Goal: Information Seeking & Learning: Compare options

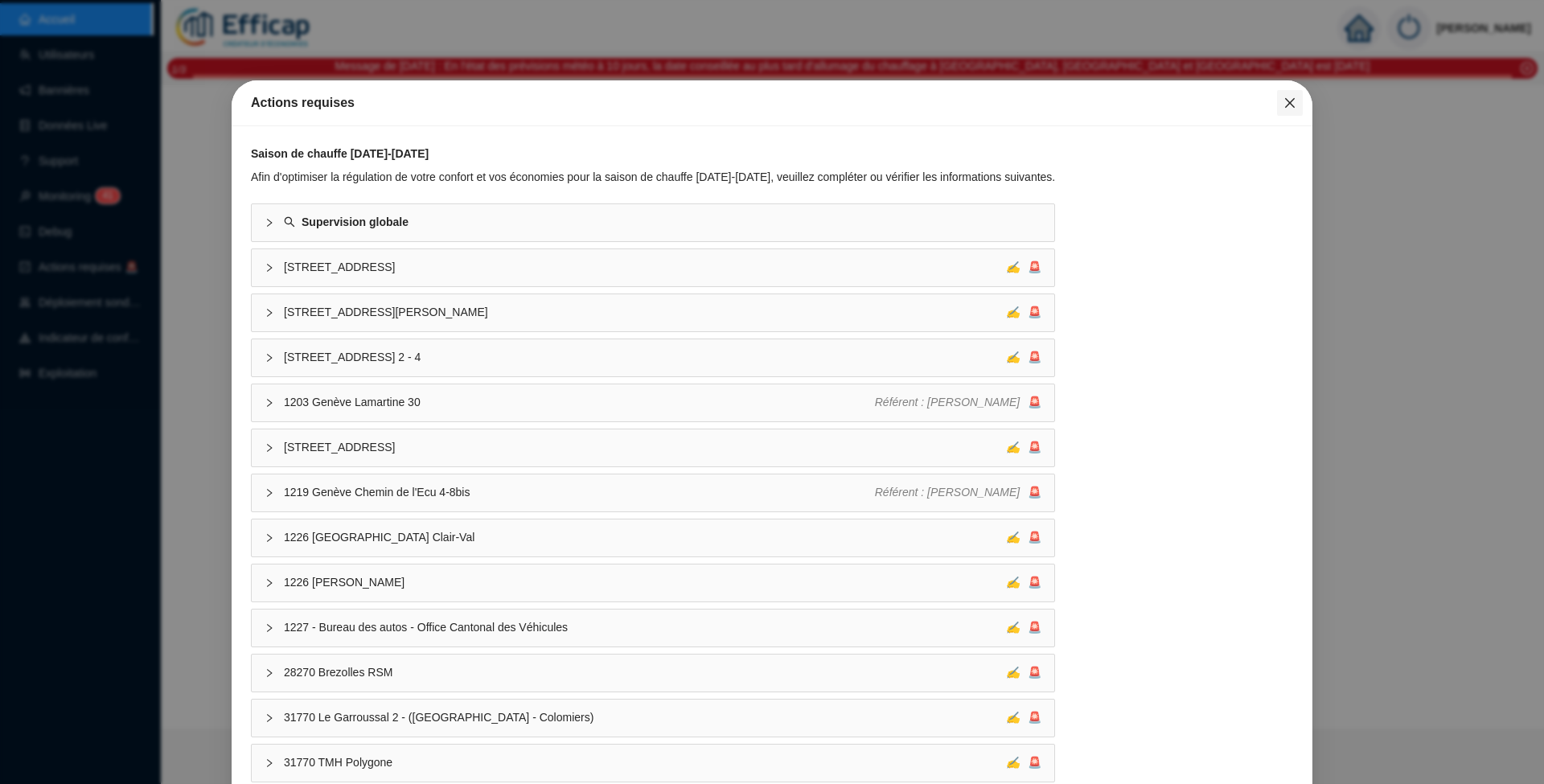
click at [1284, 102] on icon "close" at bounding box center [1290, 103] width 13 height 13
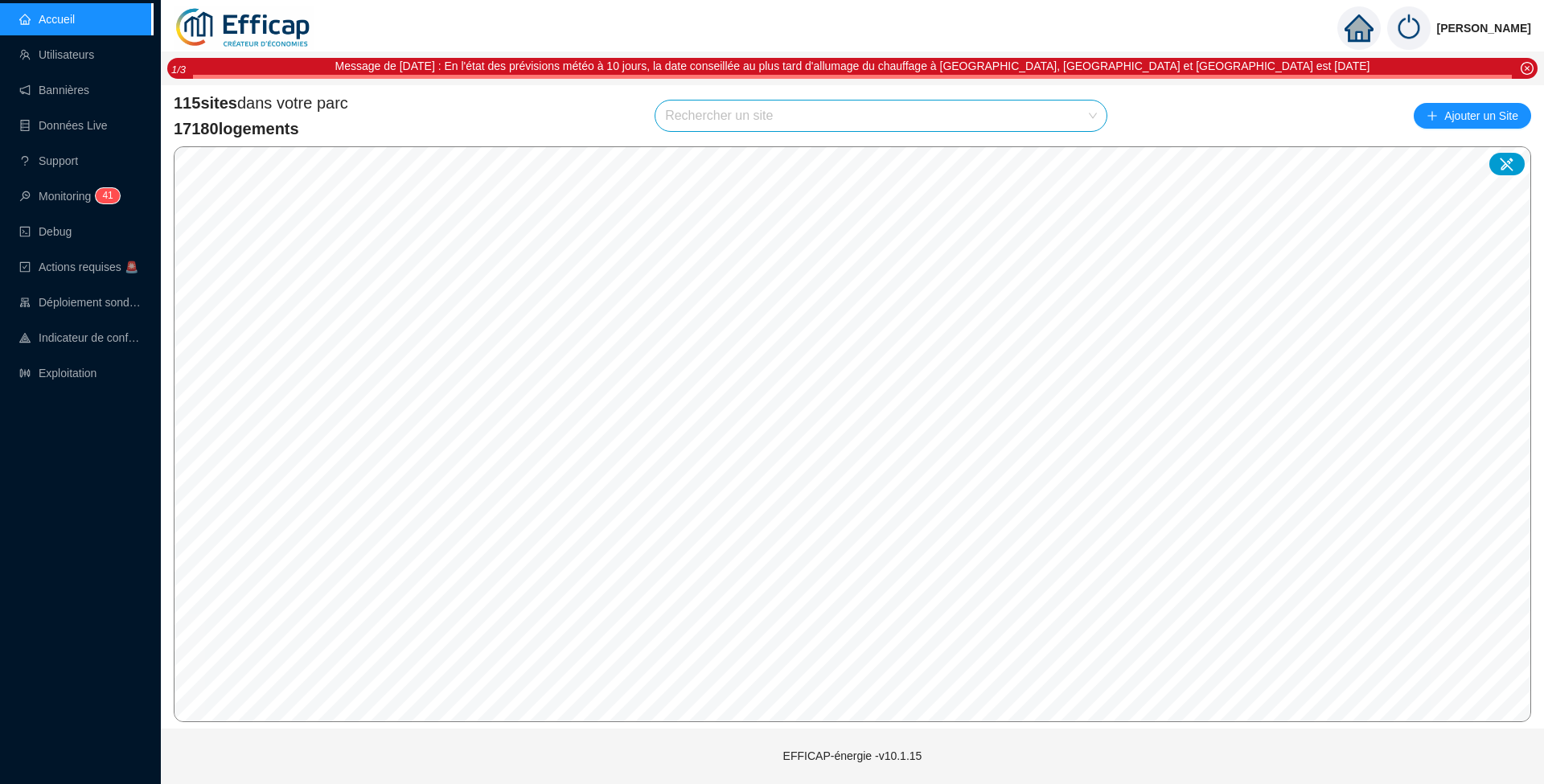
click at [902, 116] on input "search" at bounding box center [874, 116] width 417 height 30
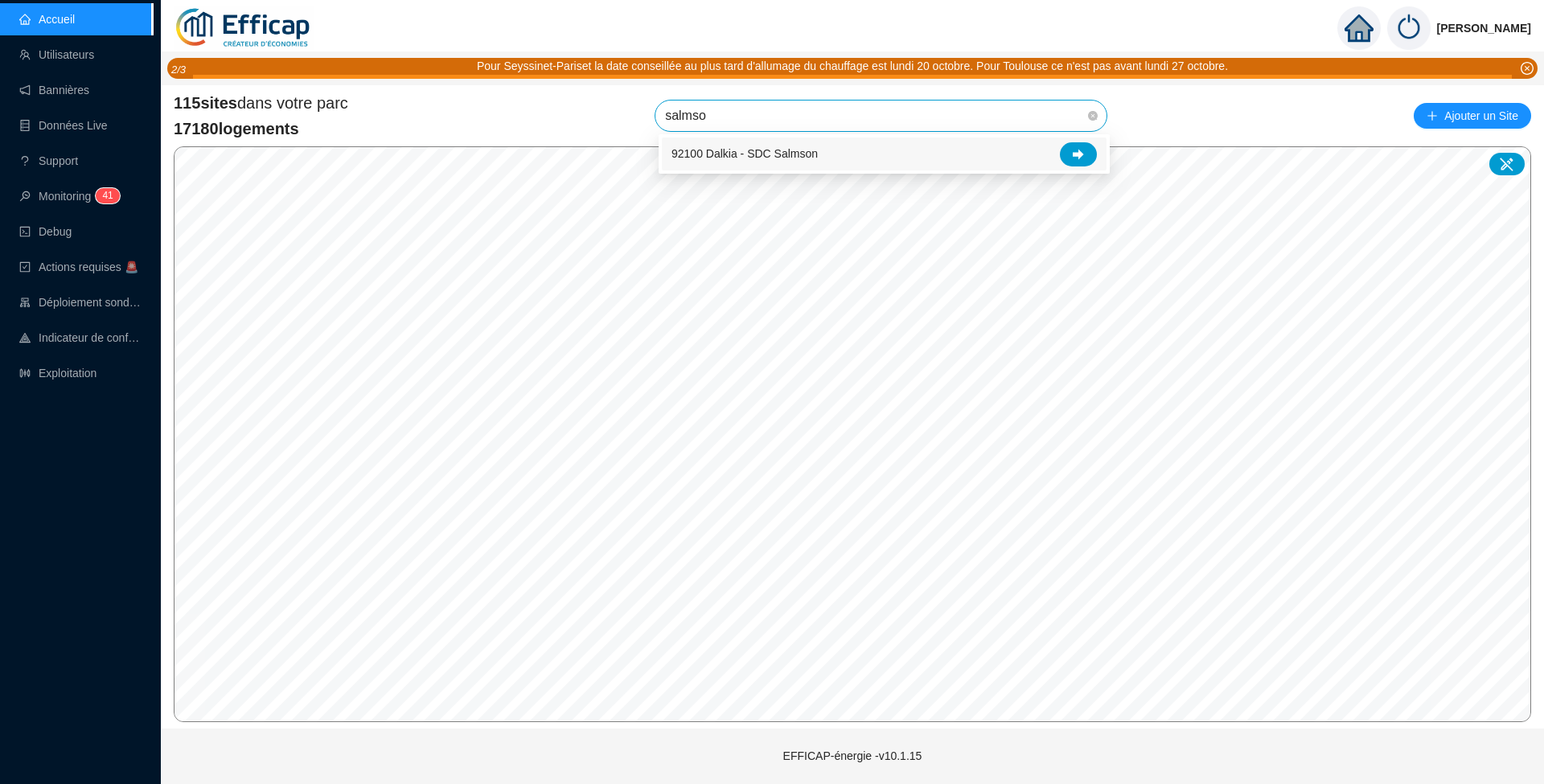
type input "salmson"
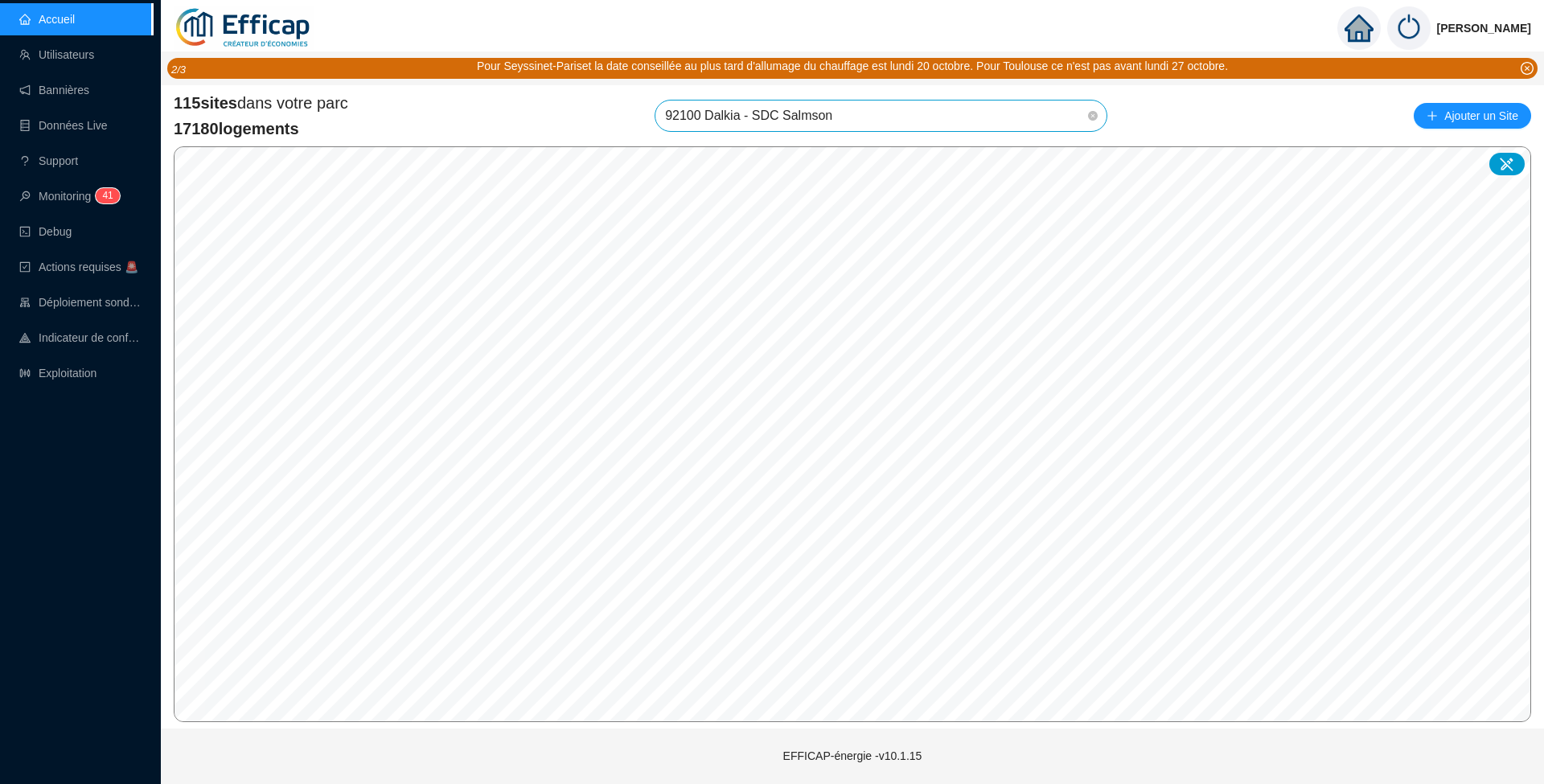
click at [935, 110] on span "92100 Dalkia - SDC Salmson" at bounding box center [881, 116] width 432 height 30
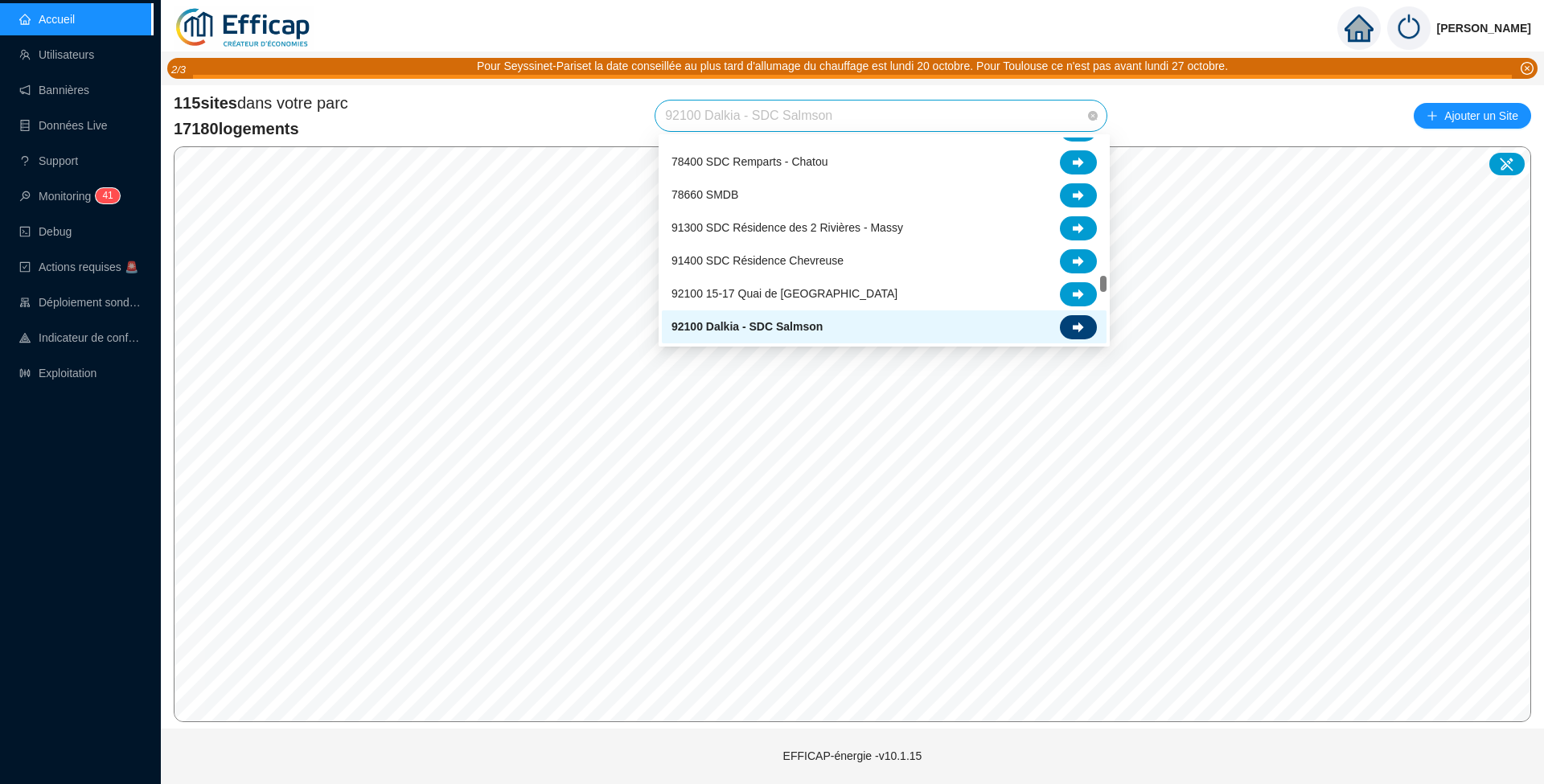
click at [1085, 330] on div at bounding box center [1078, 327] width 37 height 24
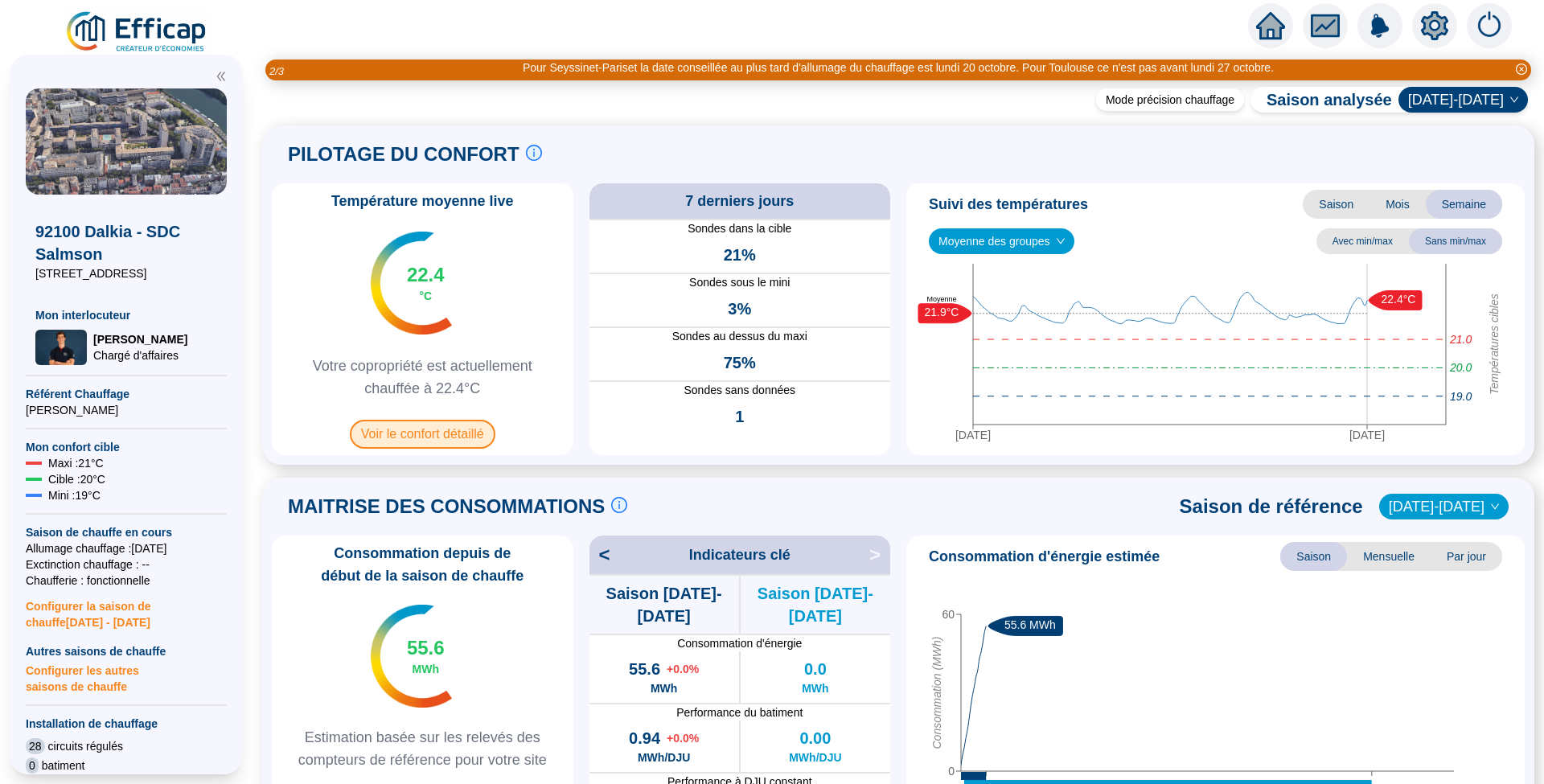
click at [474, 439] on span "Voir le confort détaillé" at bounding box center [423, 435] width 146 height 29
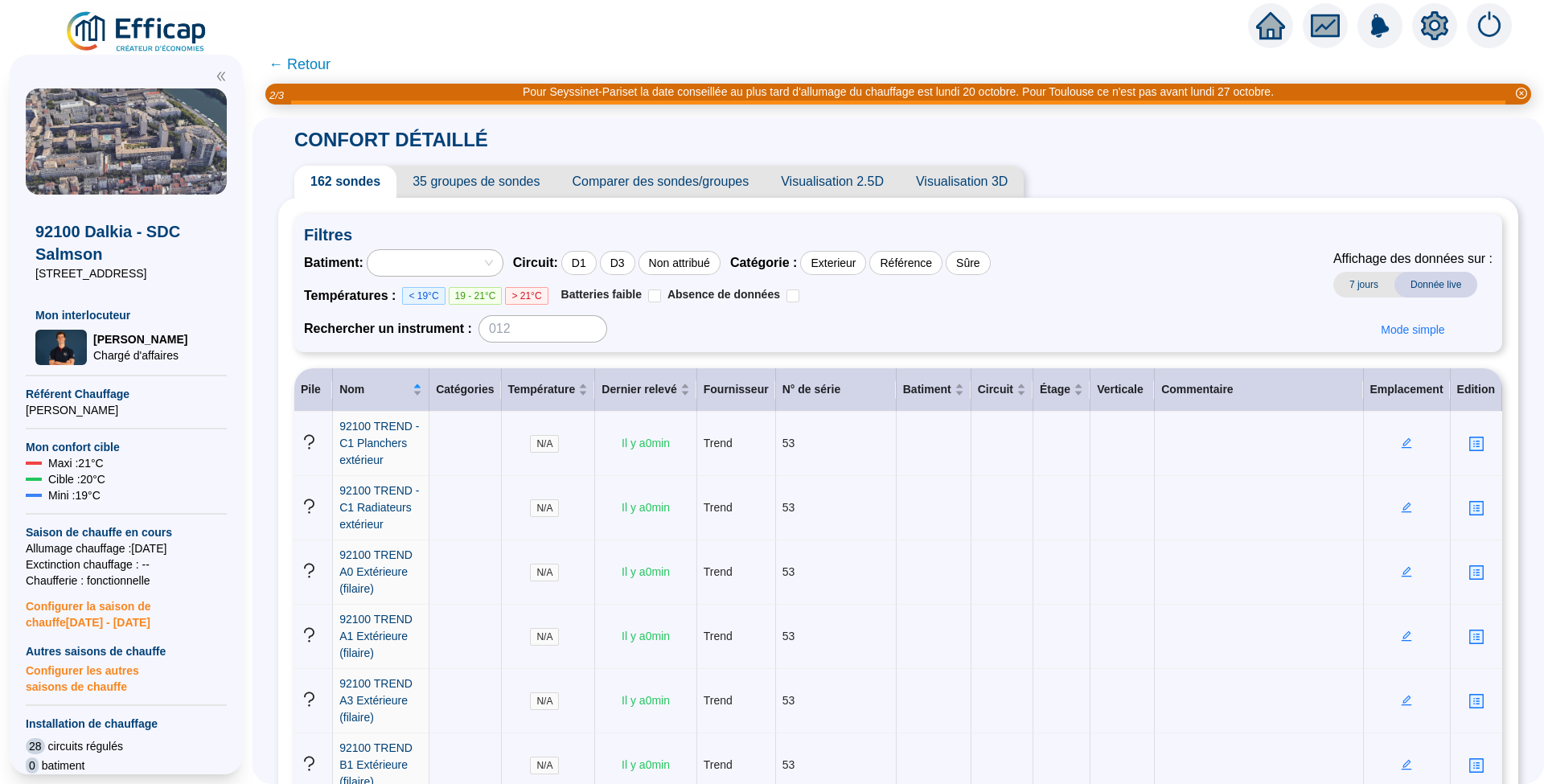
click at [701, 177] on span "Comparer des sondes/groupes" at bounding box center [661, 181] width 209 height 32
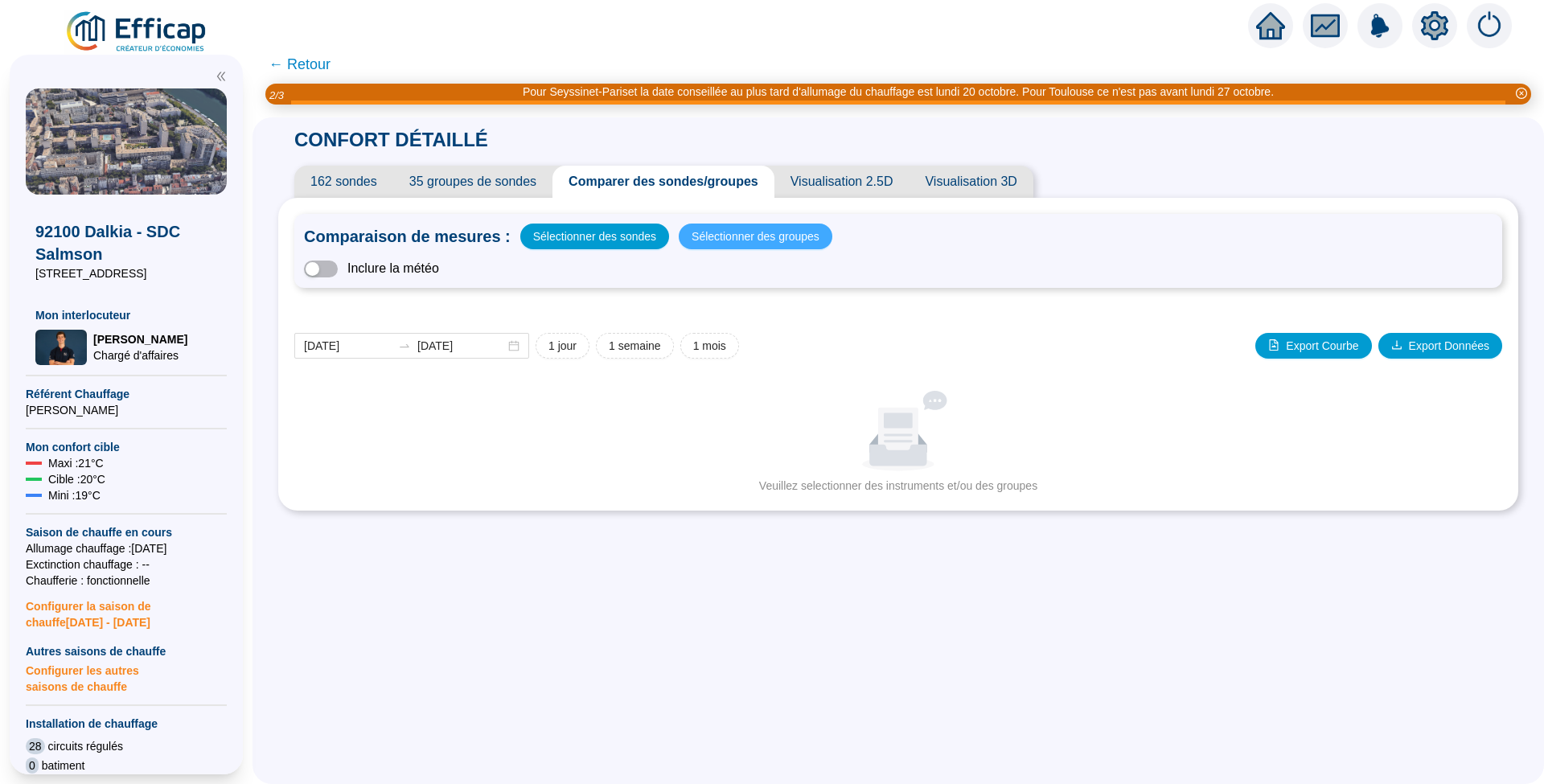
click at [729, 240] on span "Sélectionner des groupes" at bounding box center [756, 236] width 128 height 22
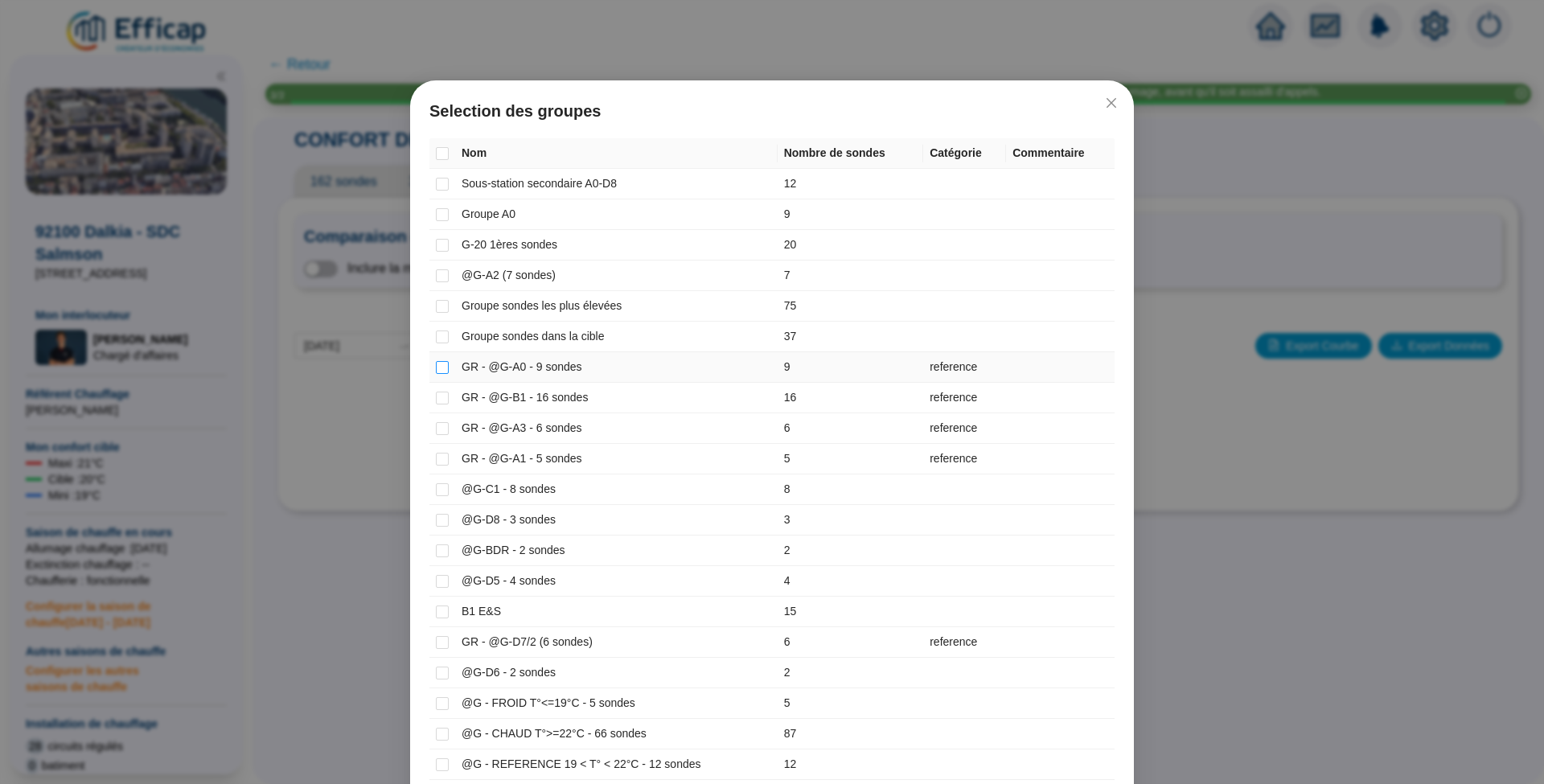
click at [439, 367] on input "checkbox" at bounding box center [442, 367] width 13 height 13
checkbox input "true"
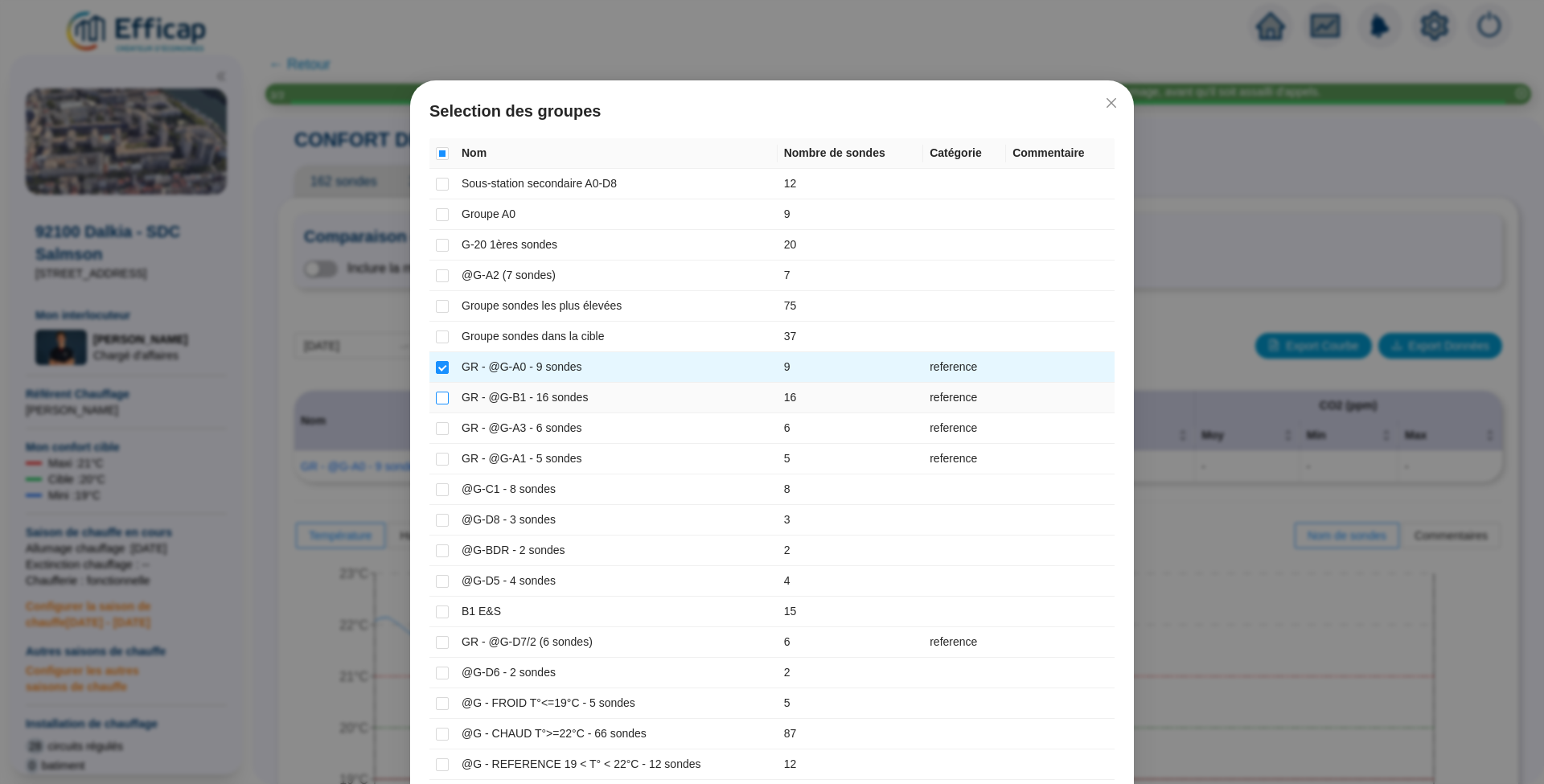
click at [436, 392] on input "checkbox" at bounding box center [442, 398] width 13 height 13
checkbox input "true"
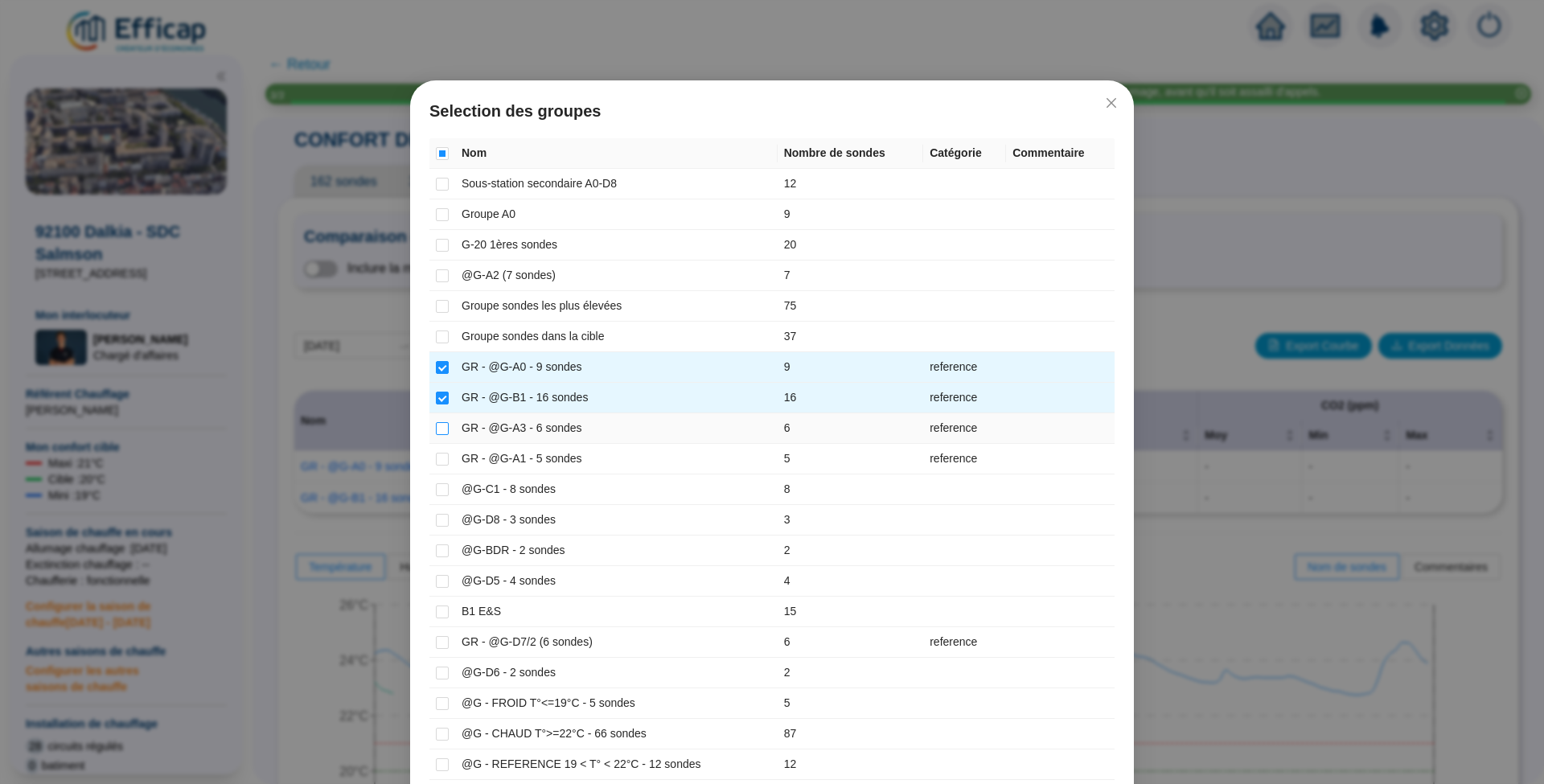
click at [436, 428] on input "checkbox" at bounding box center [442, 428] width 13 height 13
checkbox input "true"
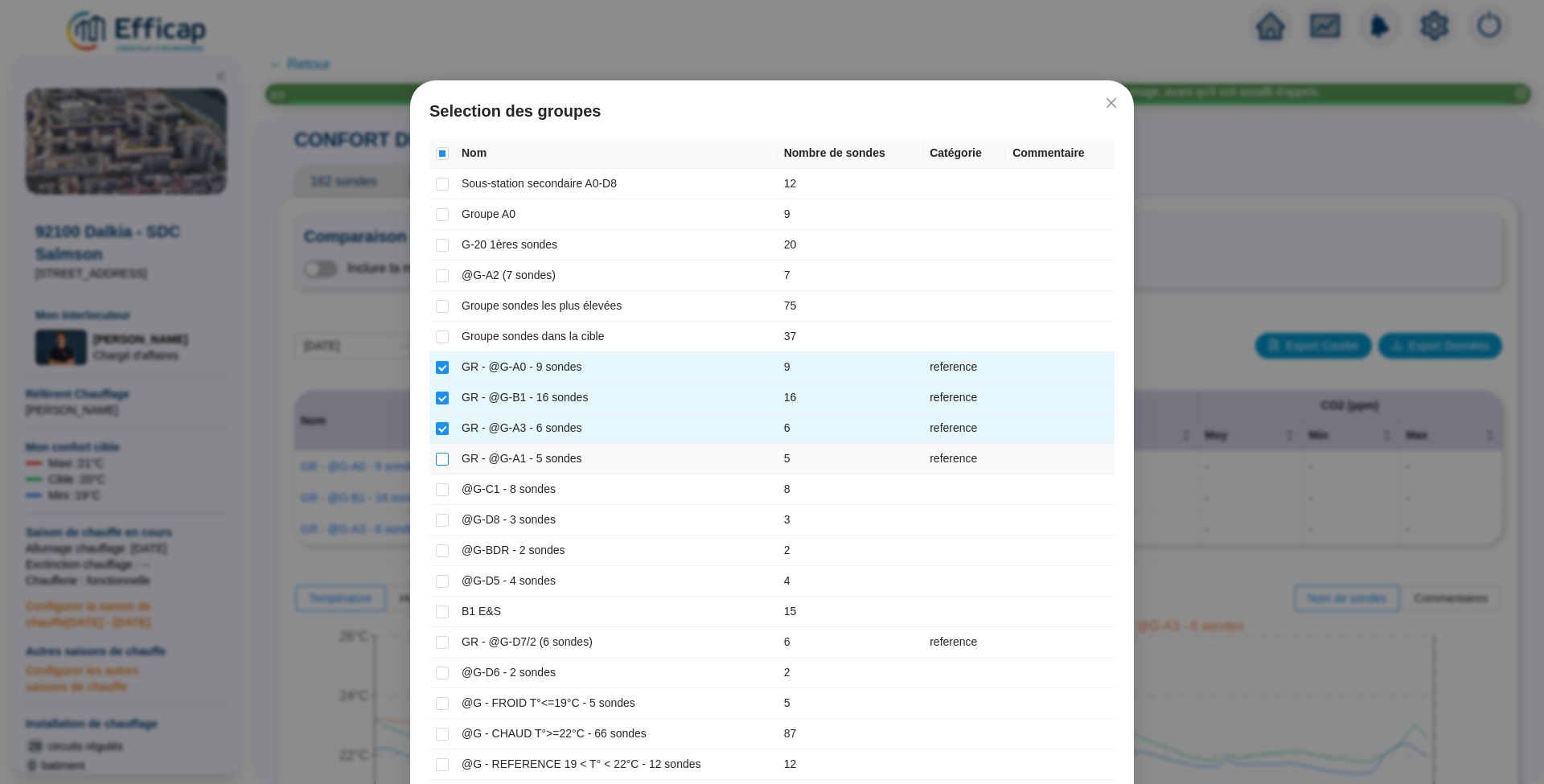
click at [437, 455] on input "checkbox" at bounding box center [442, 459] width 13 height 13
checkbox input "true"
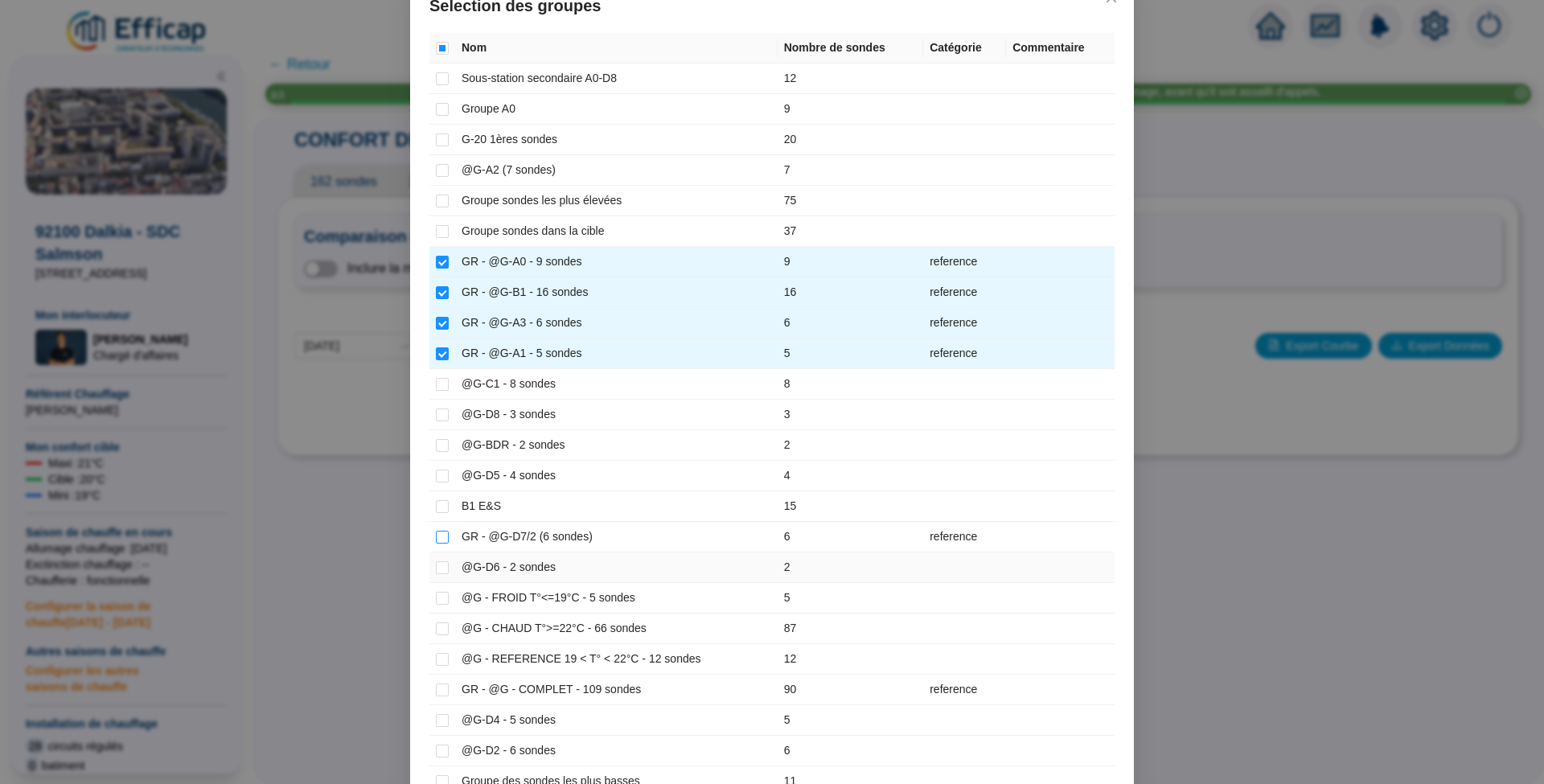
scroll to position [214, 0]
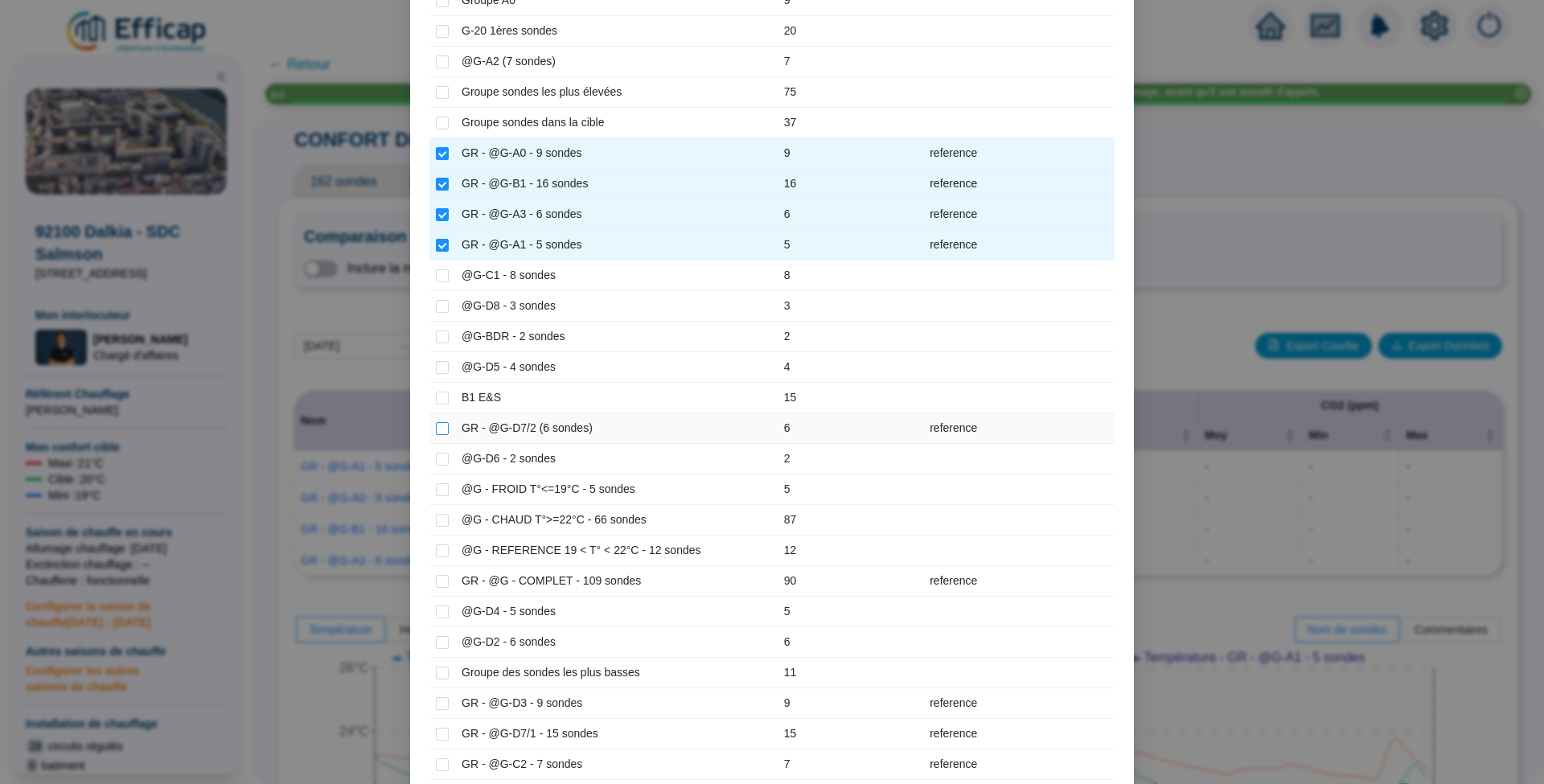
click at [438, 428] on input "checkbox" at bounding box center [442, 428] width 13 height 13
checkbox input "true"
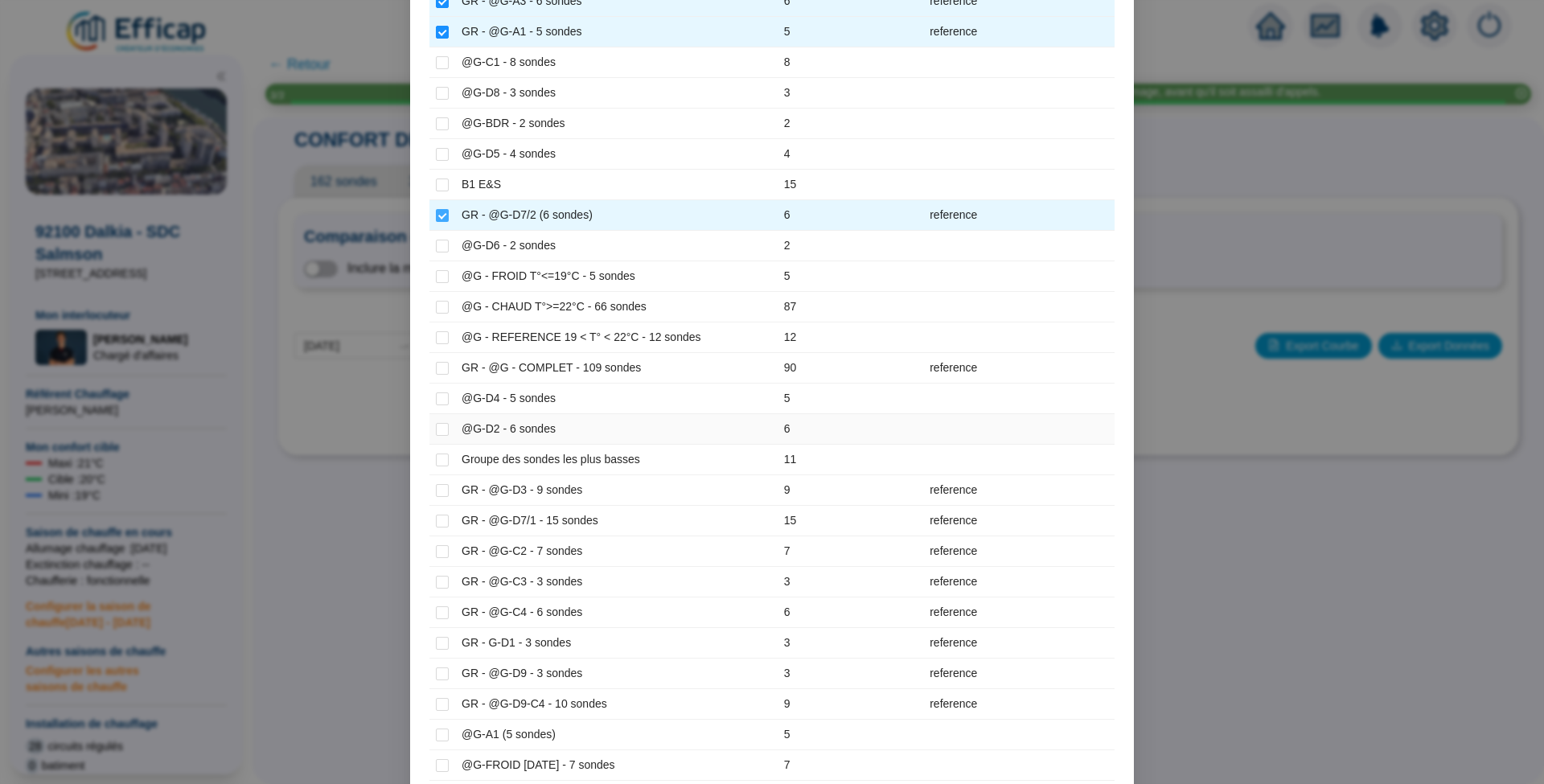
scroll to position [523, 0]
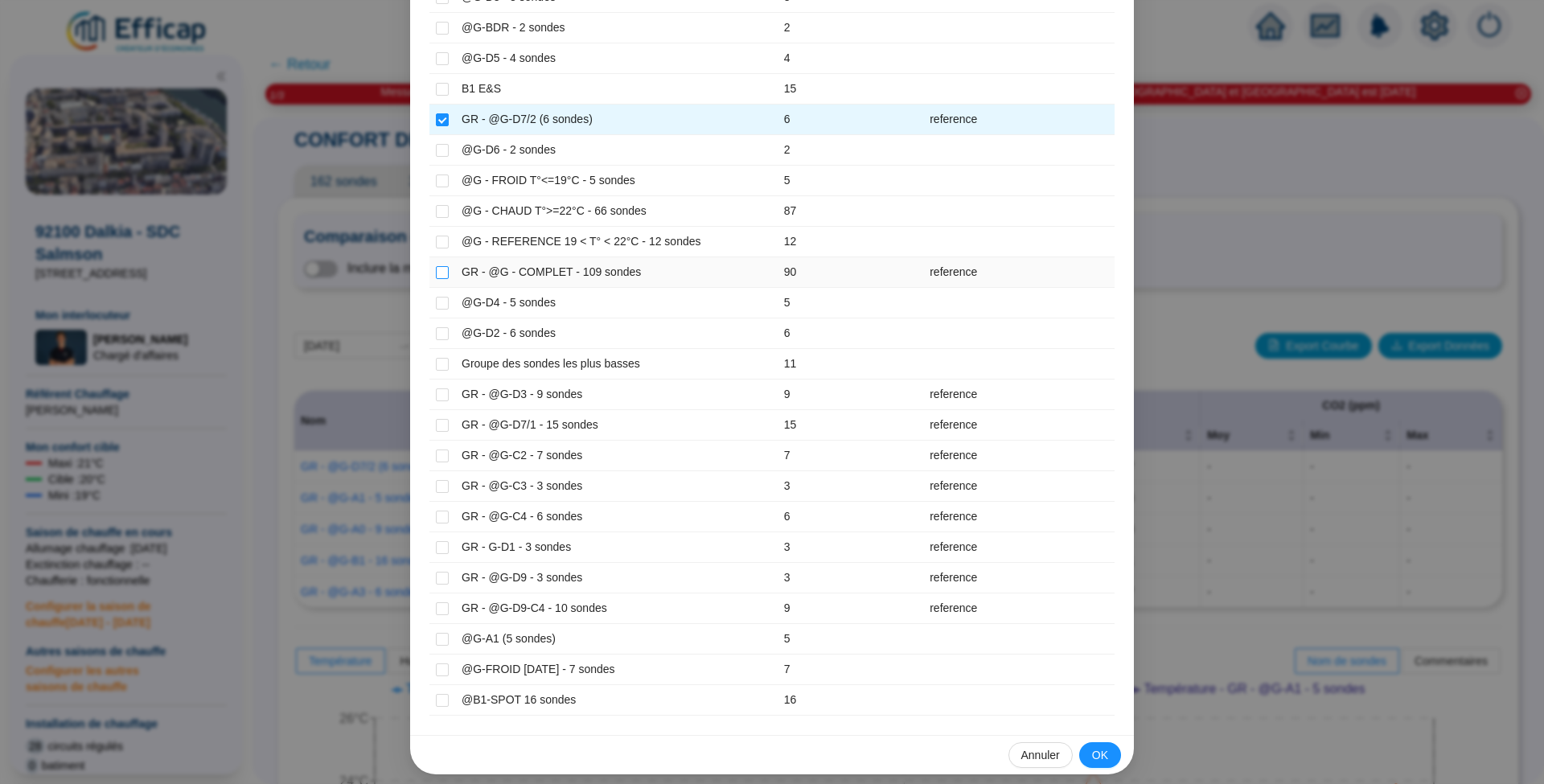
click at [439, 267] on input "checkbox" at bounding box center [442, 273] width 13 height 13
checkbox input "true"
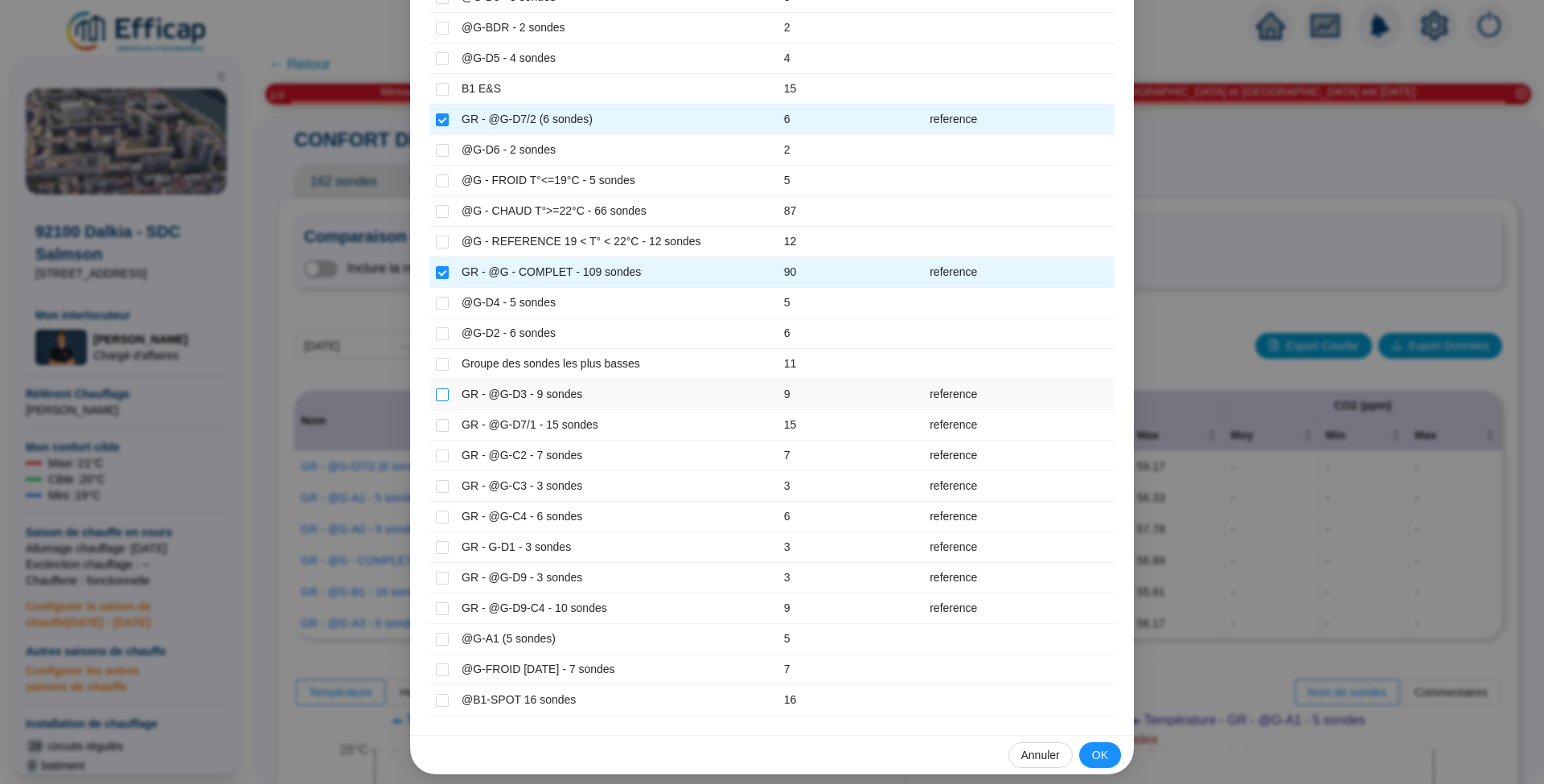
click at [436, 388] on input "checkbox" at bounding box center [442, 394] width 13 height 13
checkbox input "true"
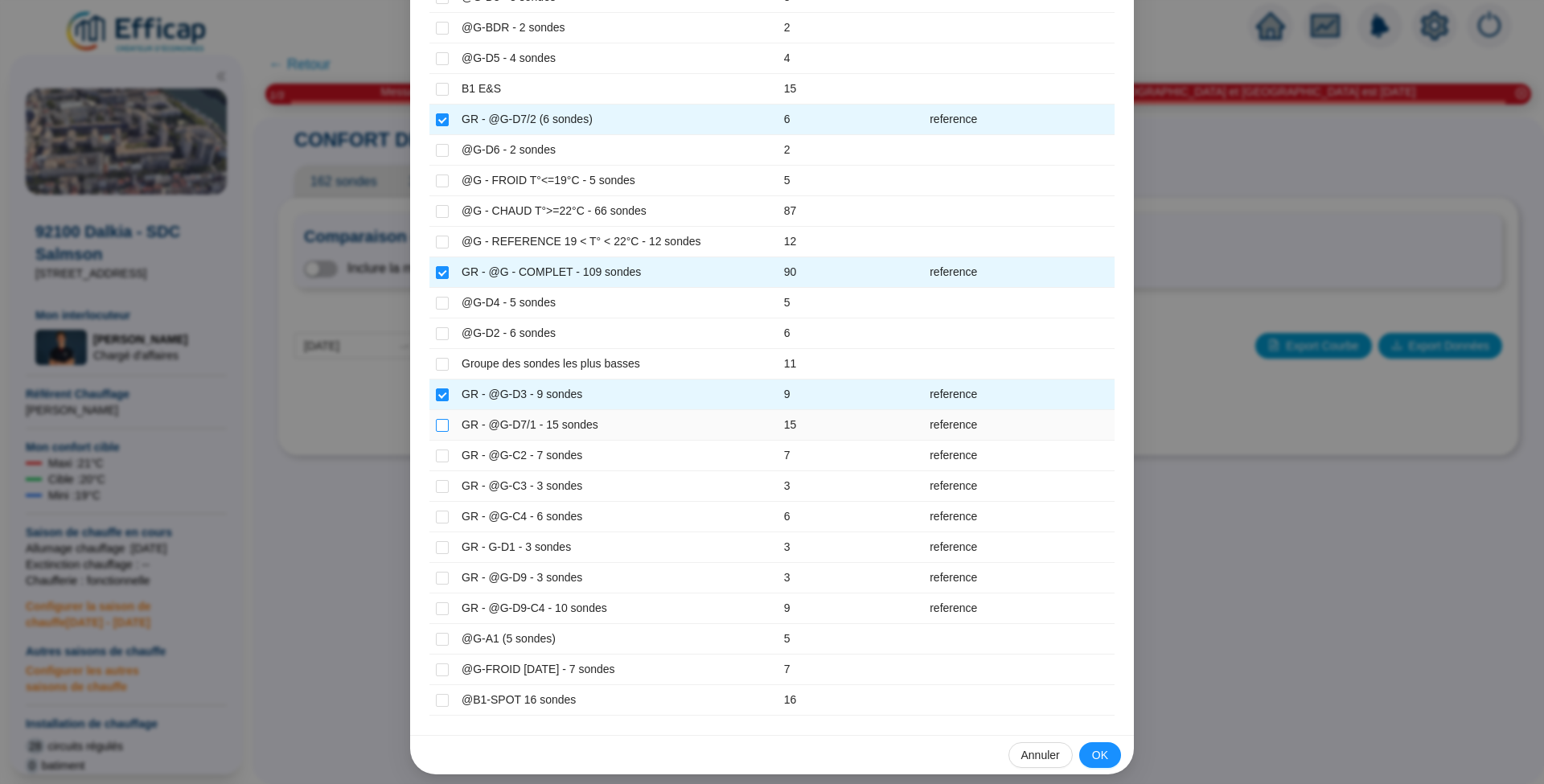
click at [436, 419] on input "checkbox" at bounding box center [442, 425] width 13 height 13
checkbox input "true"
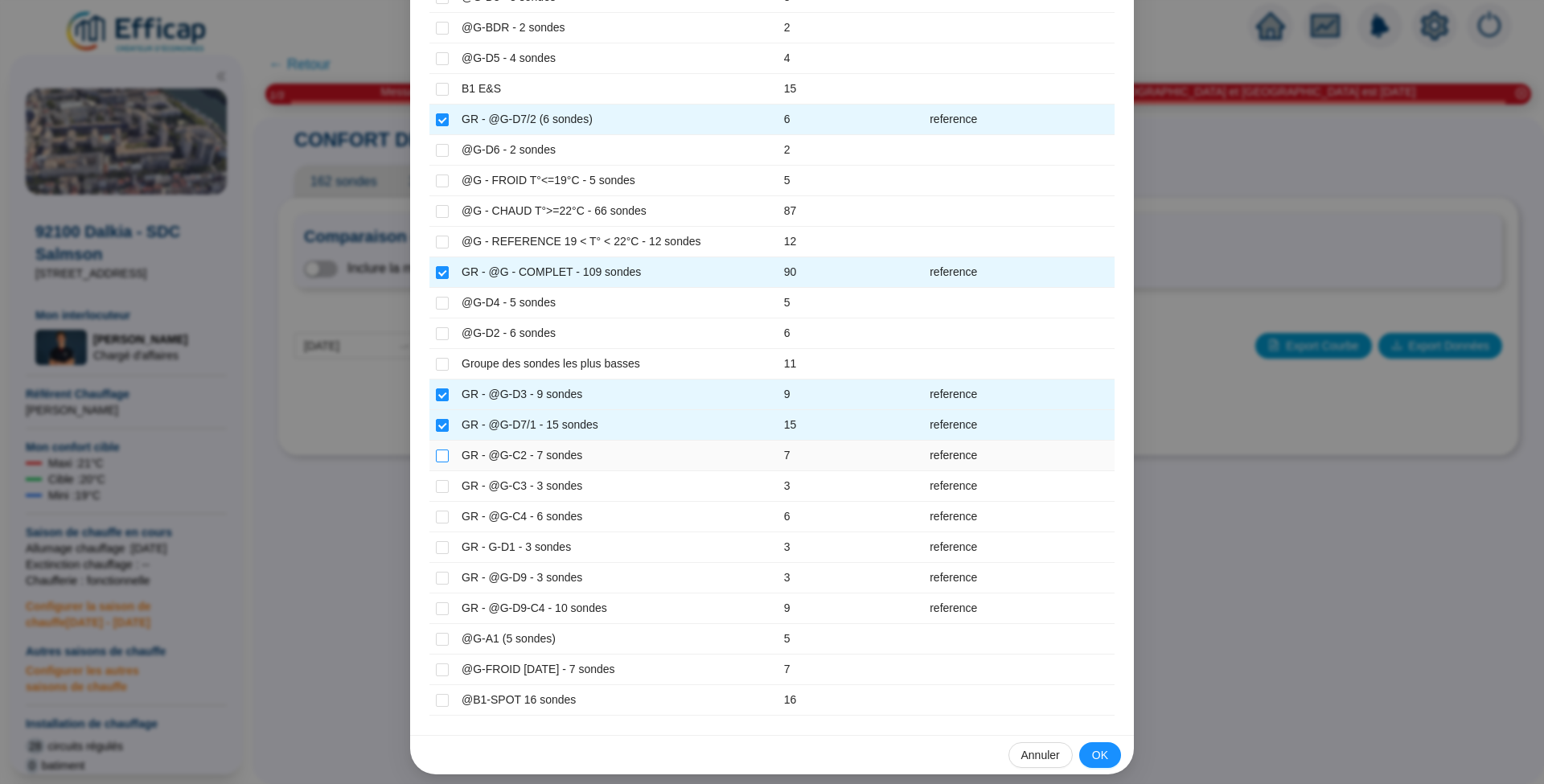
click at [436, 449] on input "checkbox" at bounding box center [442, 455] width 13 height 13
checkbox input "true"
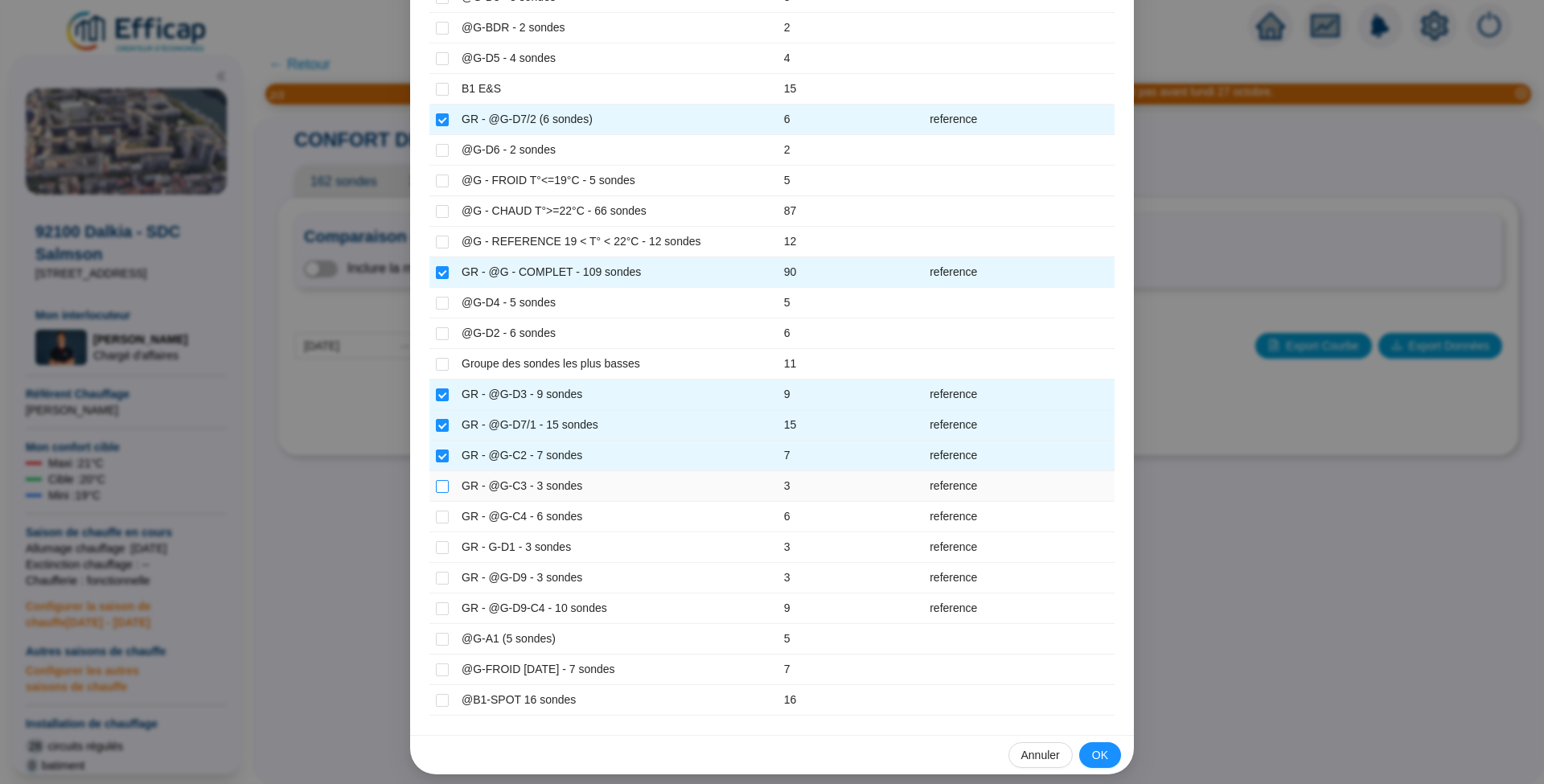
click at [436, 482] on input "checkbox" at bounding box center [442, 486] width 13 height 13
checkbox input "true"
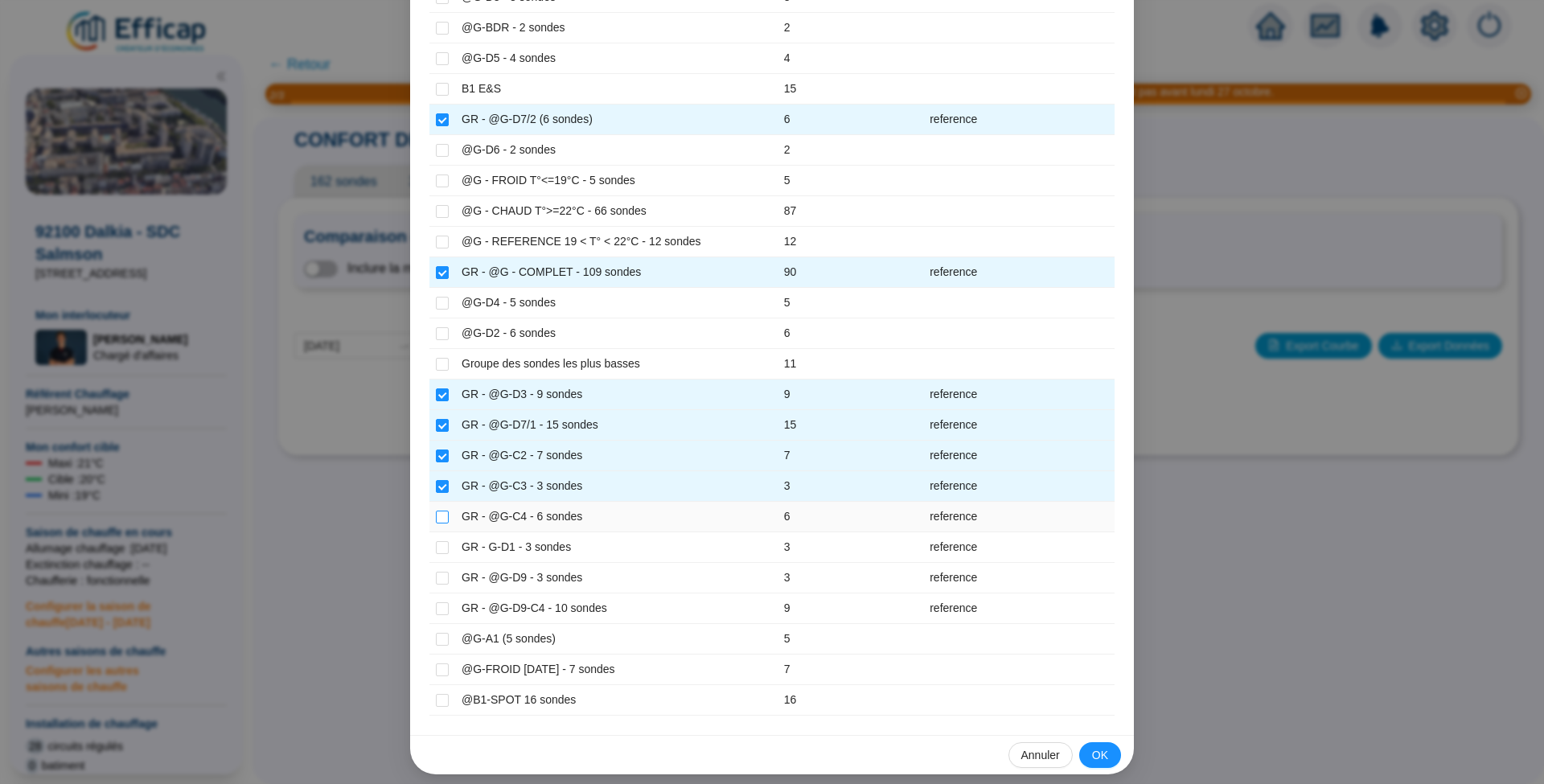
click at [436, 511] on input "checkbox" at bounding box center [442, 517] width 13 height 13
checkbox input "true"
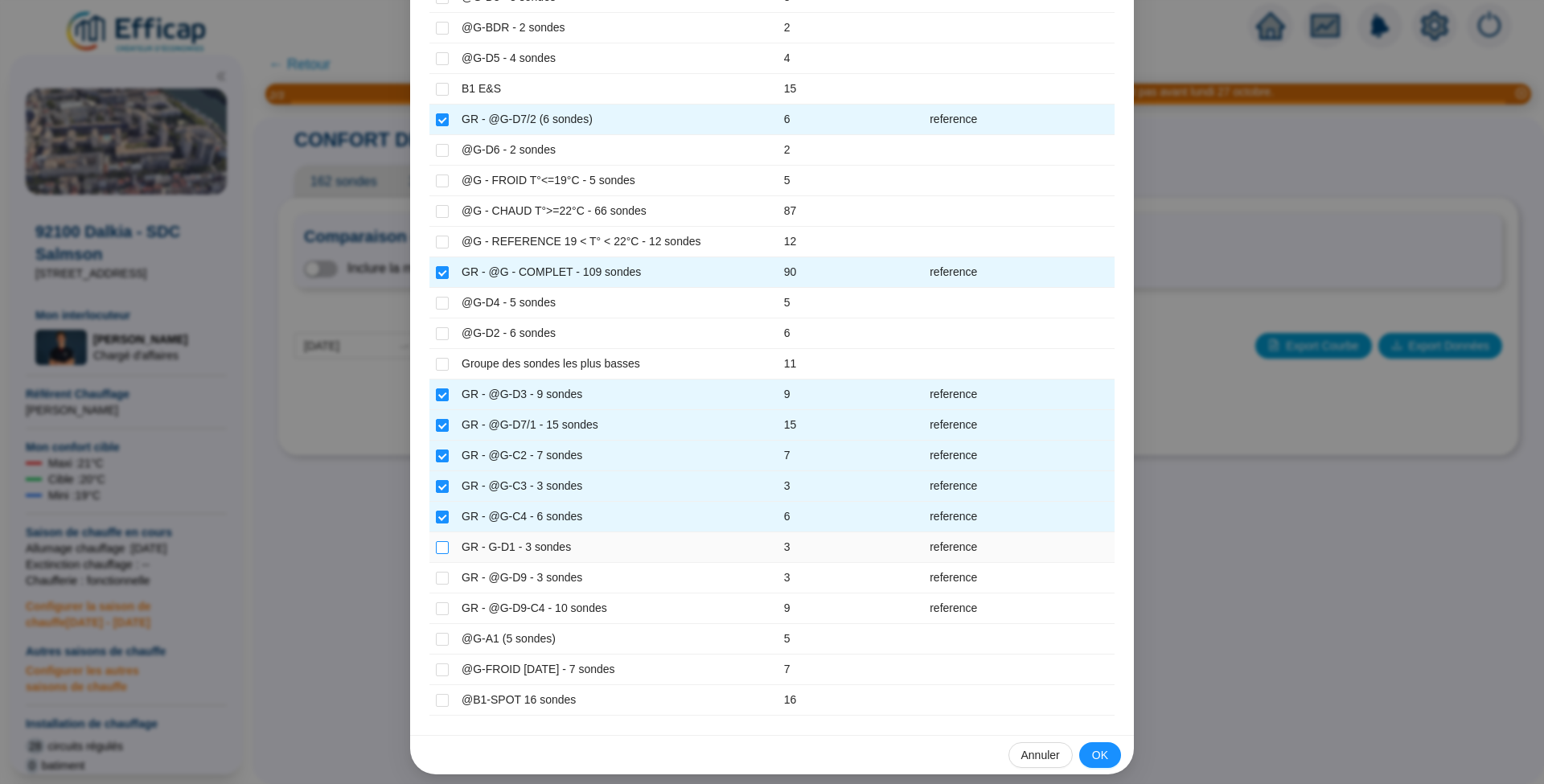
click at [436, 541] on input "checkbox" at bounding box center [442, 547] width 13 height 13
checkbox input "true"
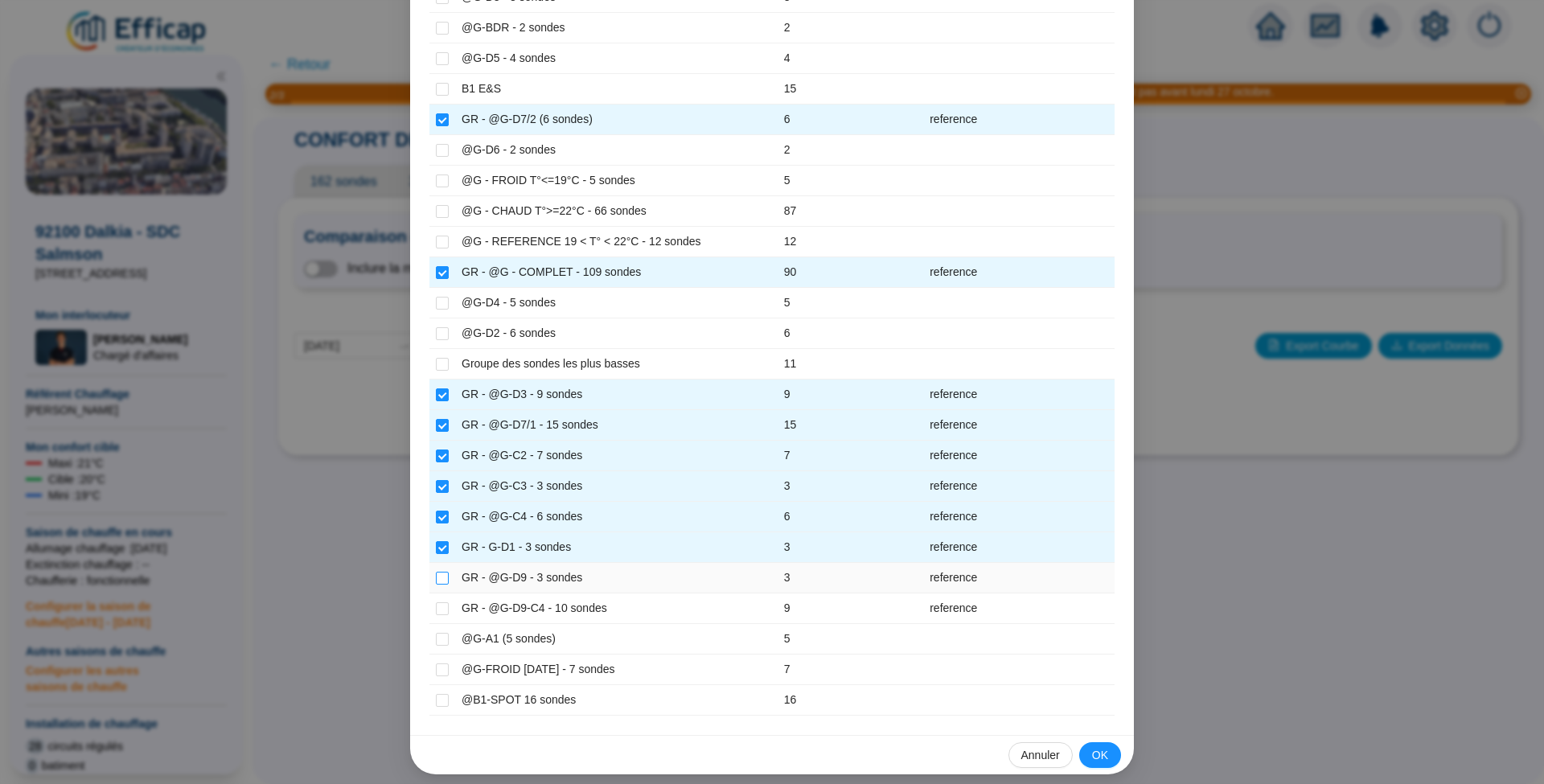
click at [436, 572] on input "checkbox" at bounding box center [442, 578] width 13 height 13
checkbox input "true"
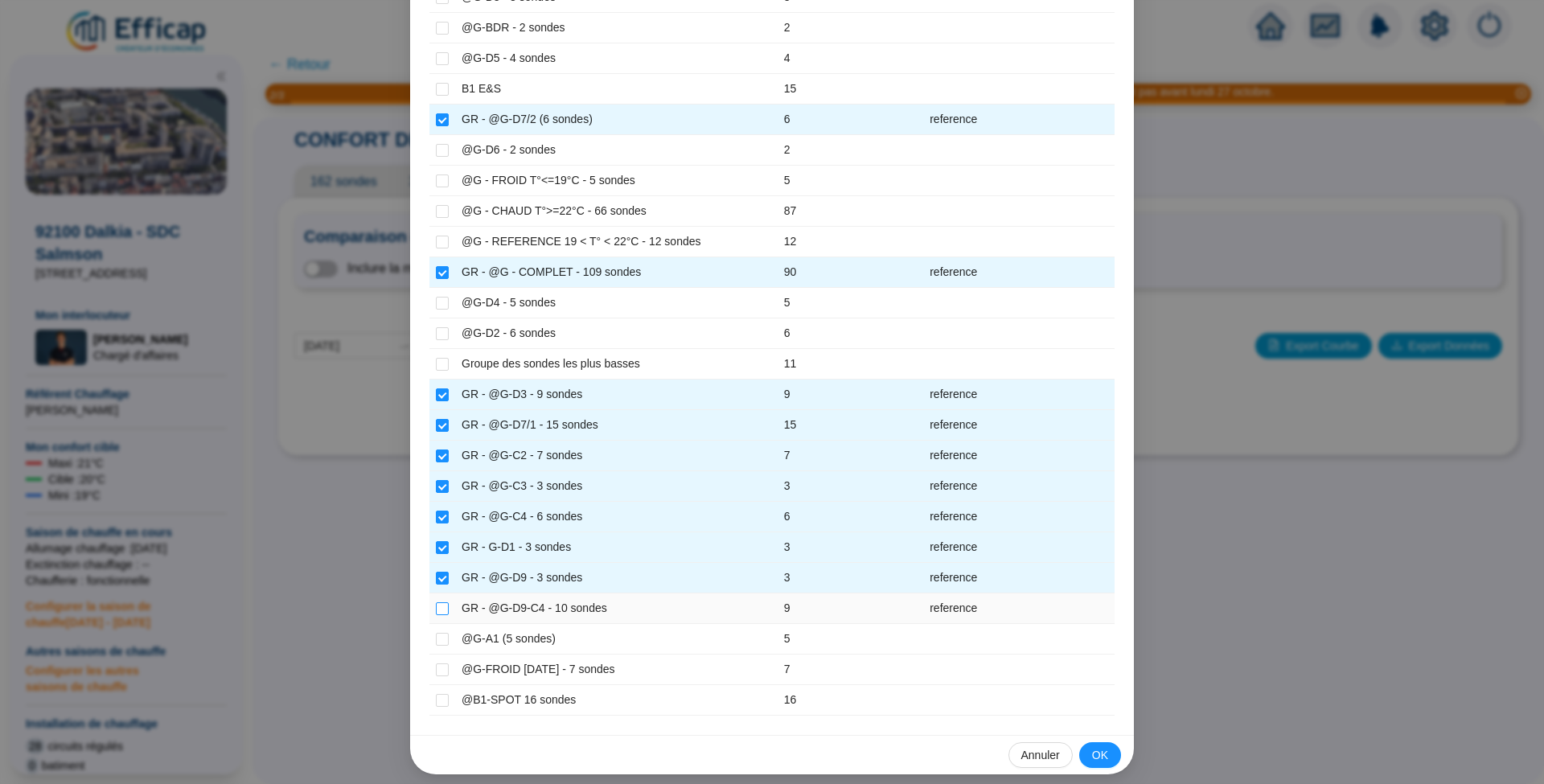
click at [439, 602] on input "checkbox" at bounding box center [442, 608] width 13 height 13
checkbox input "true"
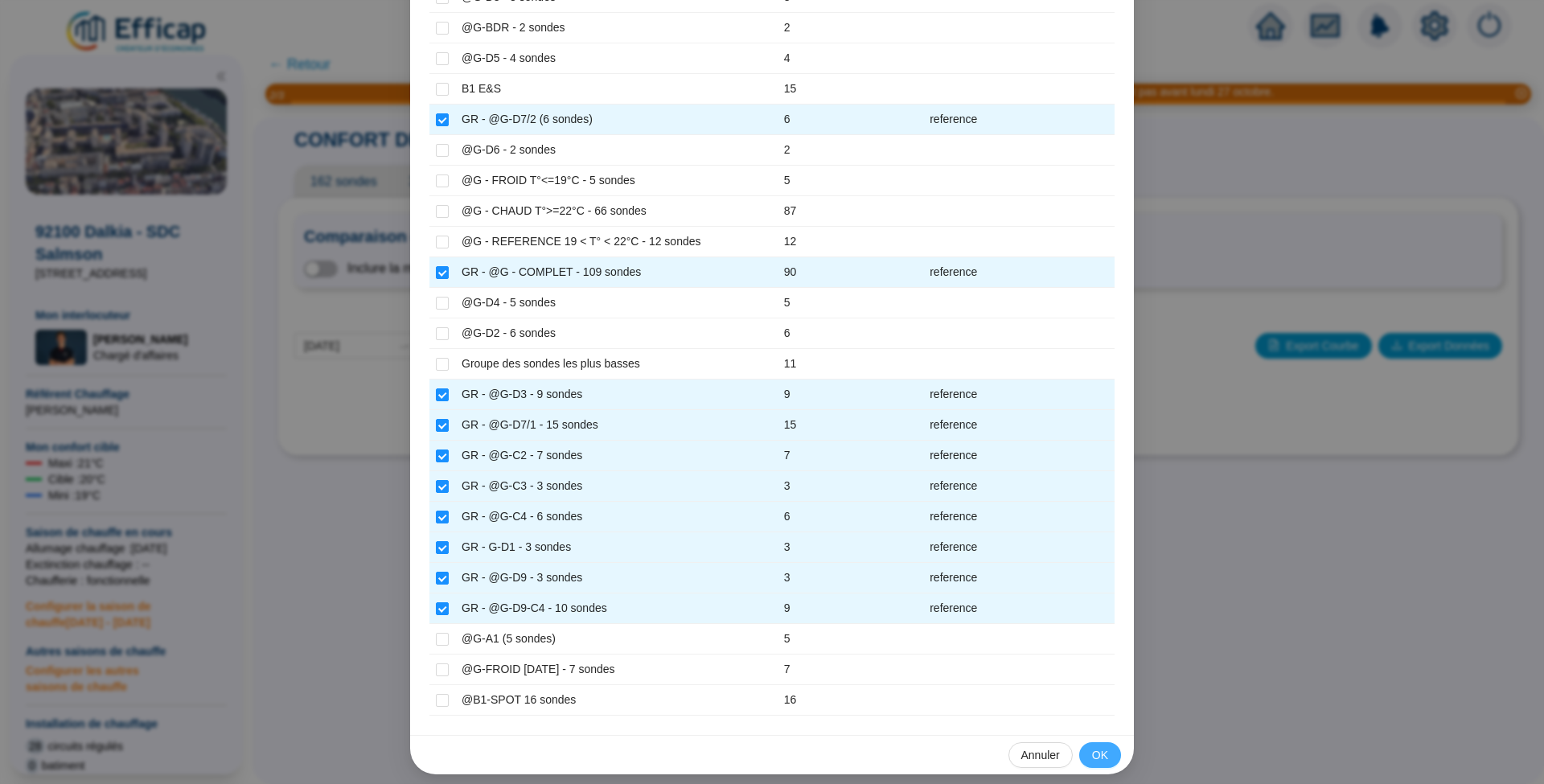
click at [1092, 747] on span "OK" at bounding box center [1100, 756] width 16 height 17
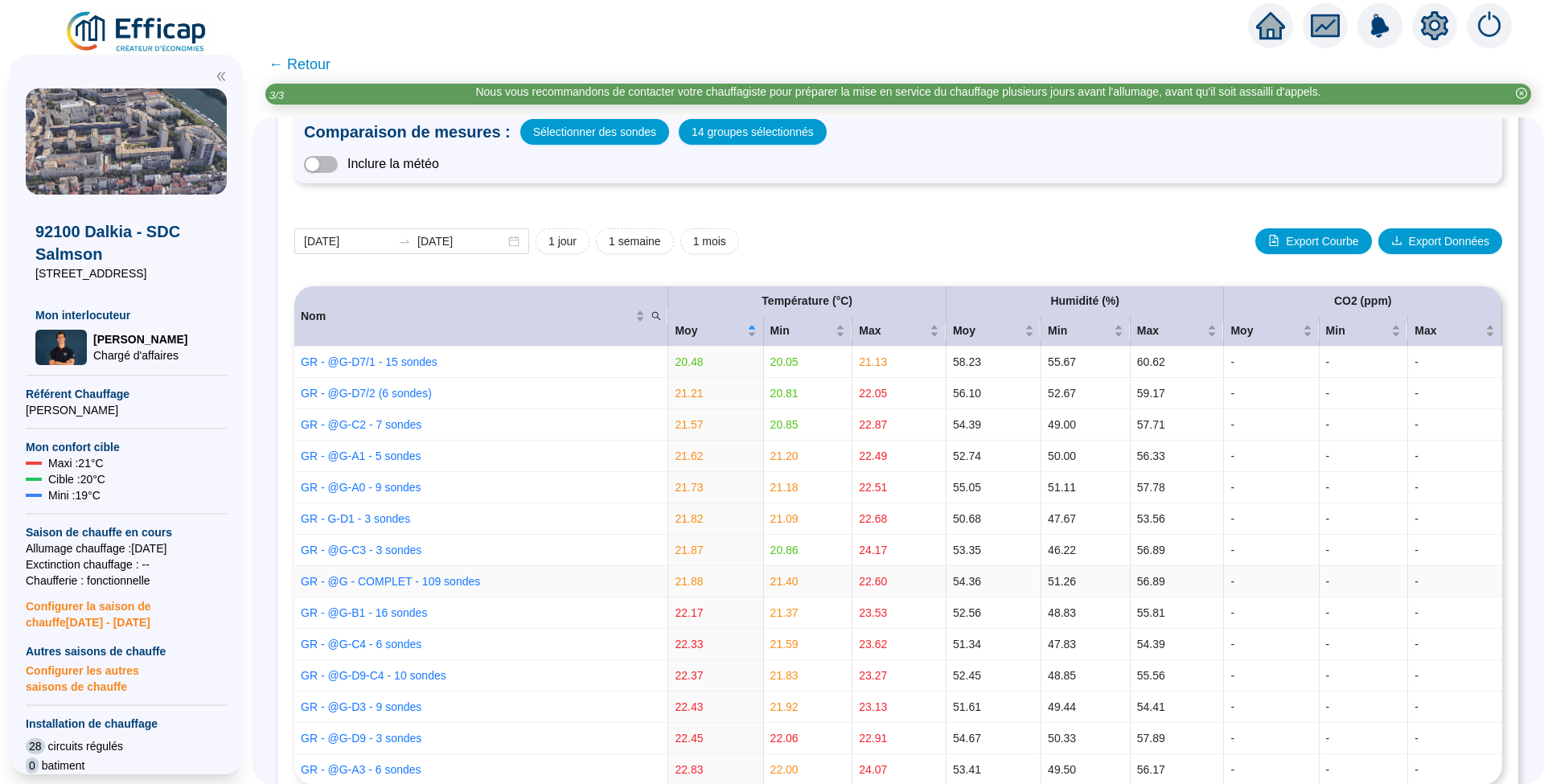
scroll to position [0, 0]
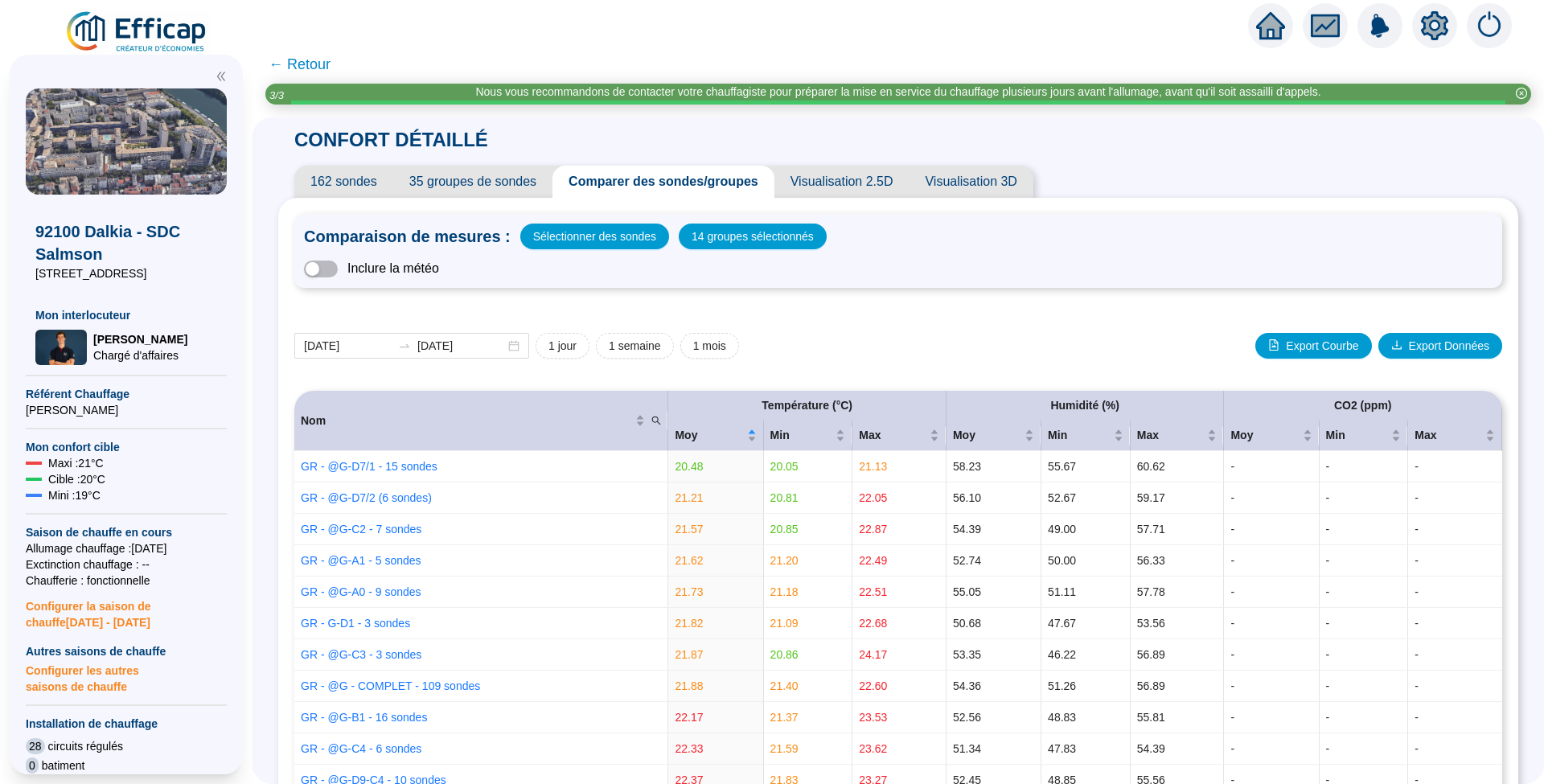
click at [314, 66] on span "← Retour" at bounding box center [299, 65] width 62 height 22
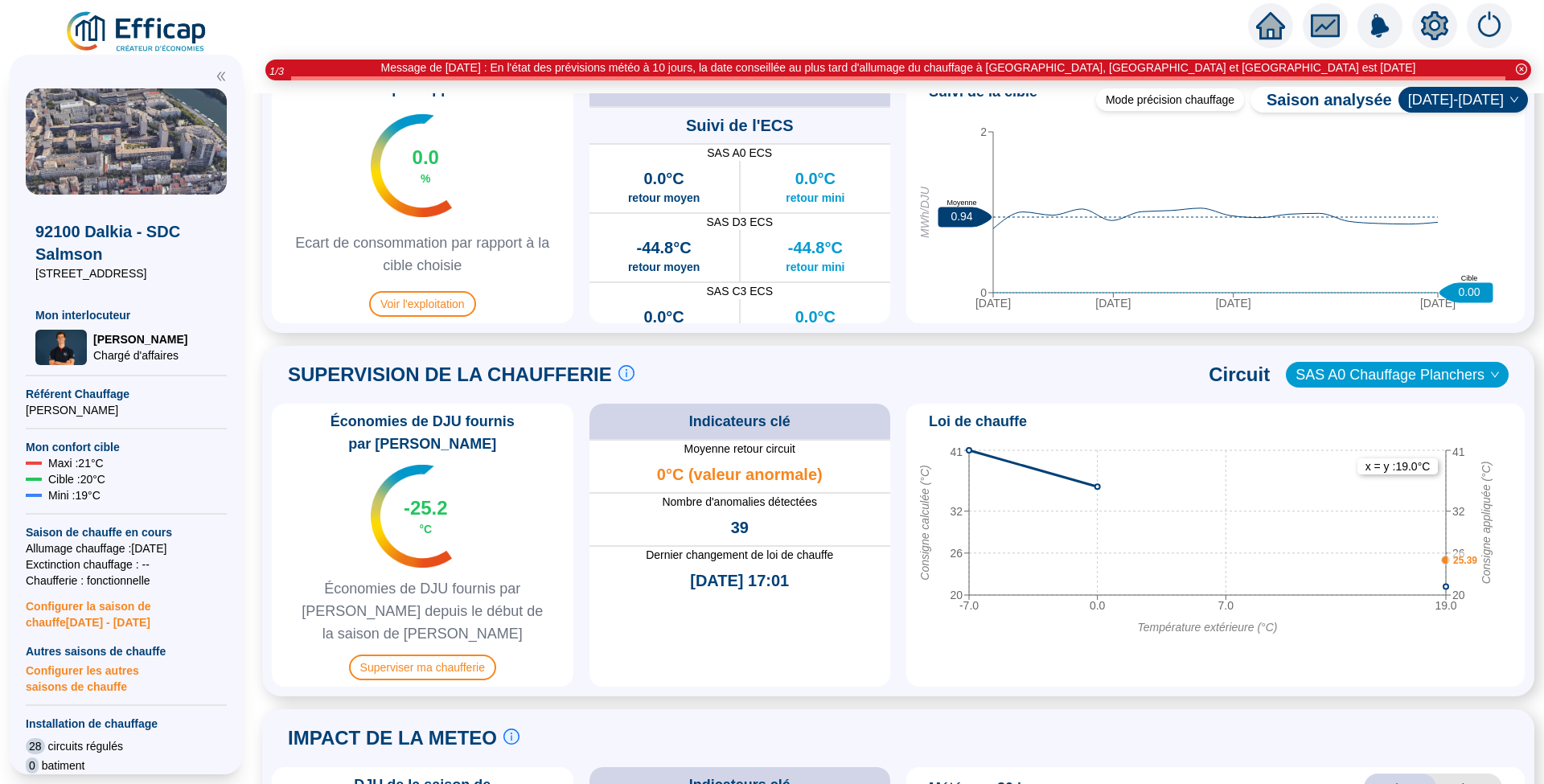
scroll to position [857, 0]
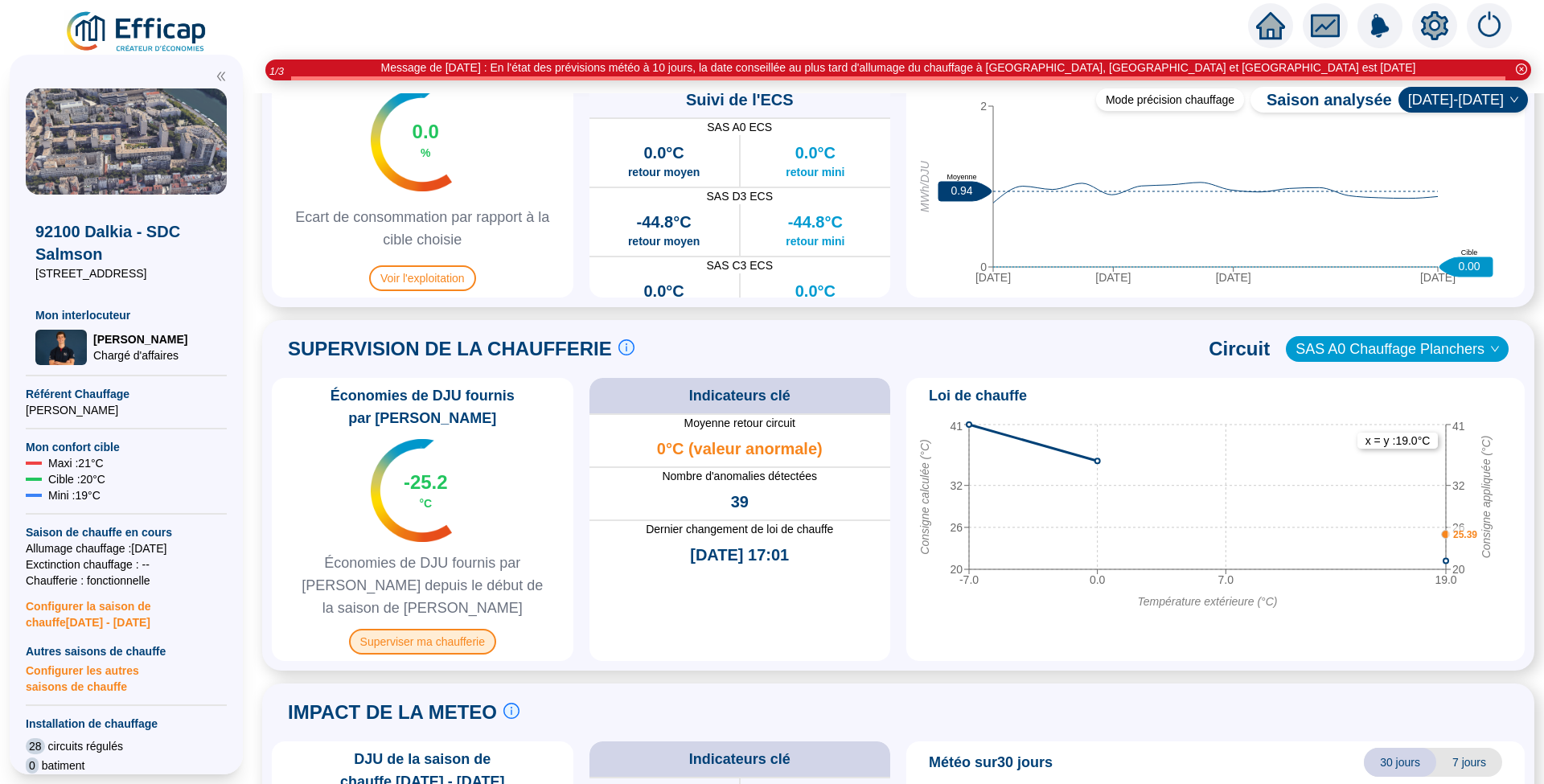
click at [454, 629] on span "Superviser ma chaufferie" at bounding box center [423, 642] width 147 height 26
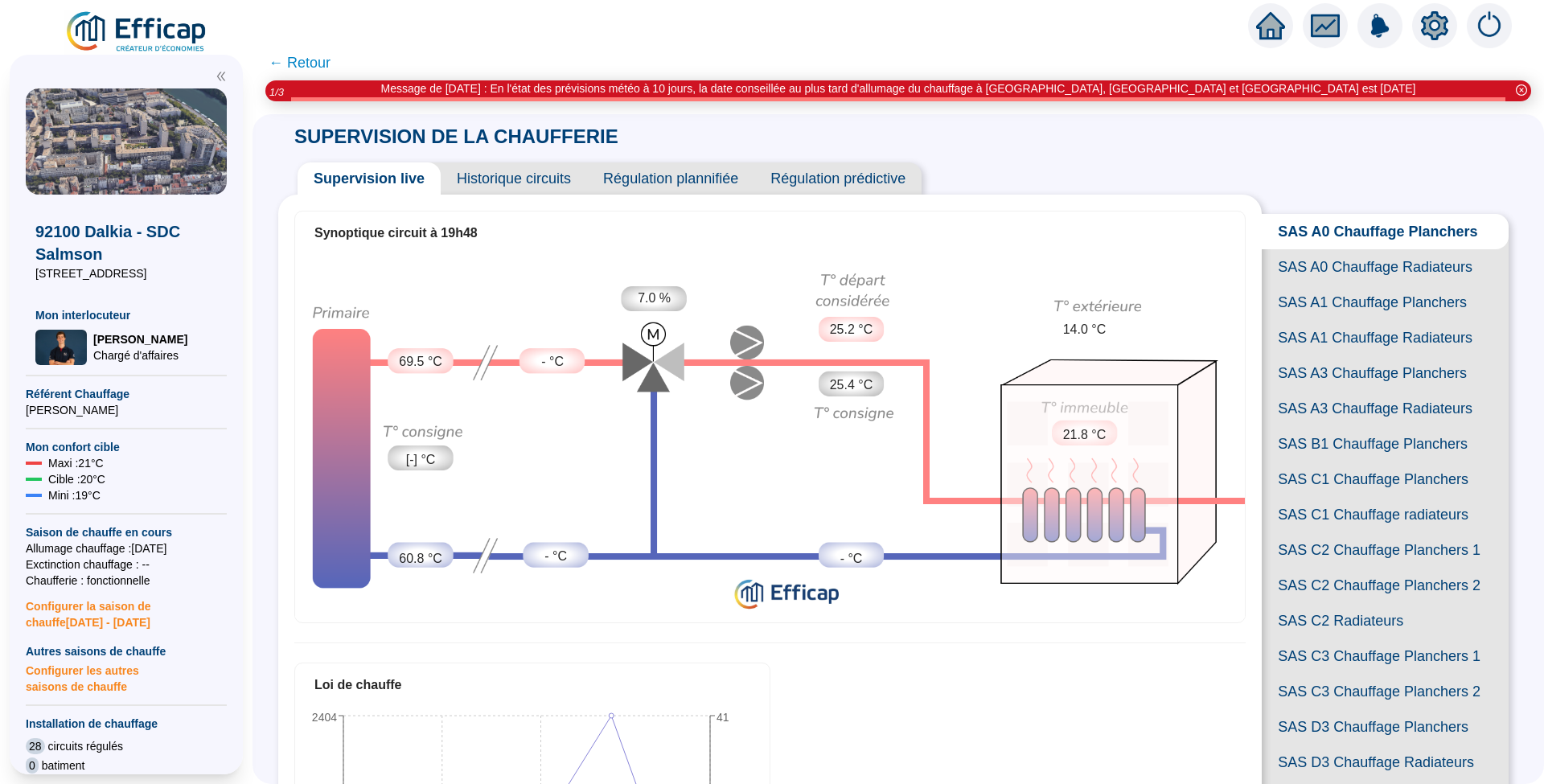
click at [1399, 281] on span "SAS A0 Chauffage Radiateurs" at bounding box center [1385, 267] width 247 height 35
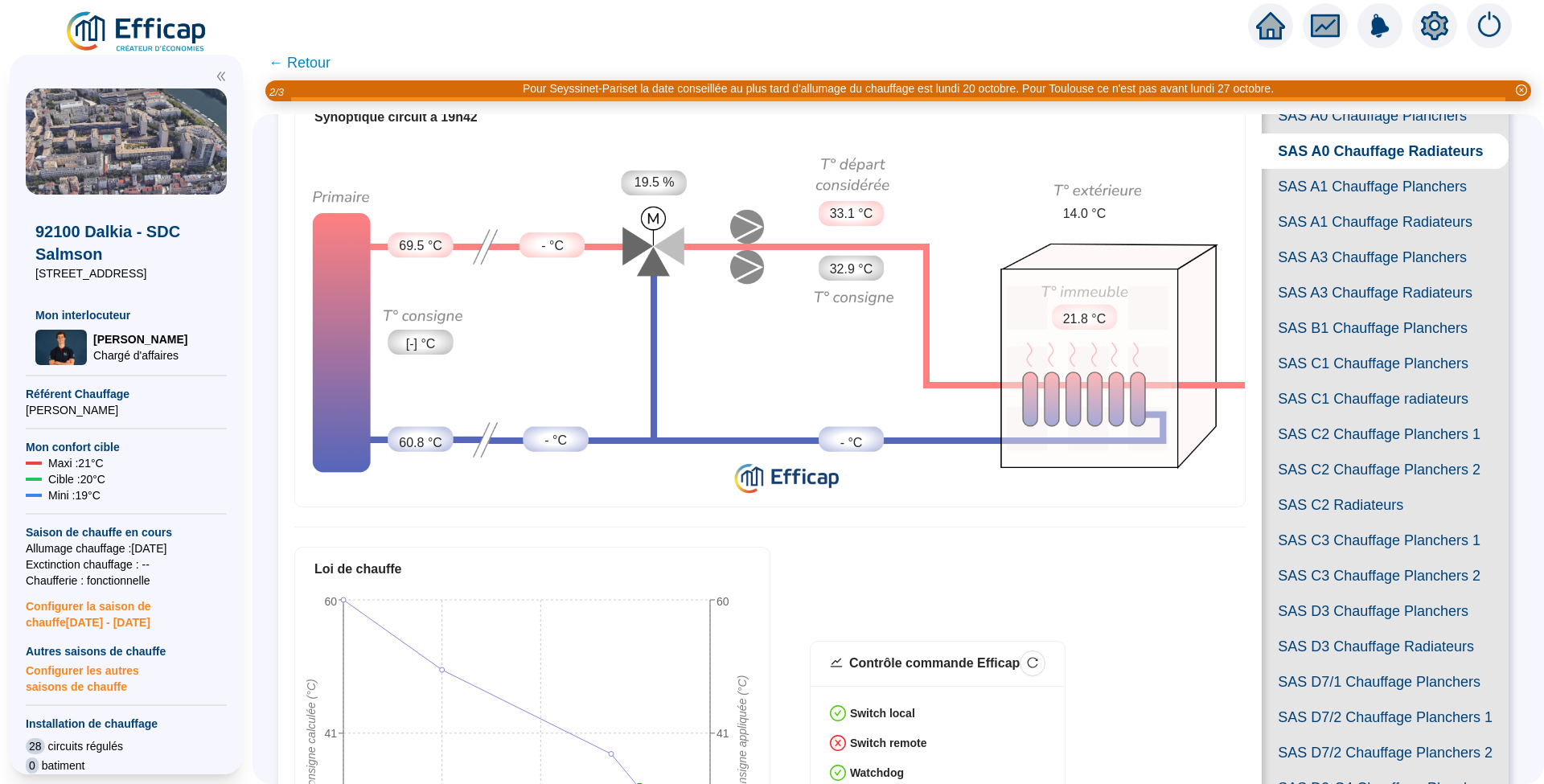
scroll to position [107, 0]
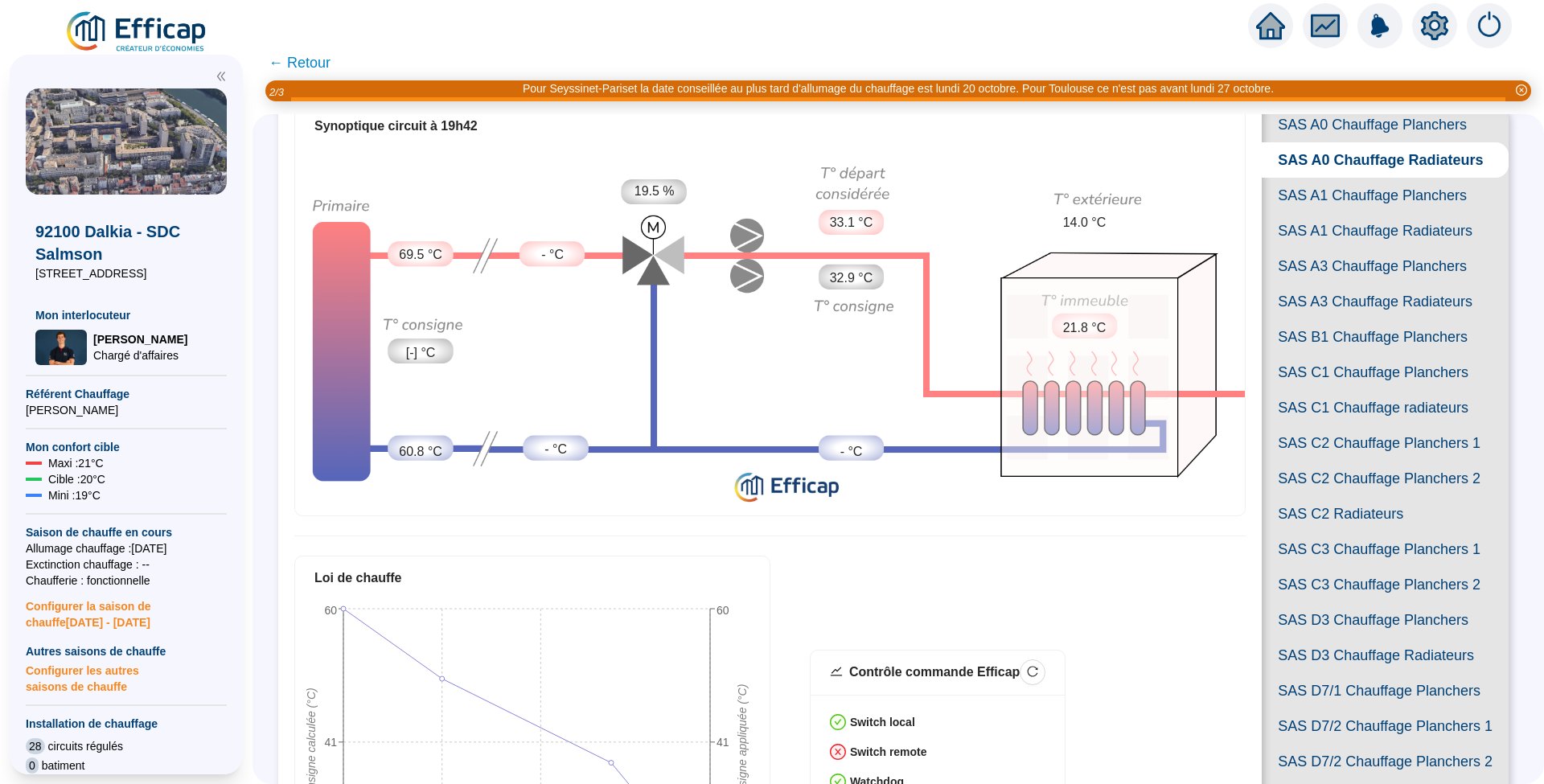
click at [1365, 213] on span "SAS A1 Chauffage Planchers" at bounding box center [1385, 195] width 247 height 35
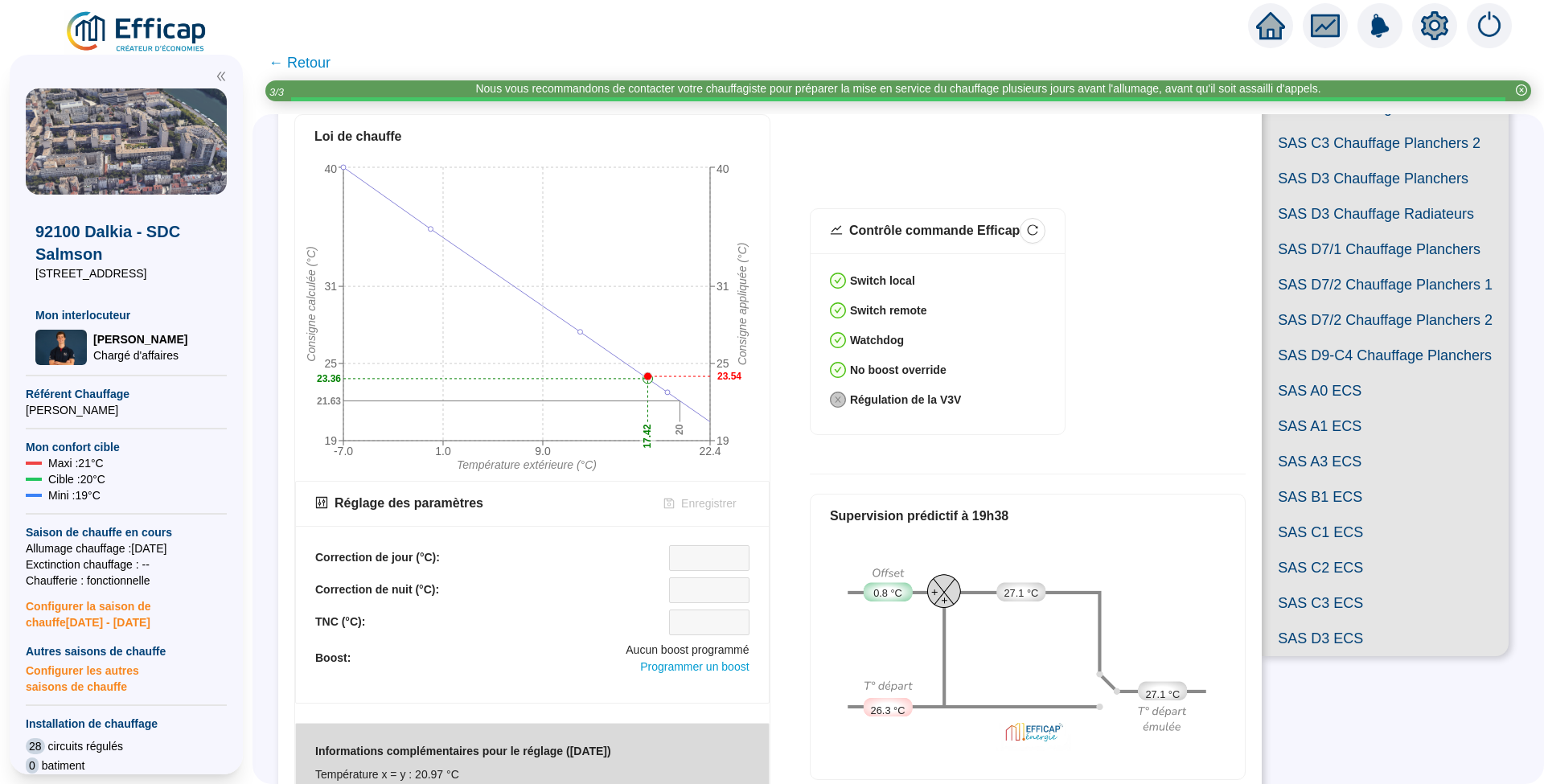
scroll to position [409, 0]
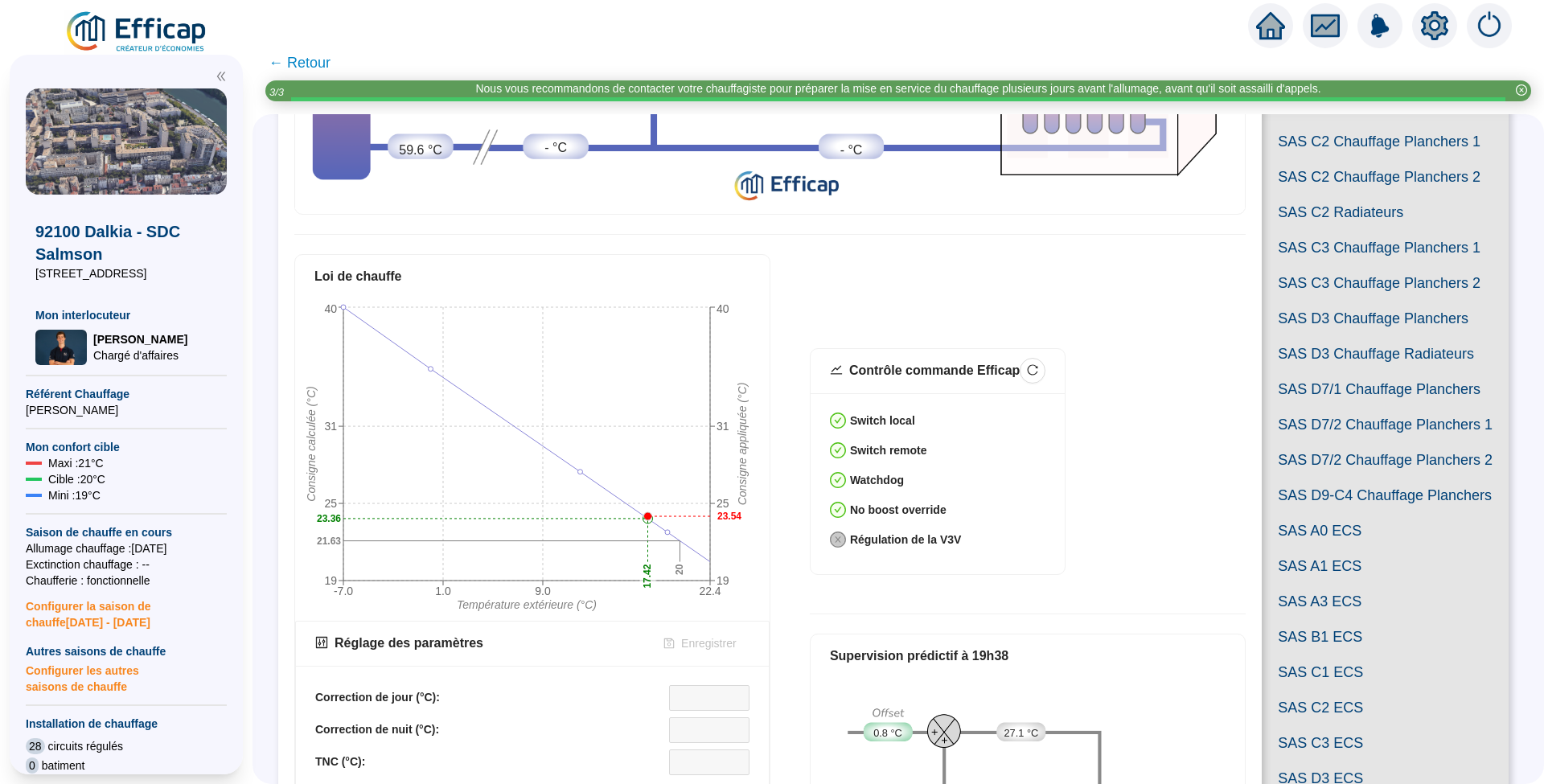
click at [1380, 124] on span "SAS C1 Chauffage radiateurs" at bounding box center [1385, 106] width 247 height 35
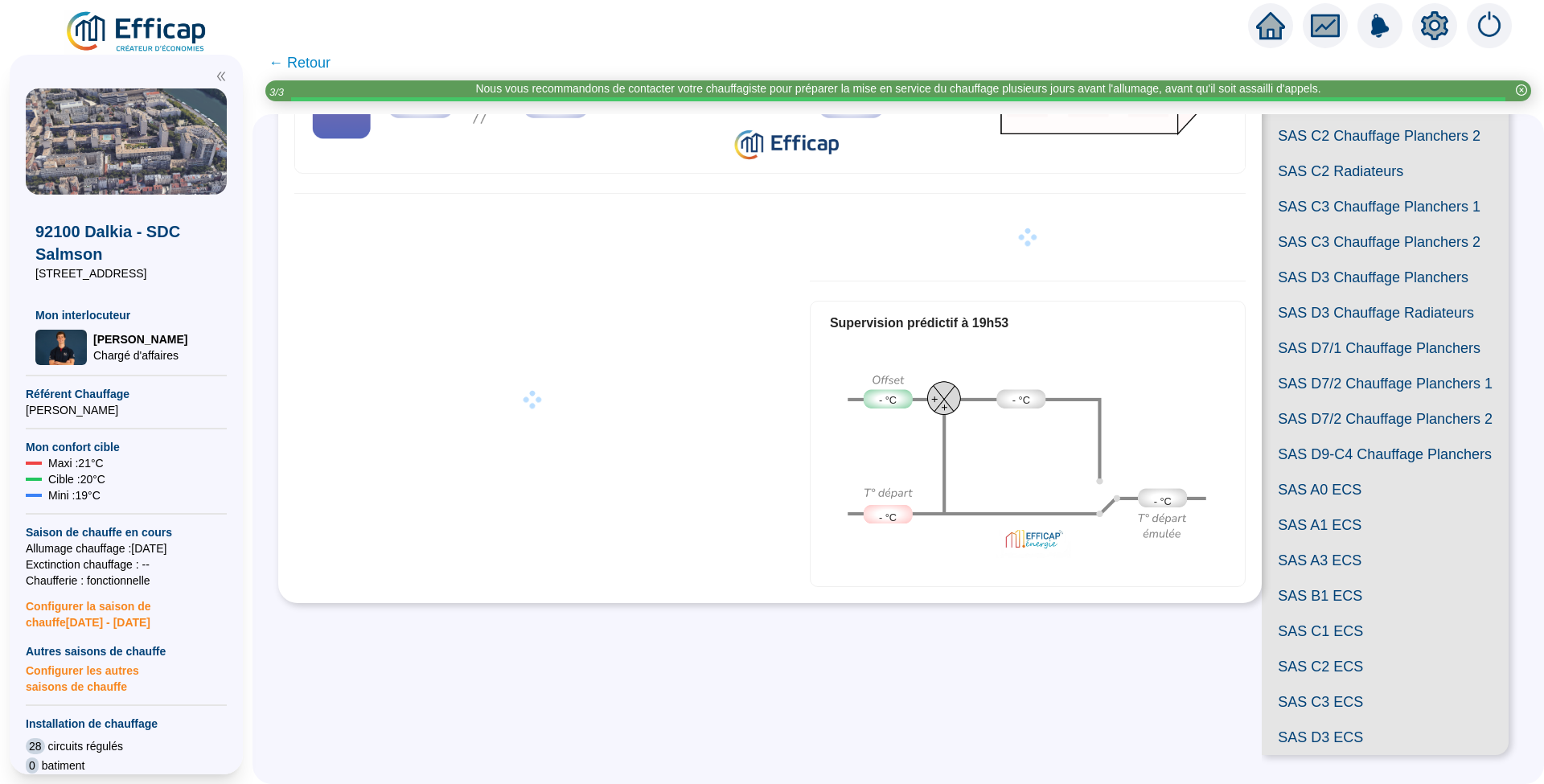
scroll to position [577, 0]
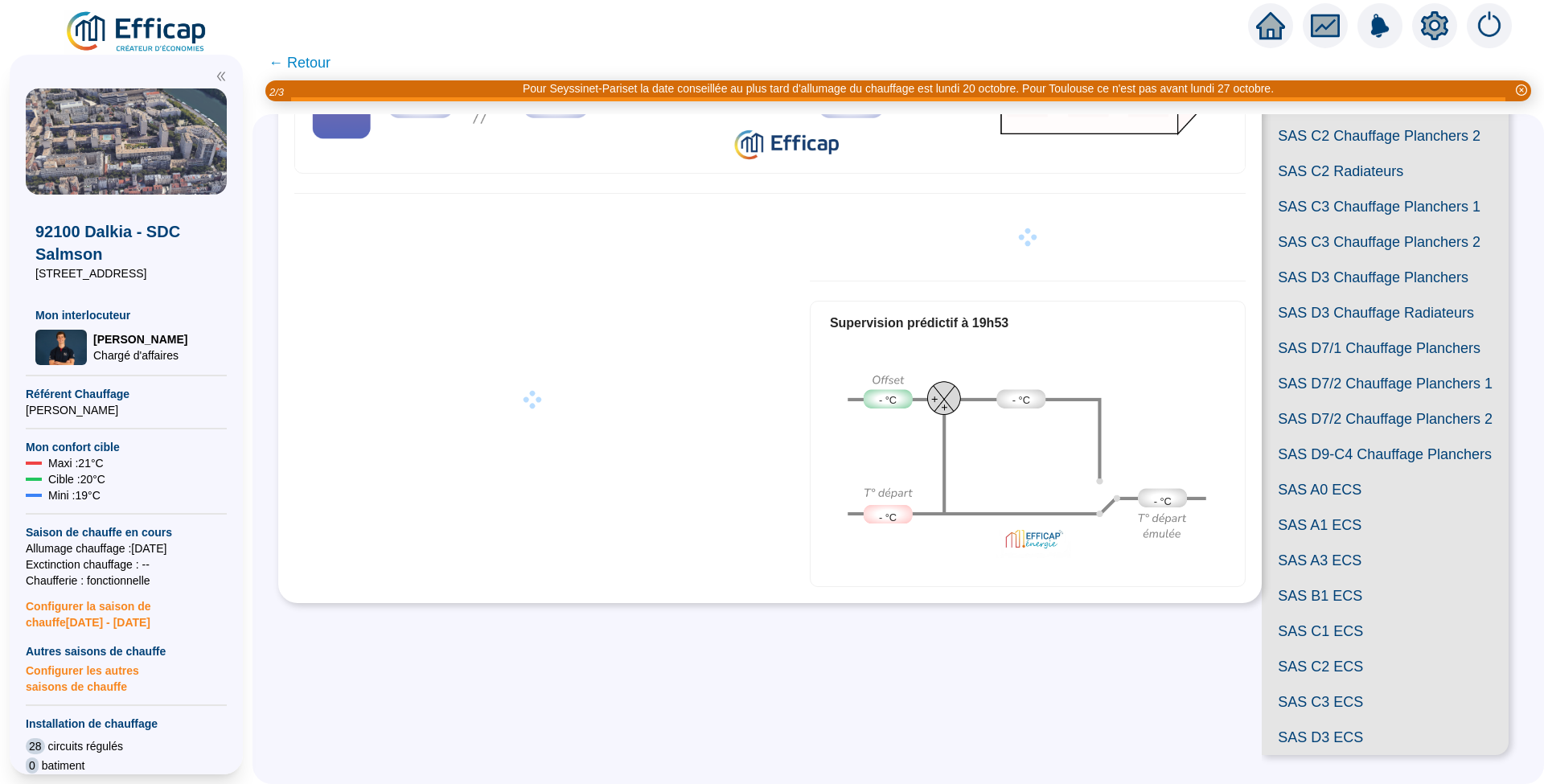
click at [1363, 224] on span "SAS C3 Chauffage Planchers 1" at bounding box center [1385, 206] width 247 height 35
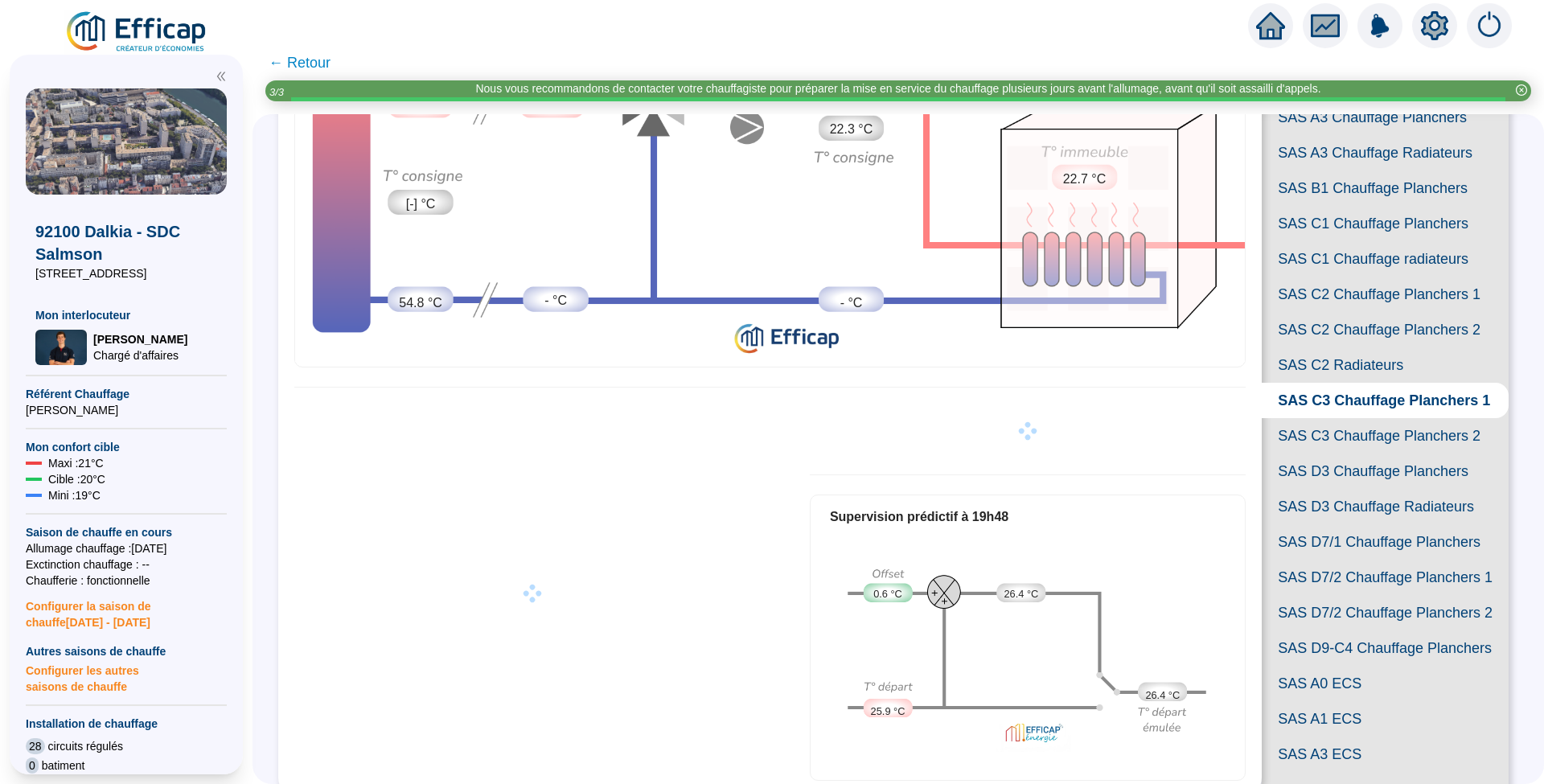
scroll to position [41, 0]
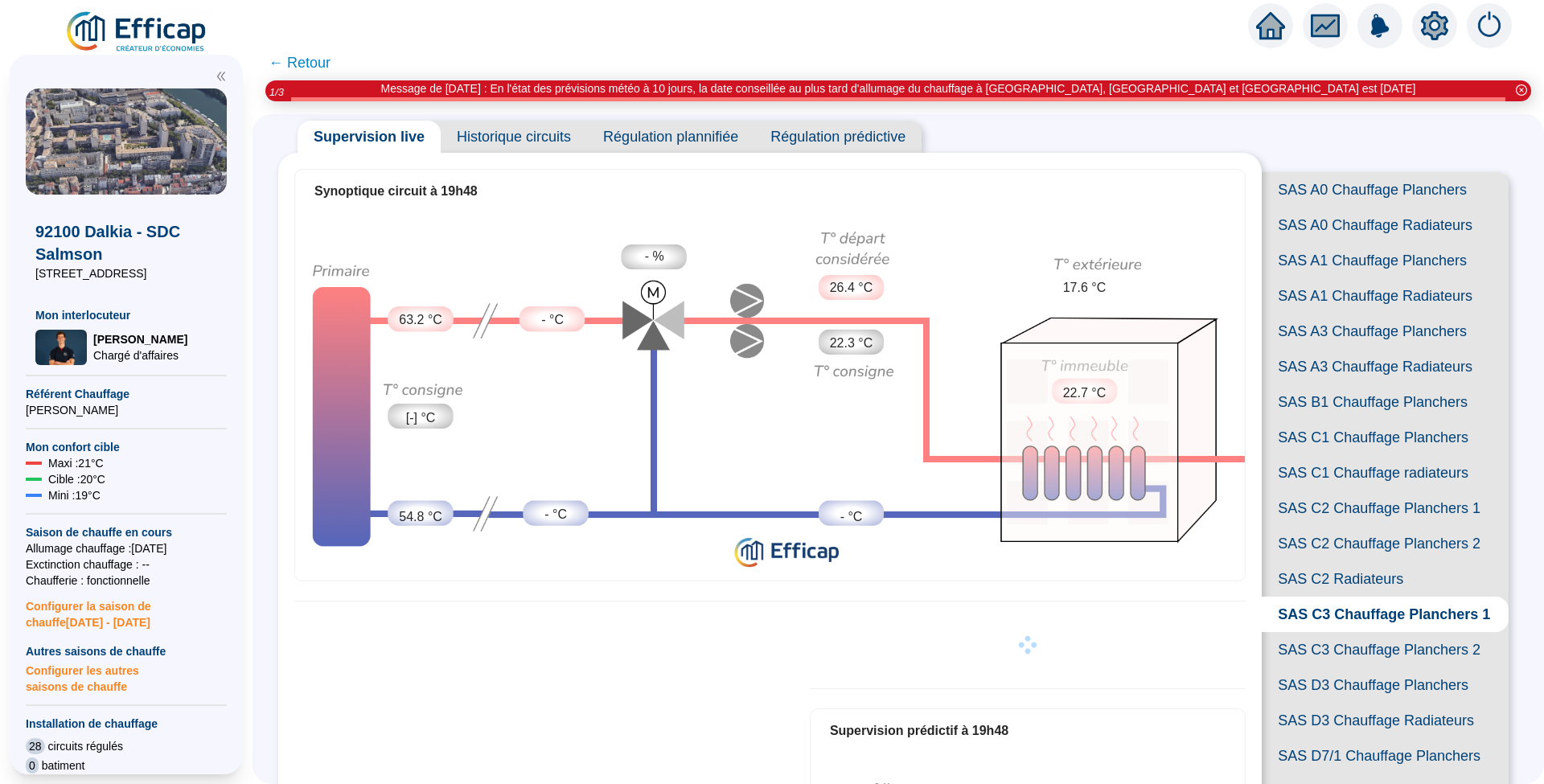
click at [1323, 349] on span "SAS A3 Chauffage Planchers" at bounding box center [1385, 331] width 247 height 35
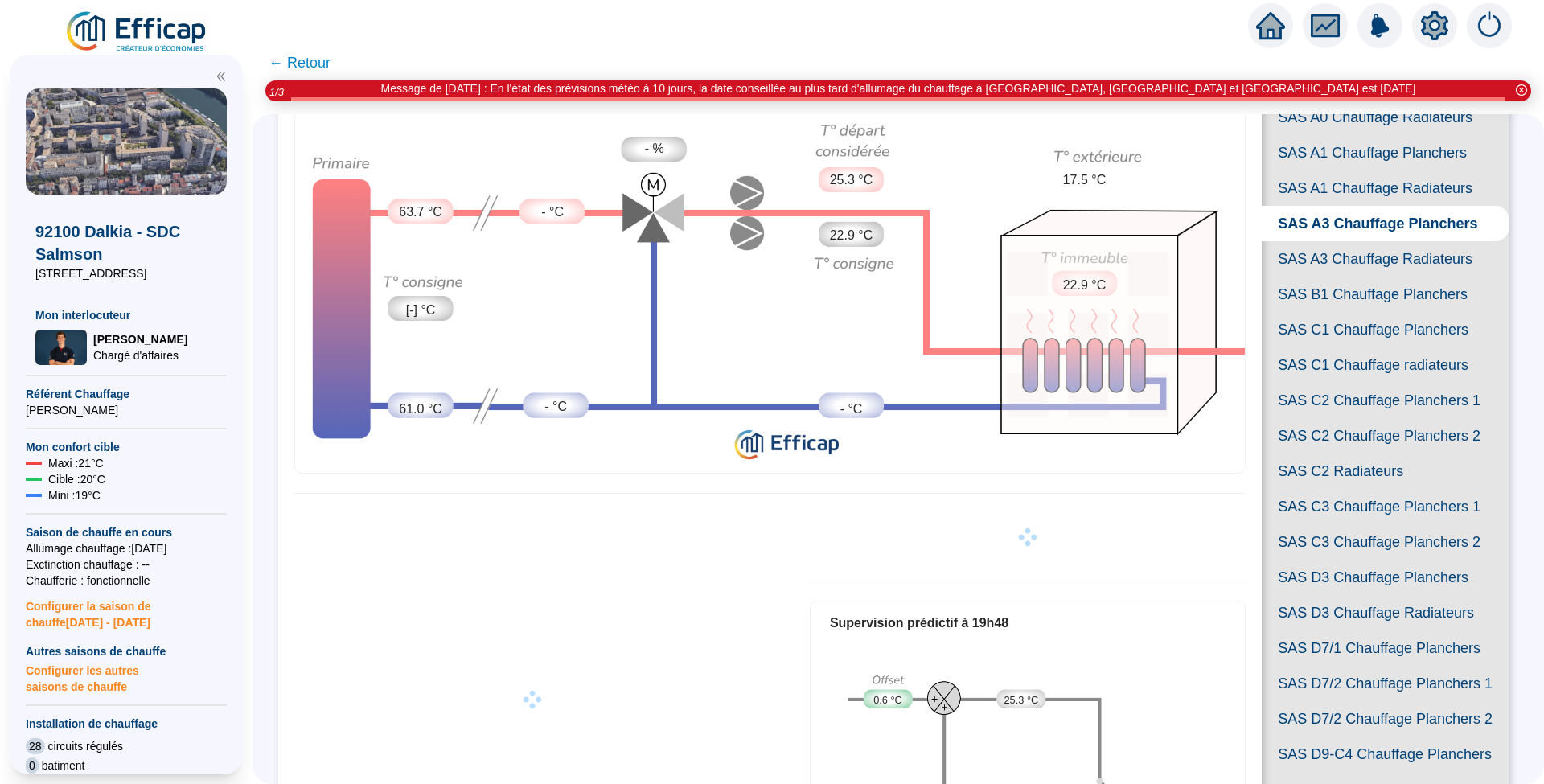
scroll to position [148, 0]
click at [1353, 278] on span "SAS A3 Chauffage Radiateurs" at bounding box center [1385, 260] width 247 height 35
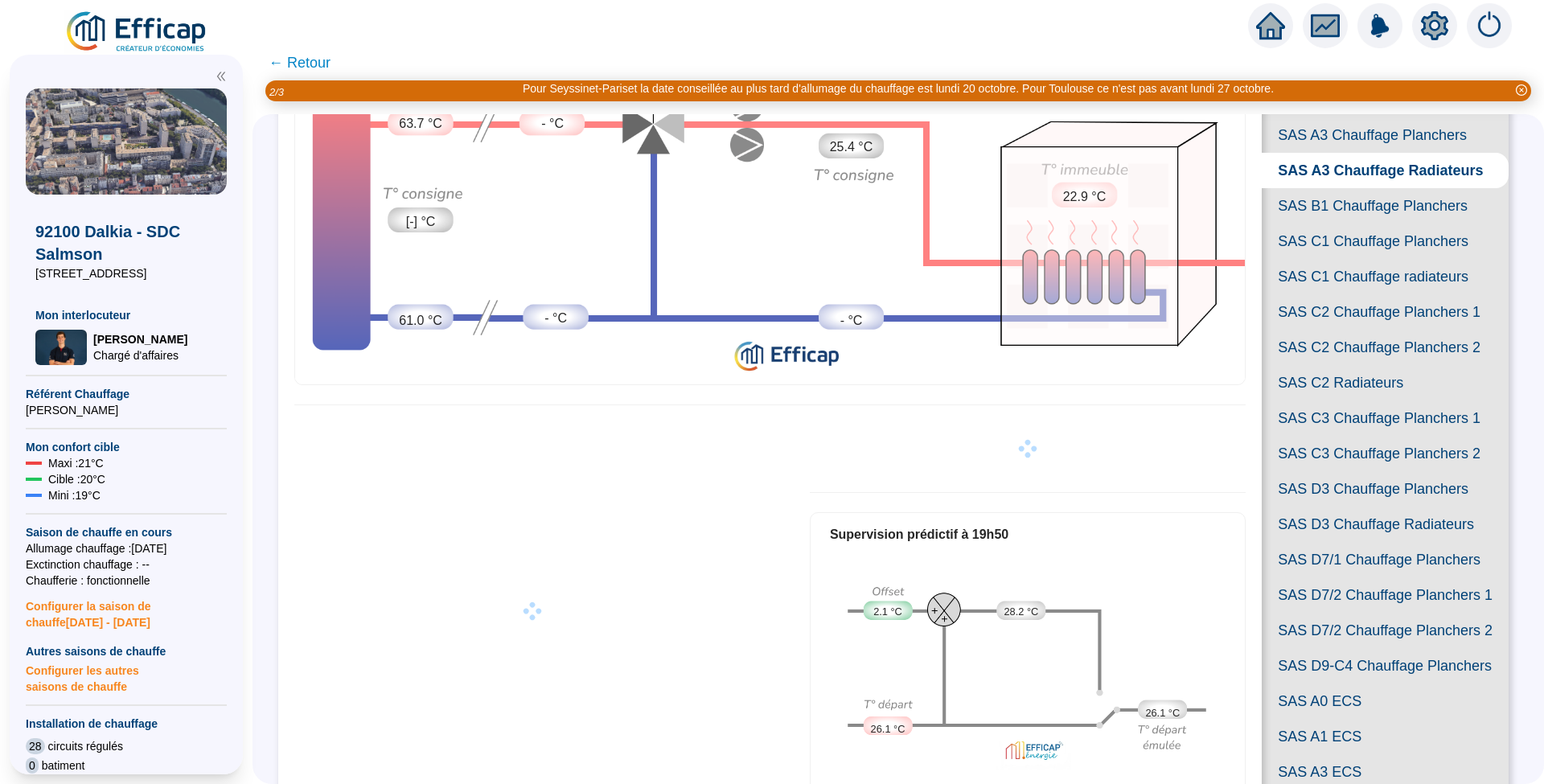
scroll to position [148, 0]
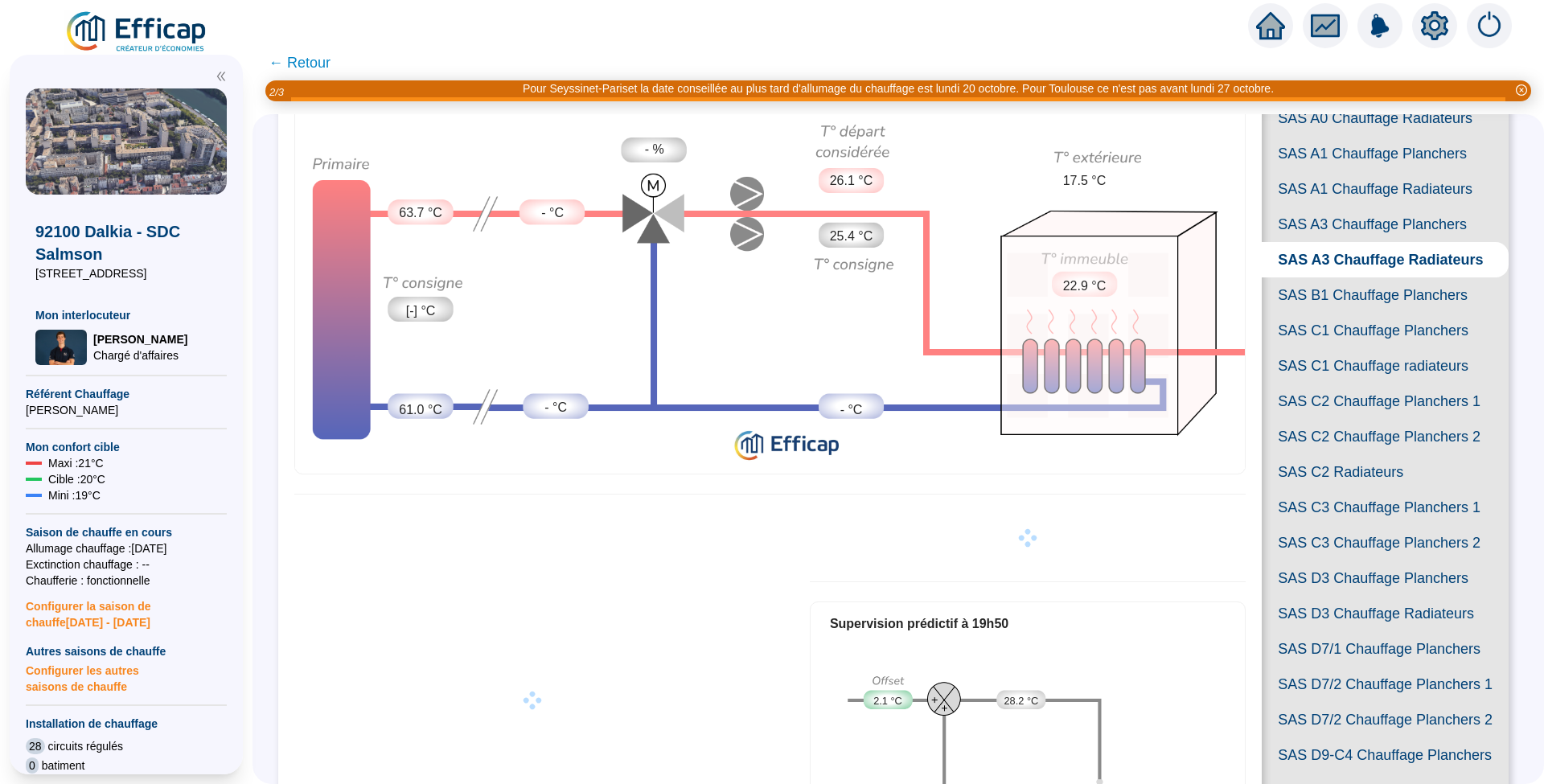
click at [1337, 313] on span "SAS B1 Chauffage Planchers" at bounding box center [1385, 295] width 247 height 35
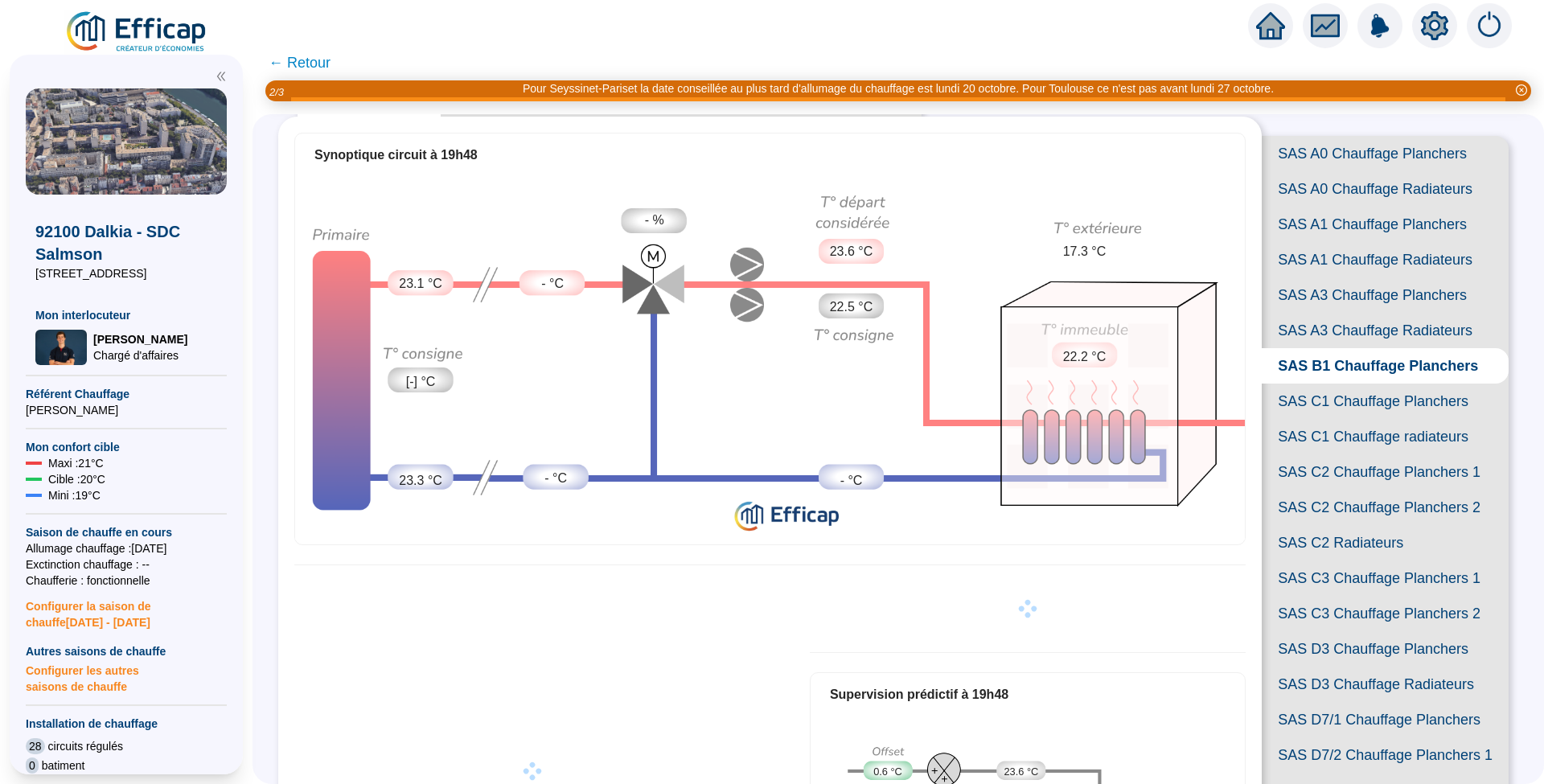
scroll to position [41, 0]
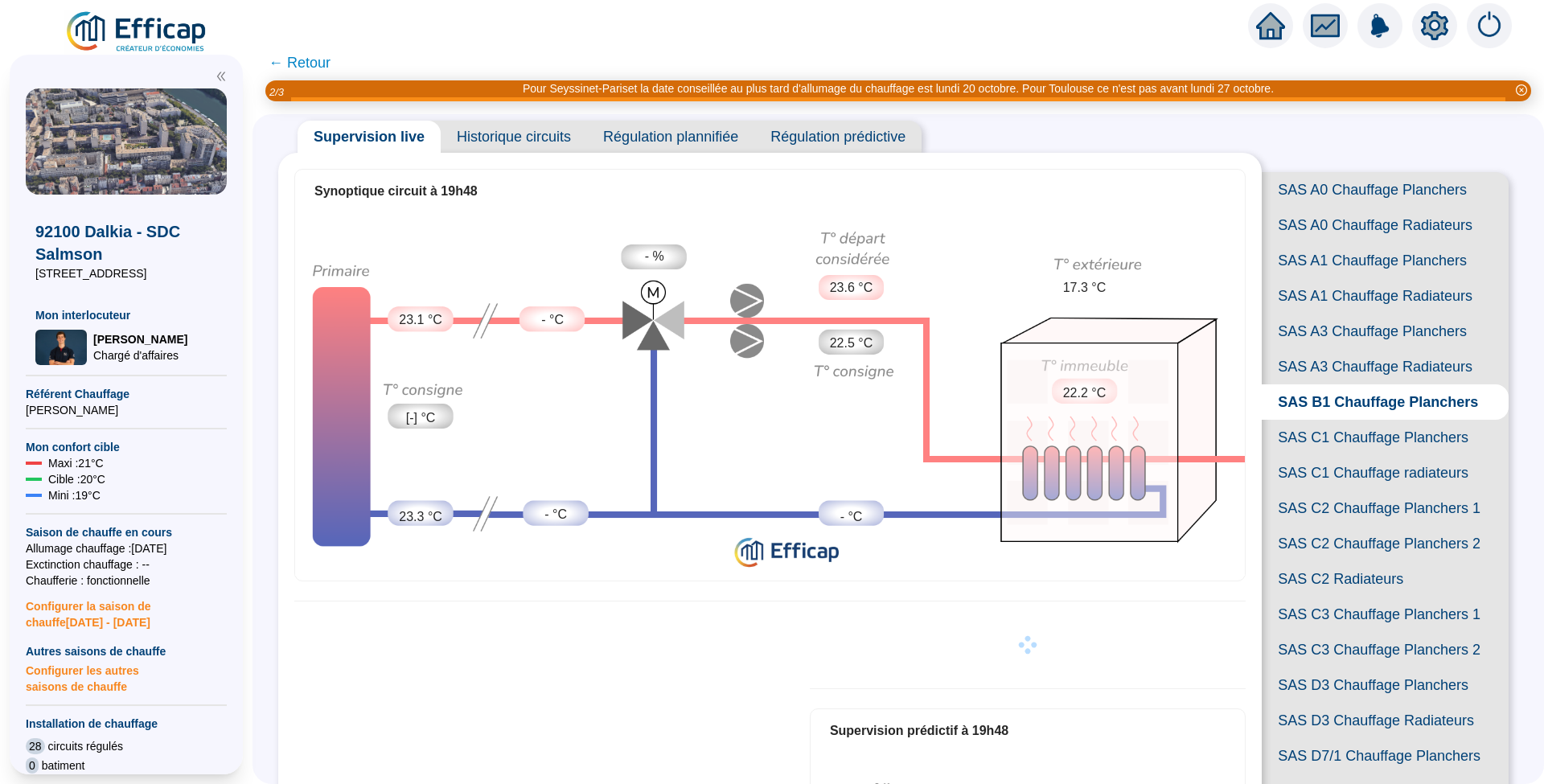
click at [1340, 455] on span "SAS C1 Chauffage Planchers" at bounding box center [1385, 437] width 247 height 35
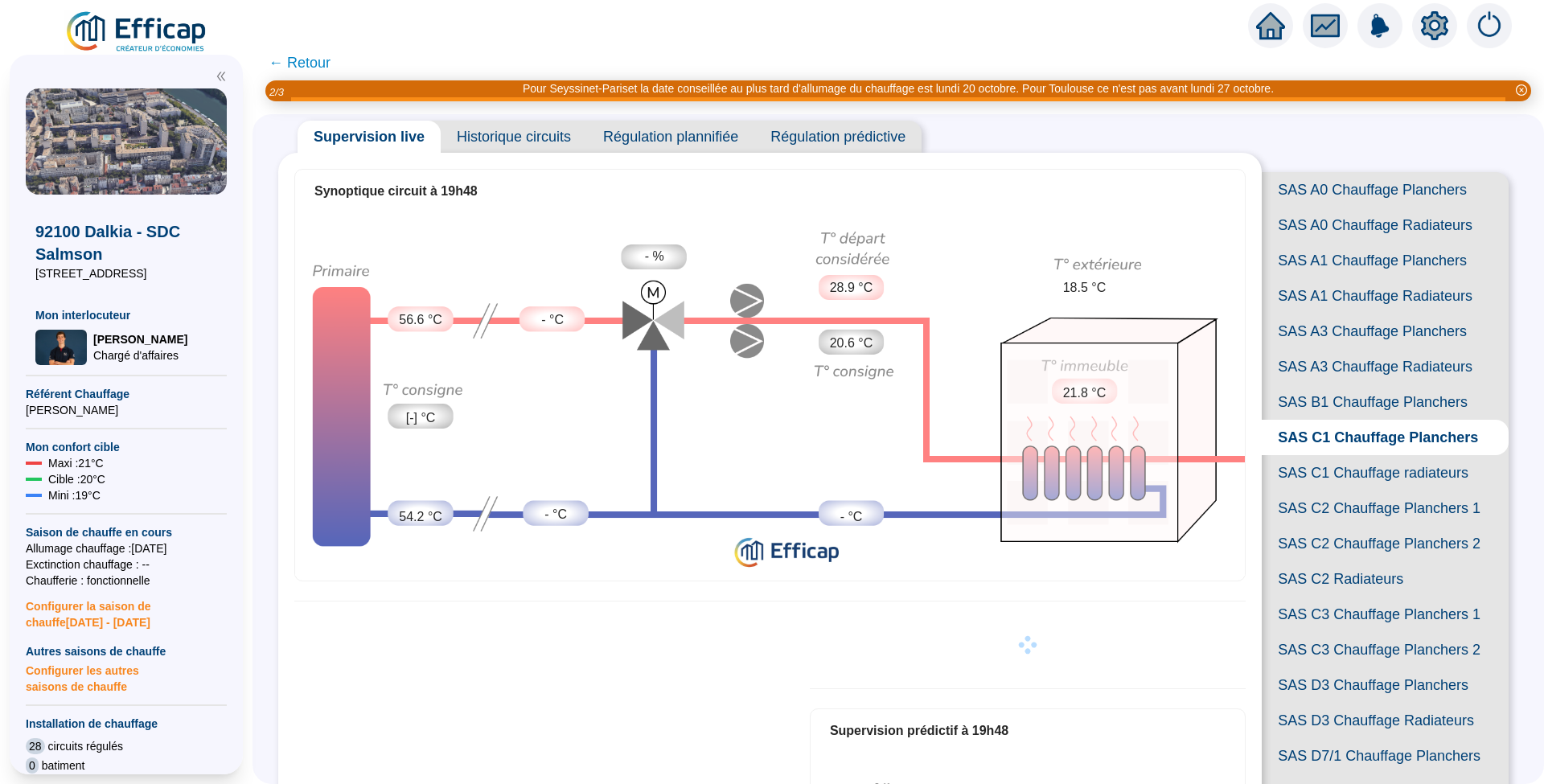
click at [1337, 491] on span "SAS C1 Chauffage radiateurs" at bounding box center [1385, 473] width 247 height 35
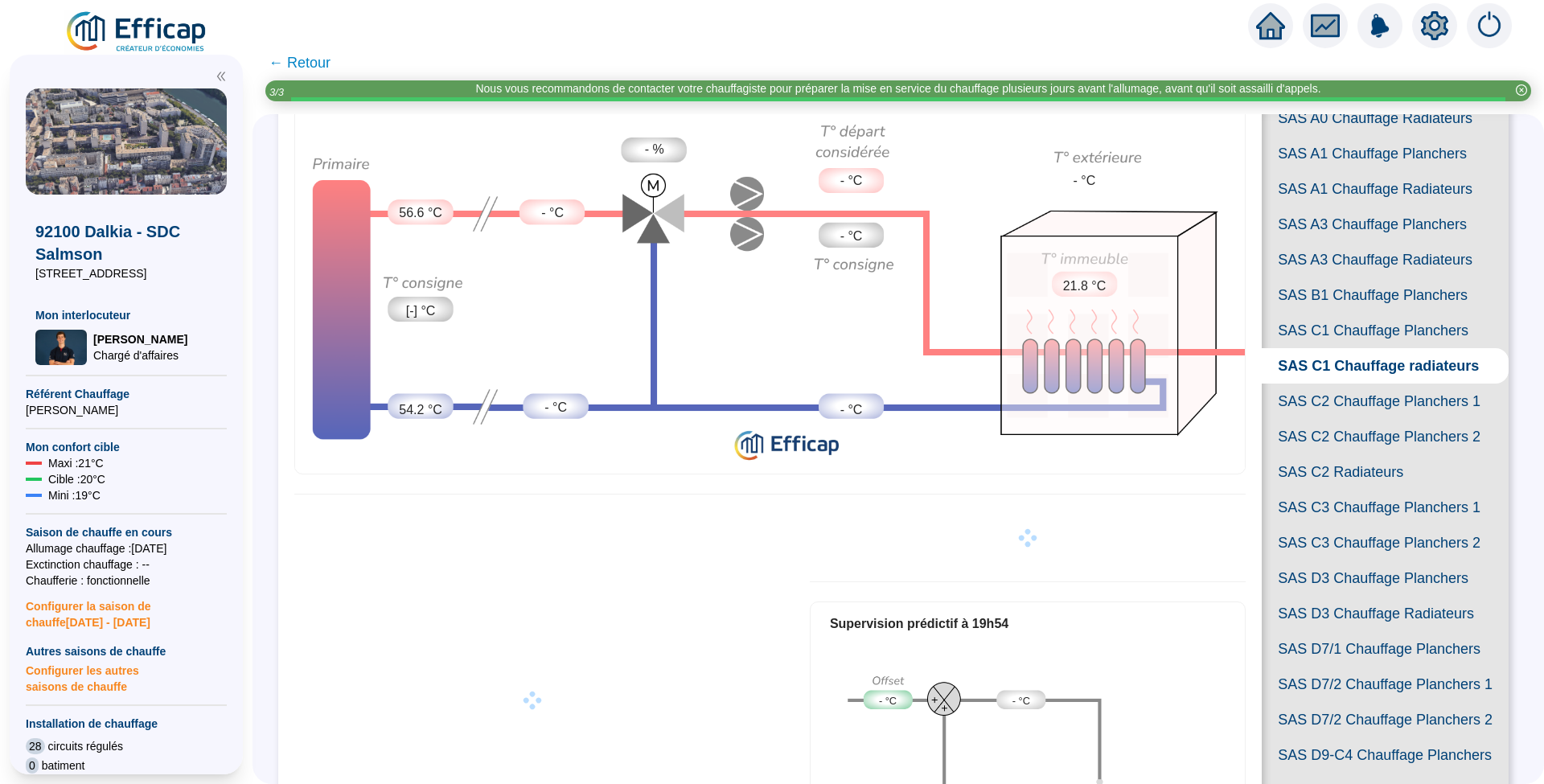
scroll to position [504, 0]
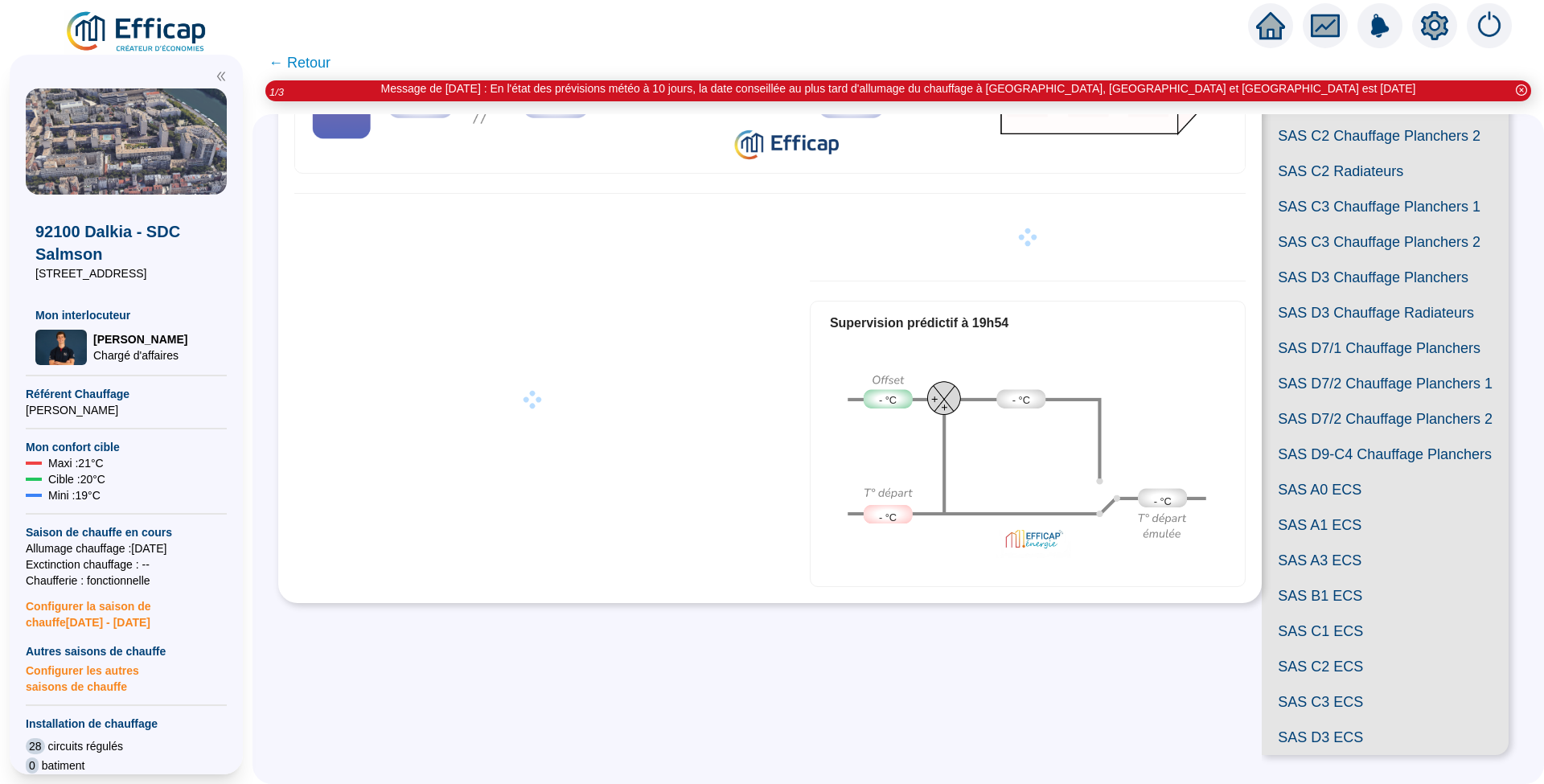
click at [1324, 295] on span "SAS D3 Chauffage Planchers" at bounding box center [1385, 277] width 247 height 35
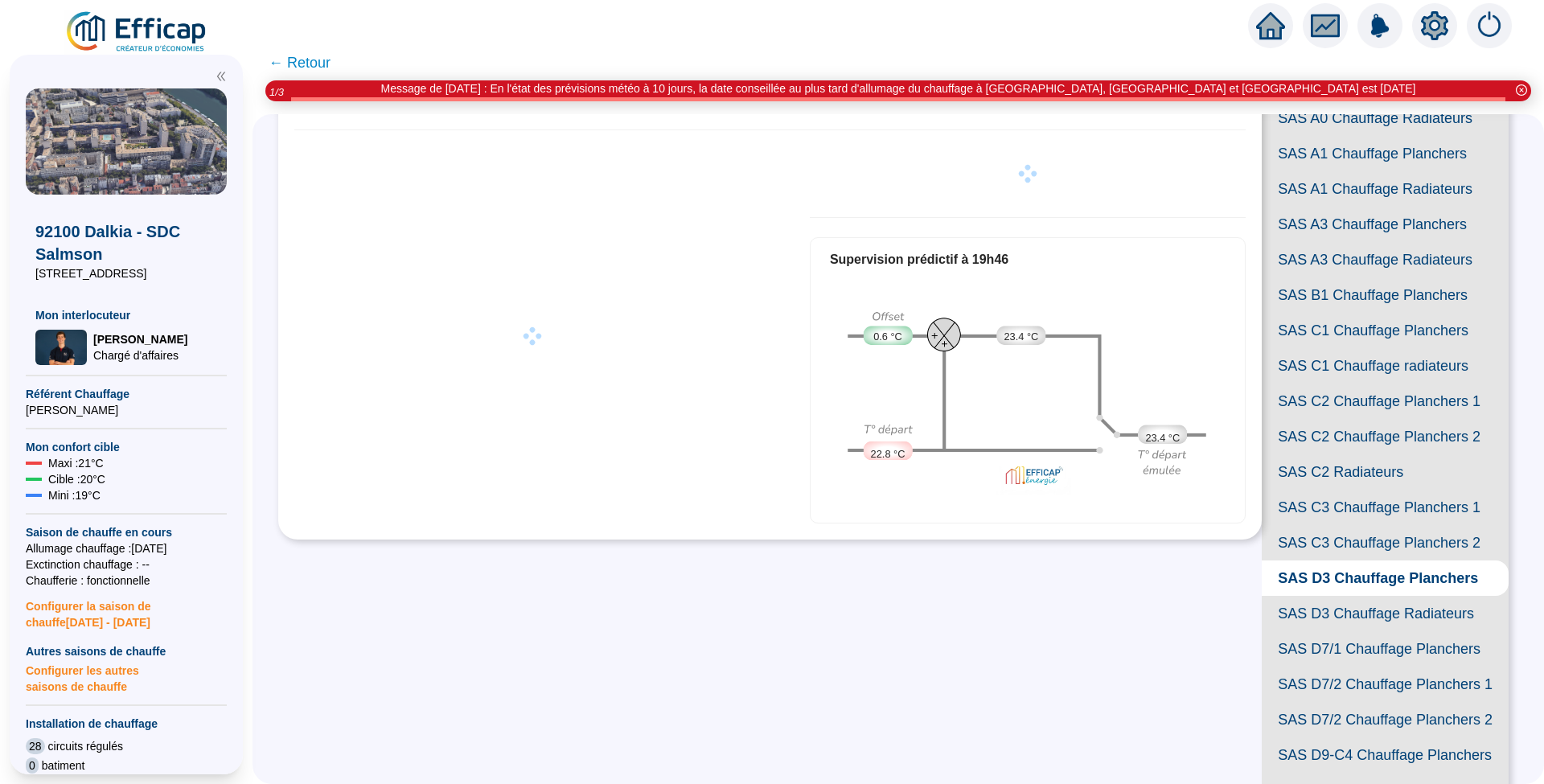
scroll to position [504, 0]
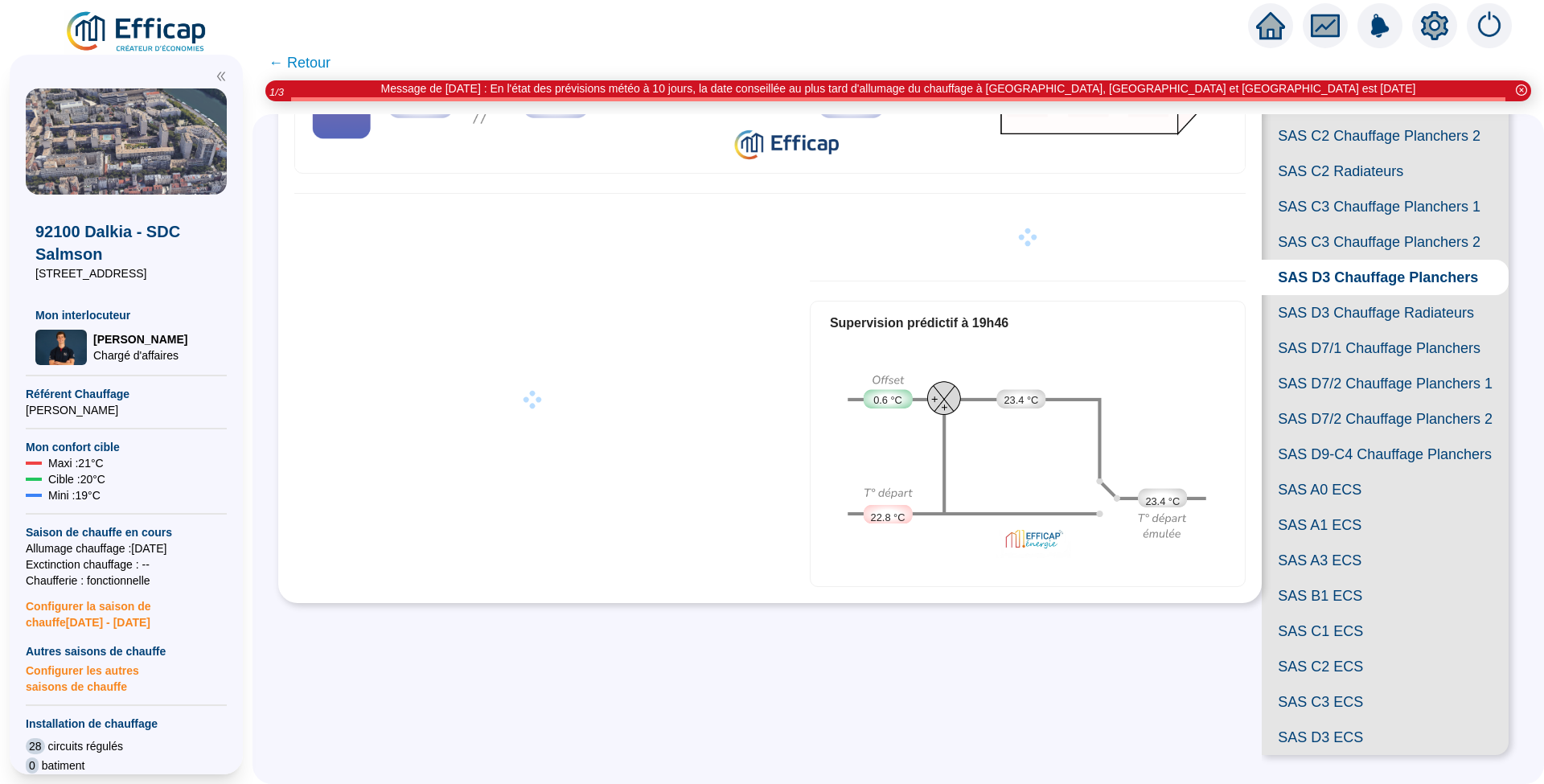
click at [1372, 366] on span "SAS D7/1 Chauffage Planchers" at bounding box center [1385, 348] width 247 height 35
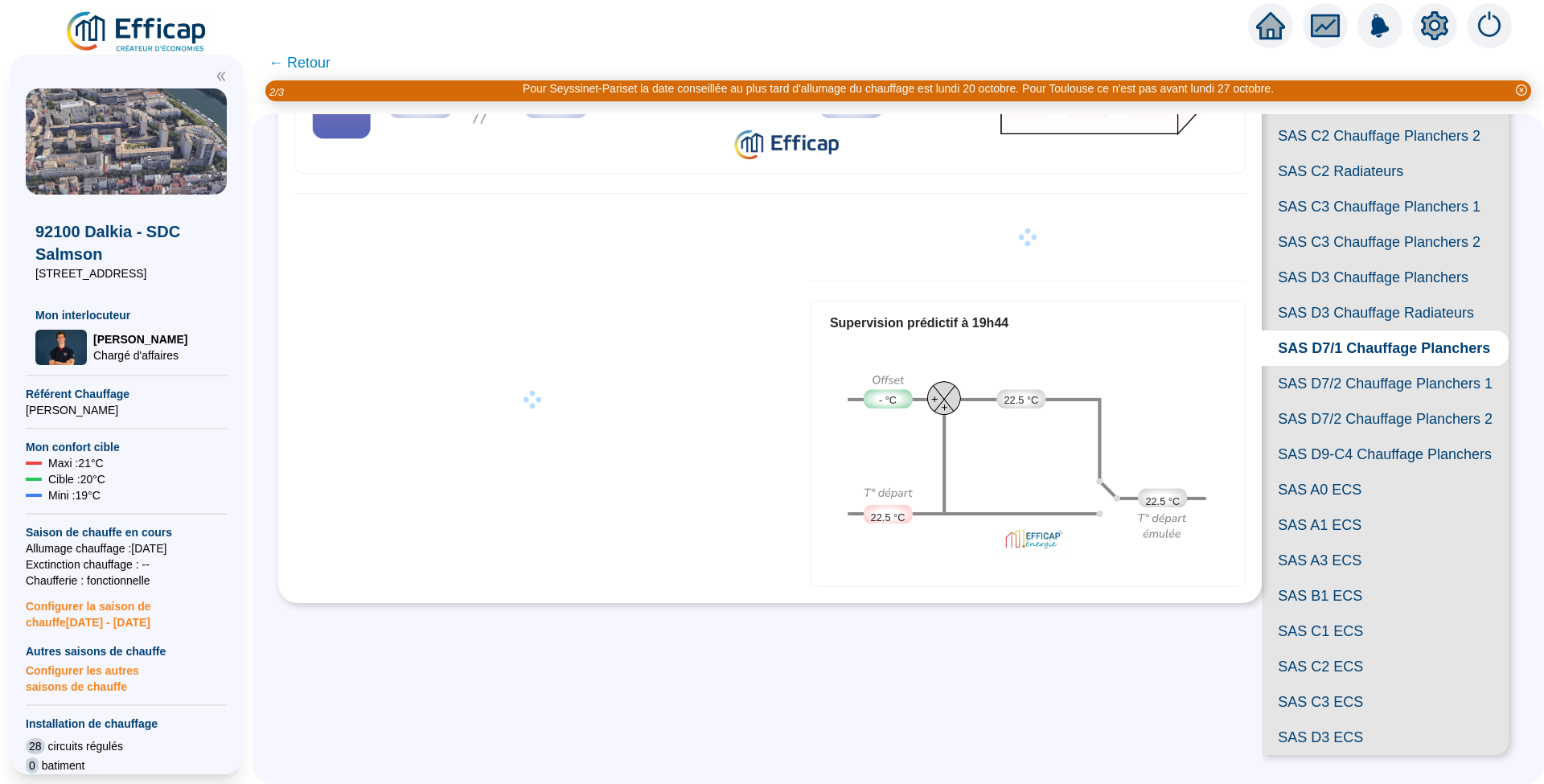
scroll to position [718, 0]
click at [1322, 385] on span "SAS D7/2 Chauffage Planchers 1" at bounding box center [1385, 383] width 247 height 35
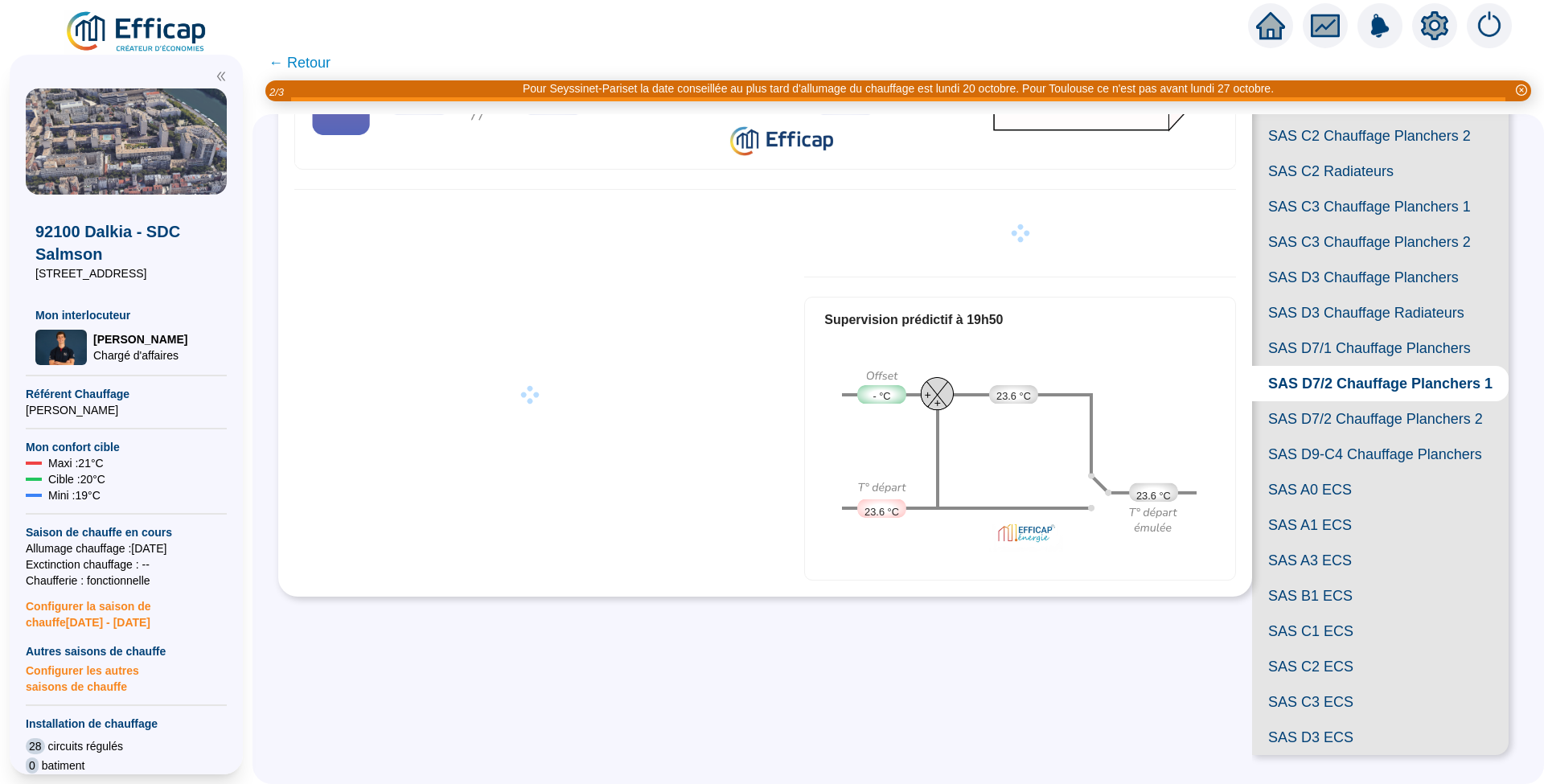
click at [1308, 507] on span "SAS A0 ECS" at bounding box center [1380, 489] width 256 height 35
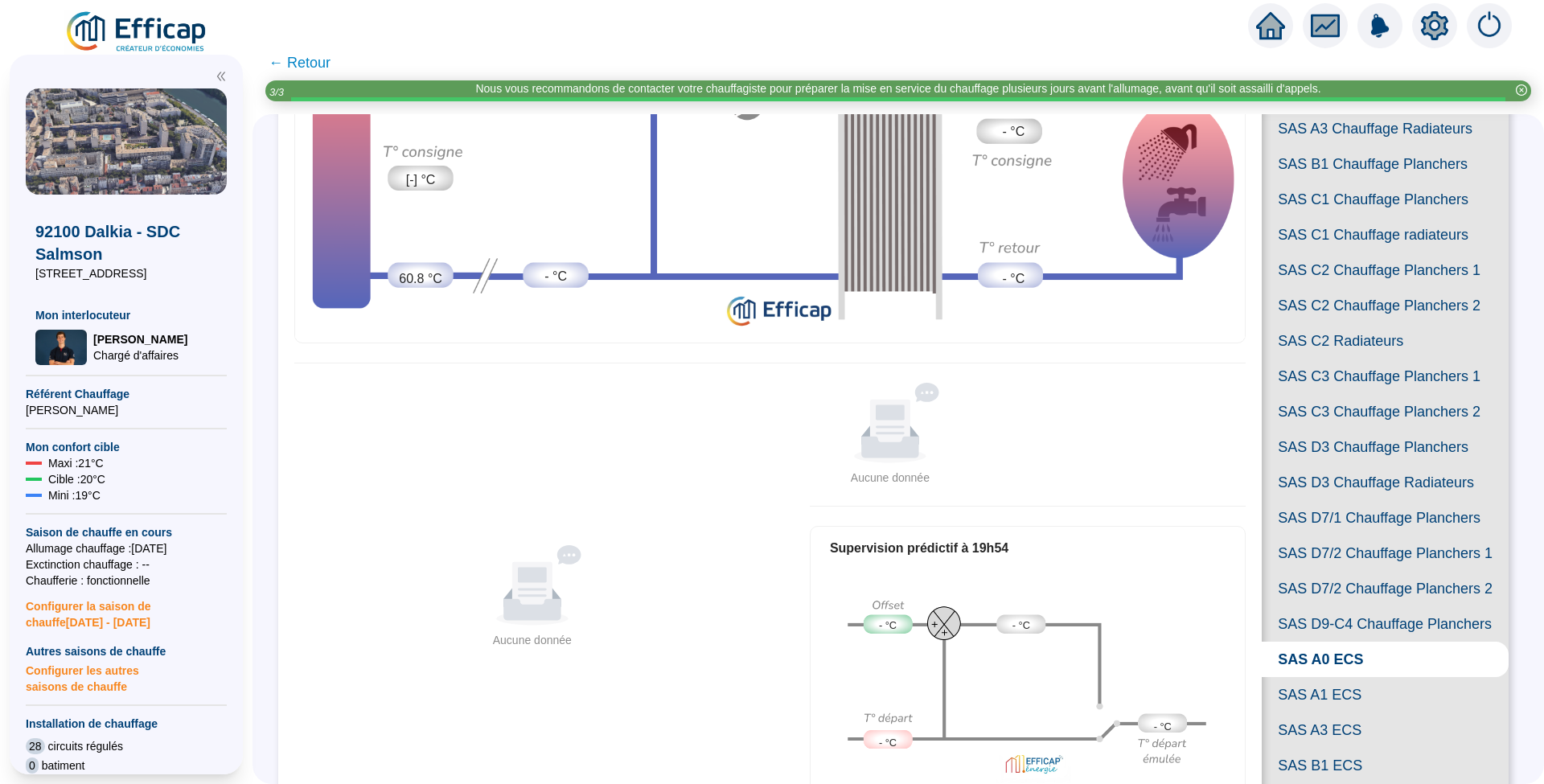
scroll to position [428, 0]
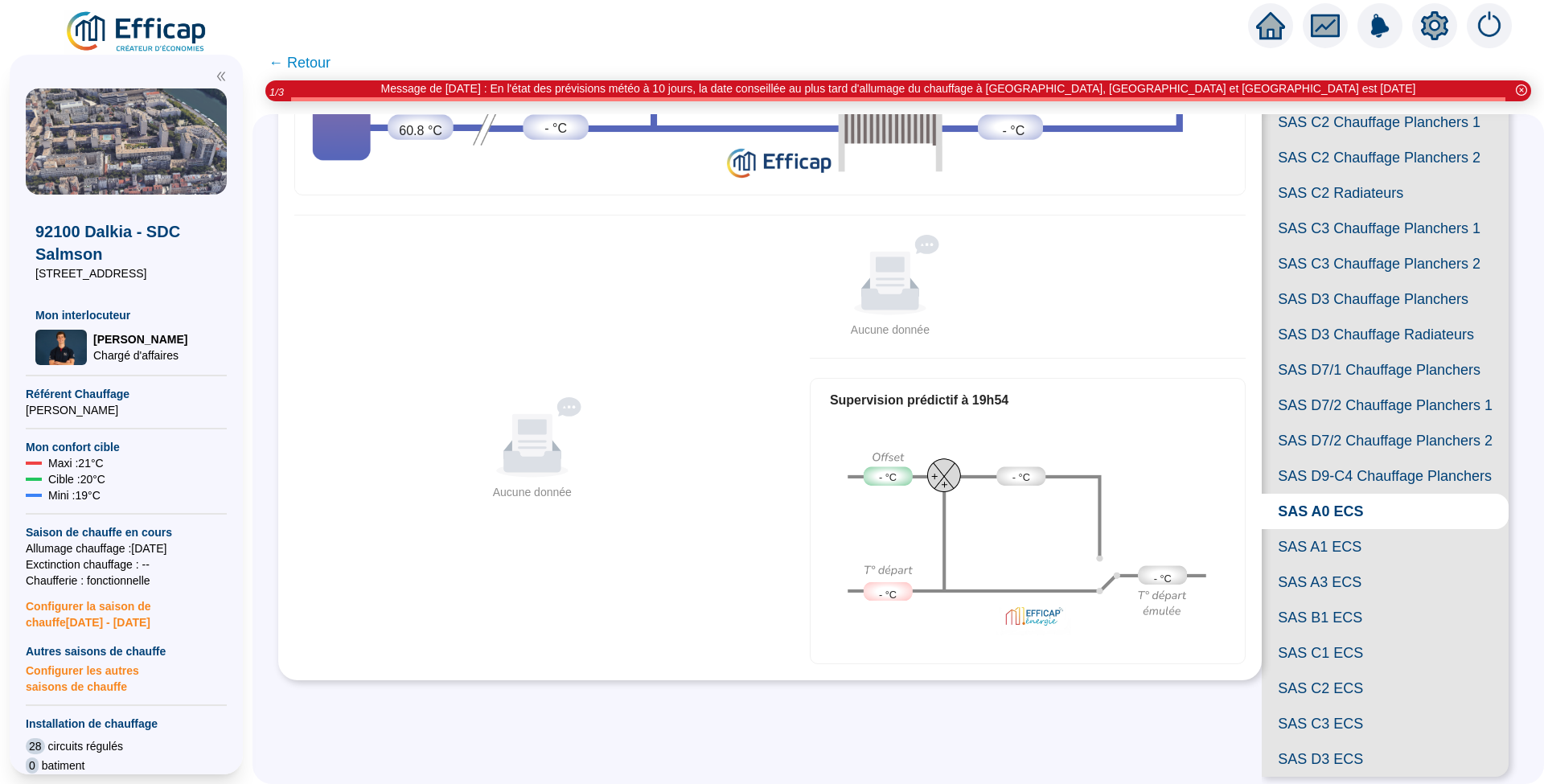
click at [1353, 458] on span "SAS D7/2 Chauffage Planchers 2" at bounding box center [1385, 440] width 247 height 35
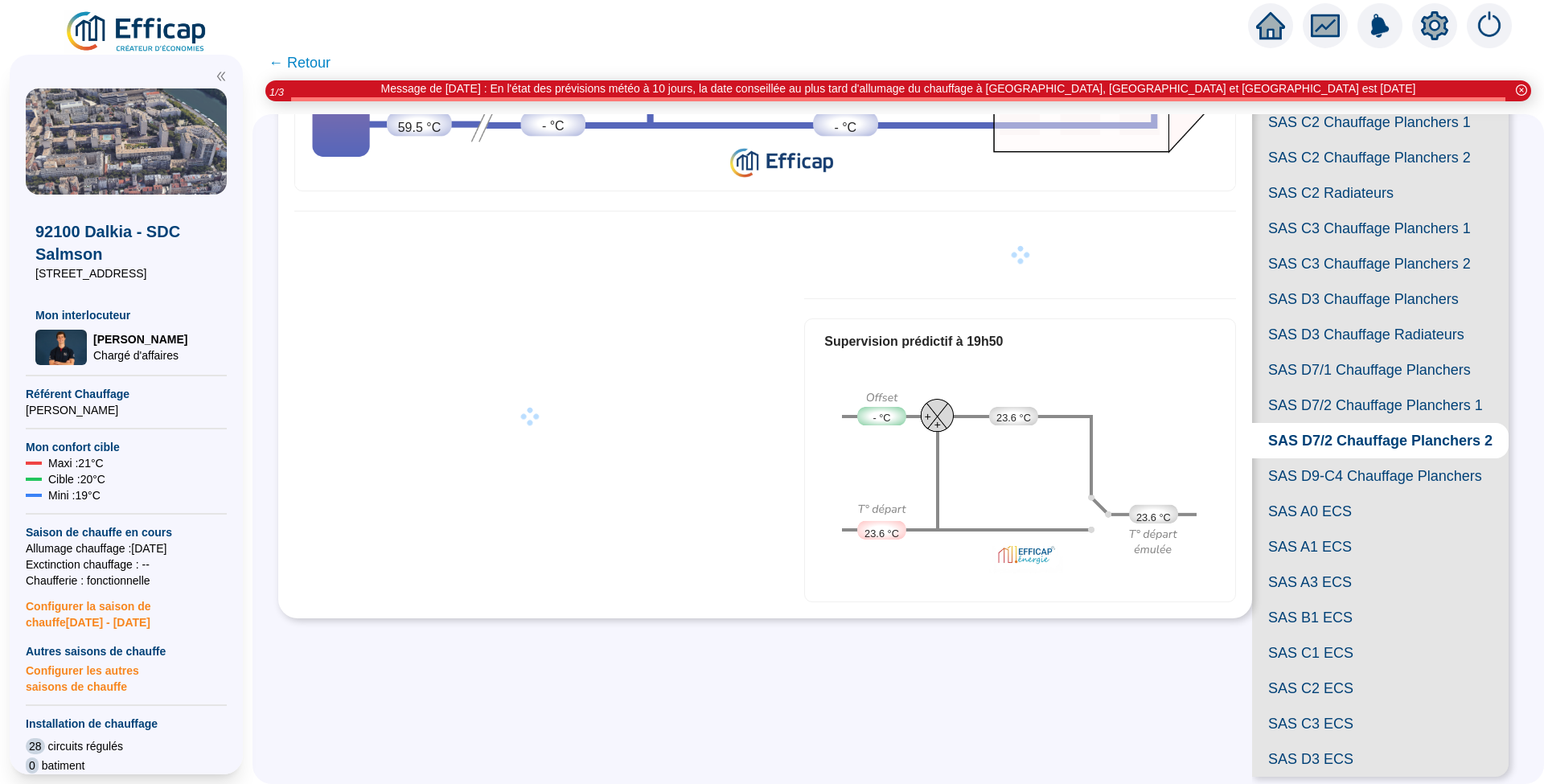
scroll to position [536, 0]
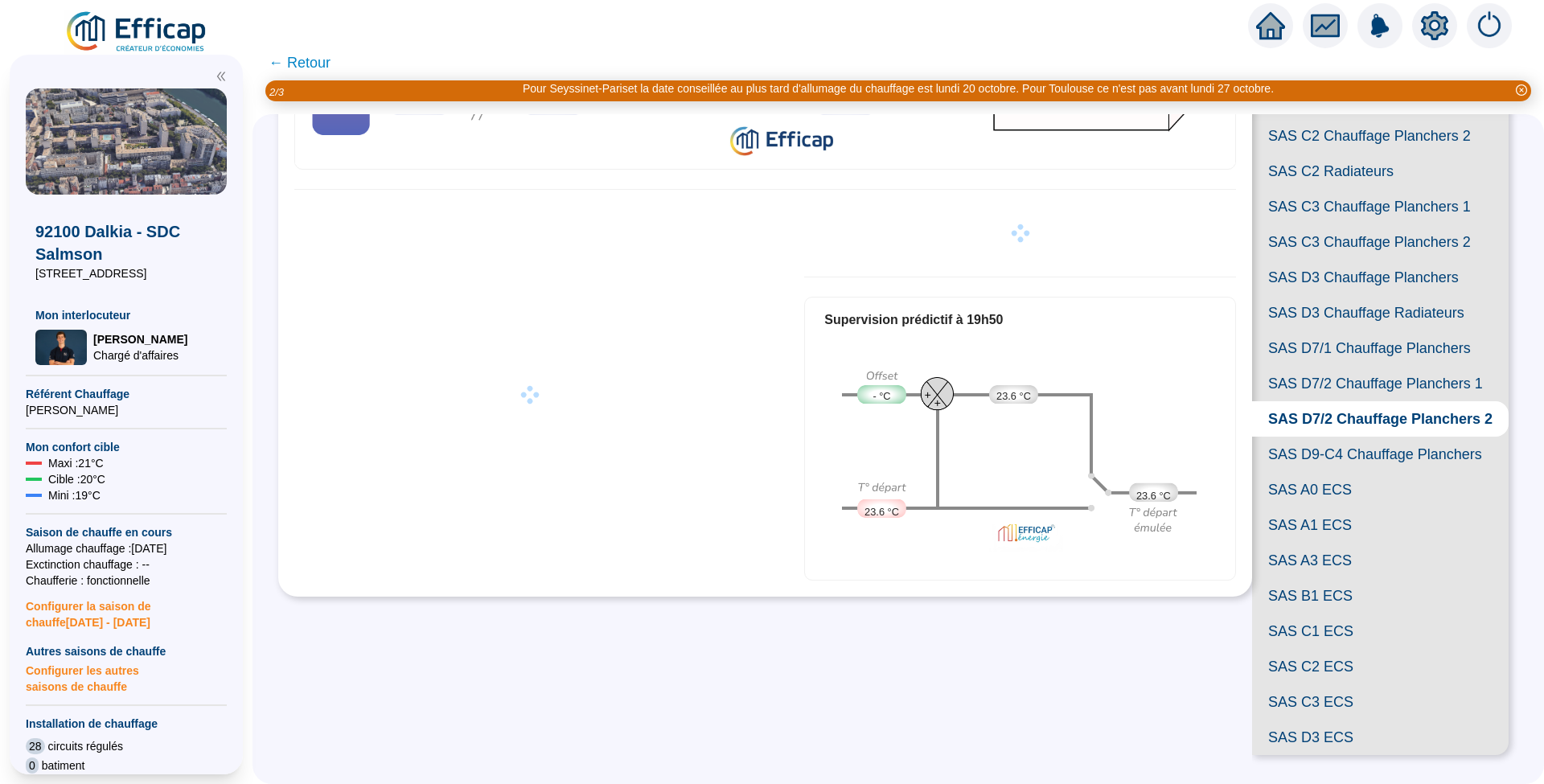
click at [1340, 472] on span "SAS D9-C4 Chauffage Planchers" at bounding box center [1380, 454] width 256 height 35
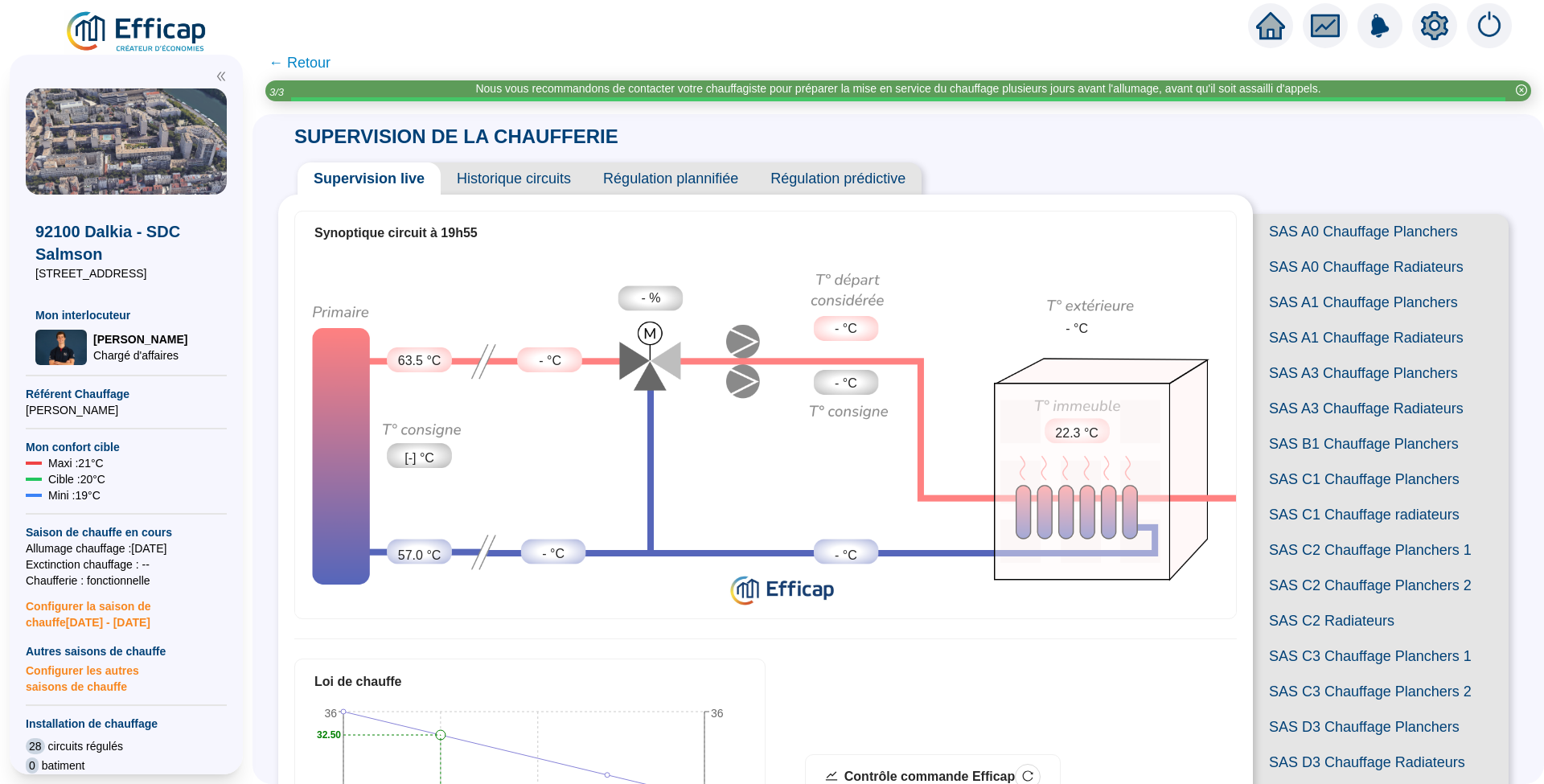
click at [1321, 226] on span "SAS A0 Chauffage Planchers" at bounding box center [1381, 231] width 255 height 35
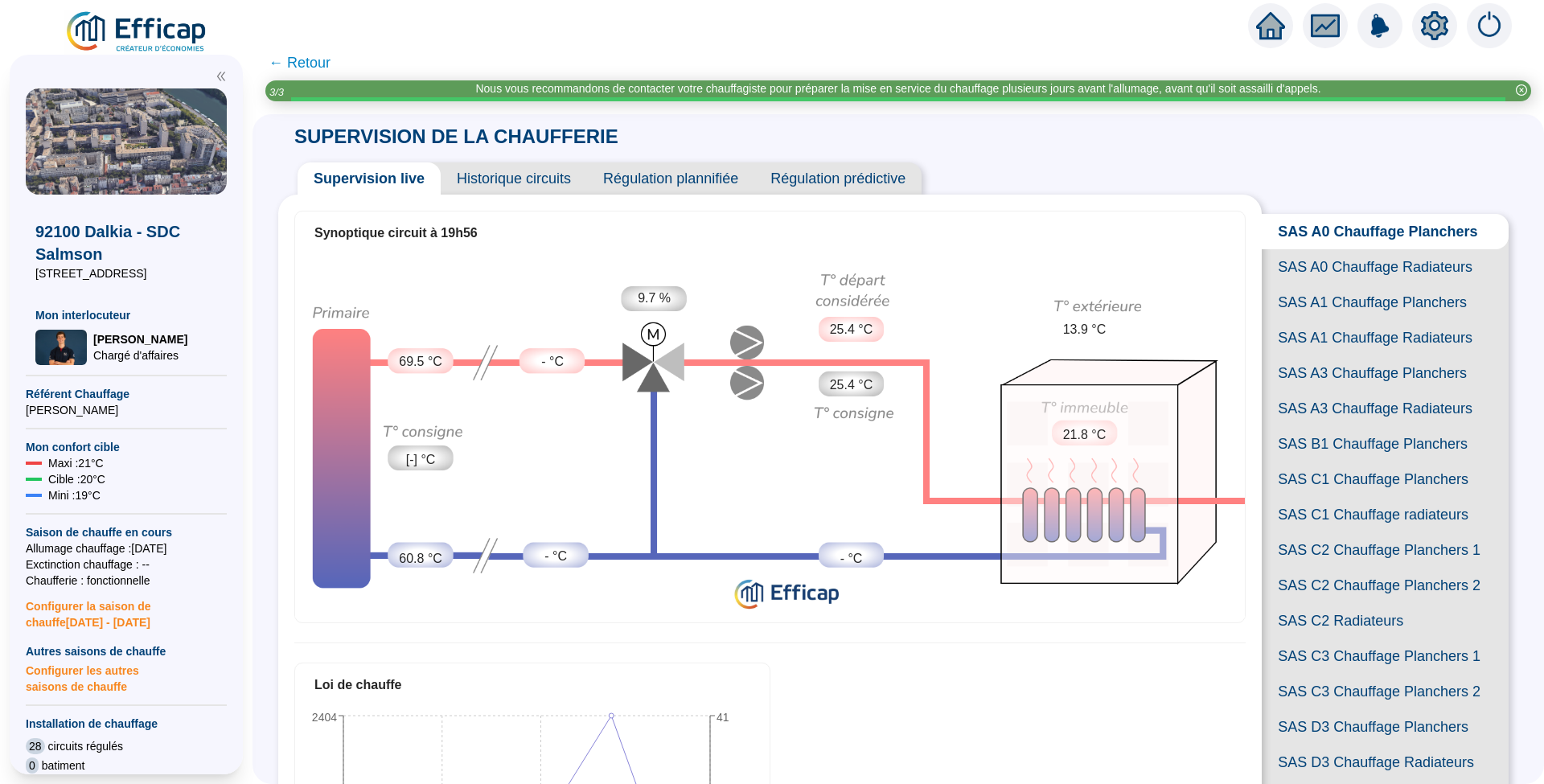
click at [547, 187] on span "Historique circuits" at bounding box center [514, 178] width 147 height 32
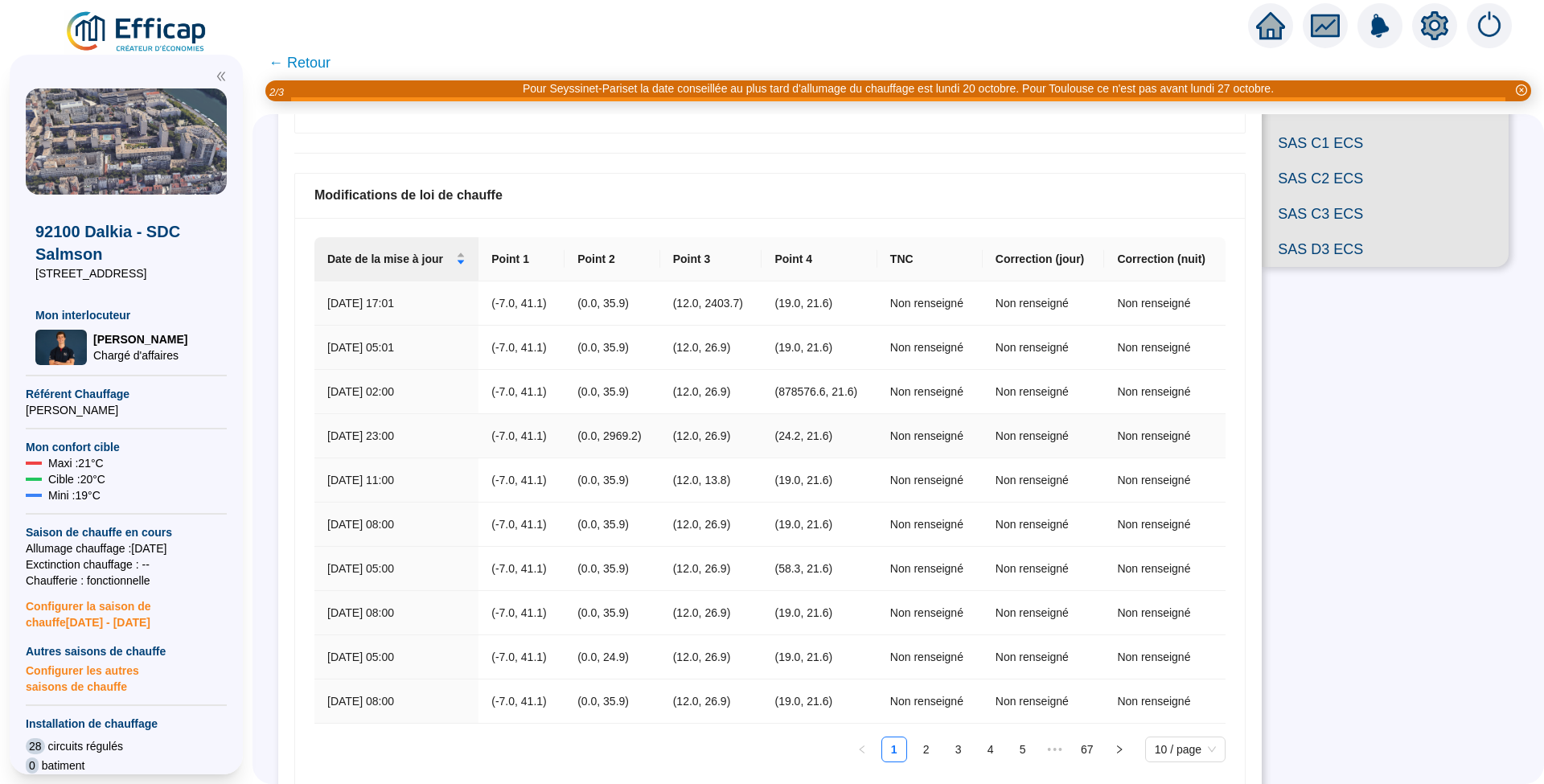
scroll to position [960, 0]
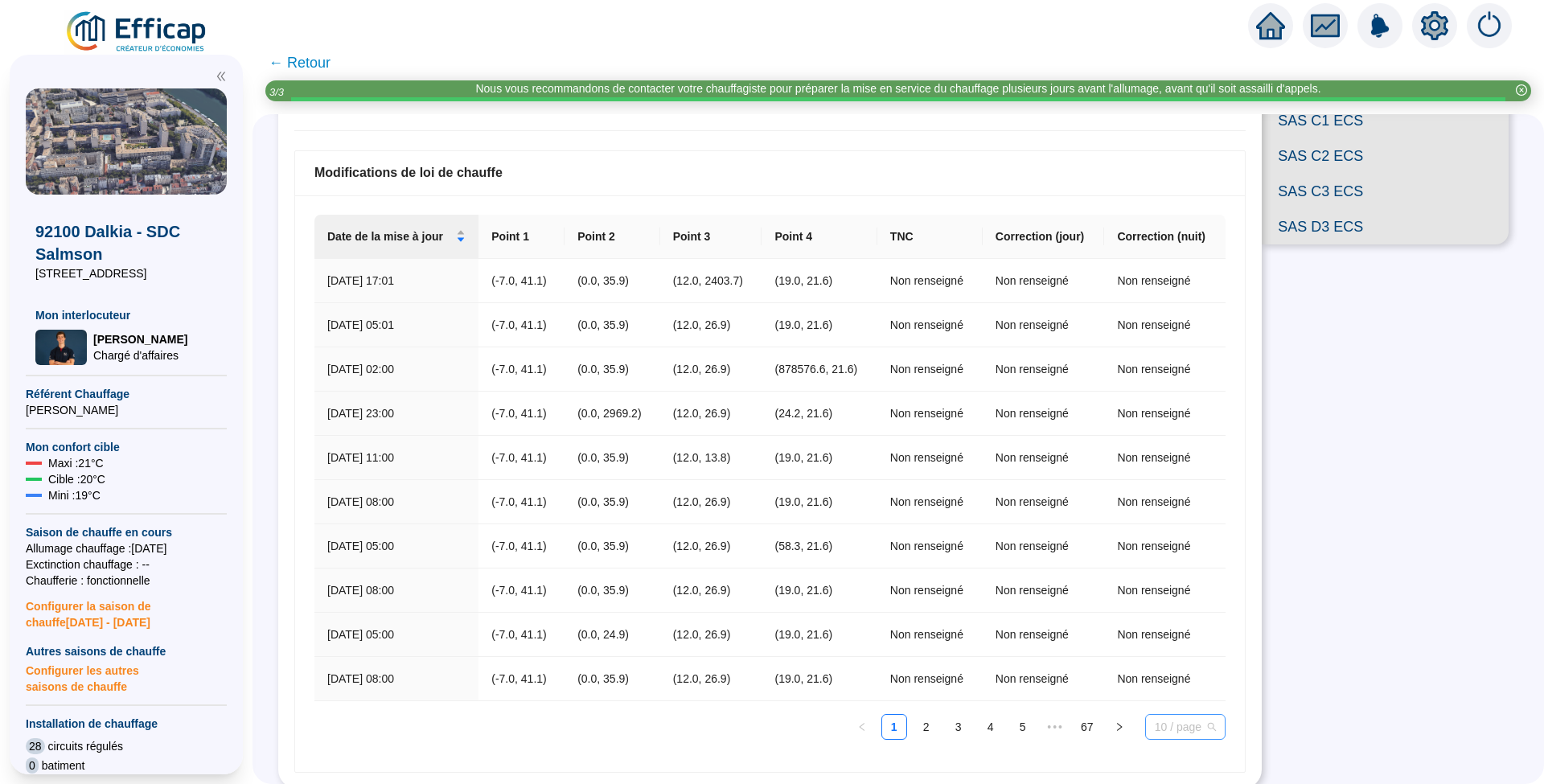
click at [1202, 722] on span "10 / page" at bounding box center [1185, 727] width 61 height 24
click at [1170, 673] on div "50 / page" at bounding box center [1185, 669] width 74 height 26
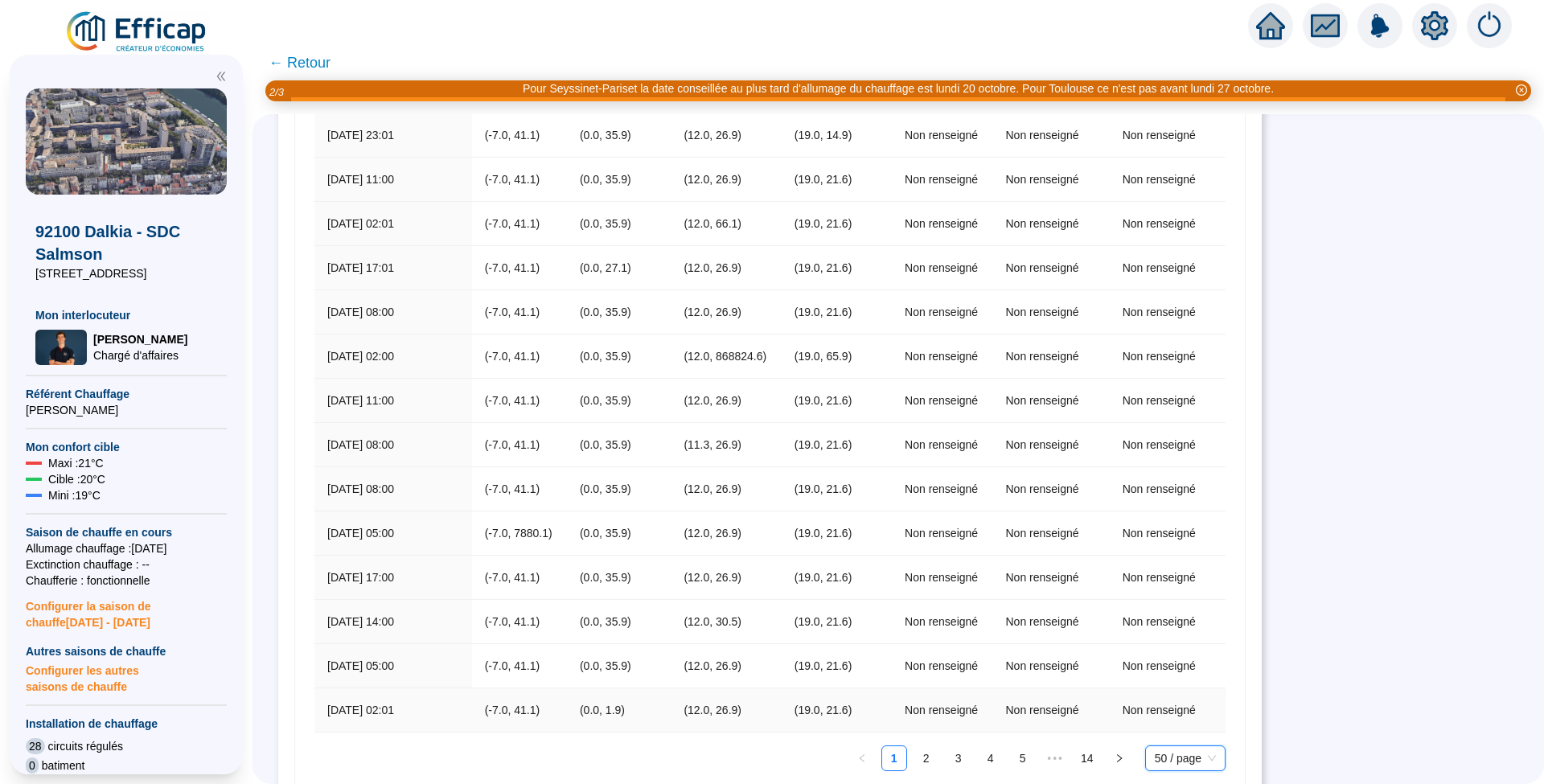
scroll to position [2719, 0]
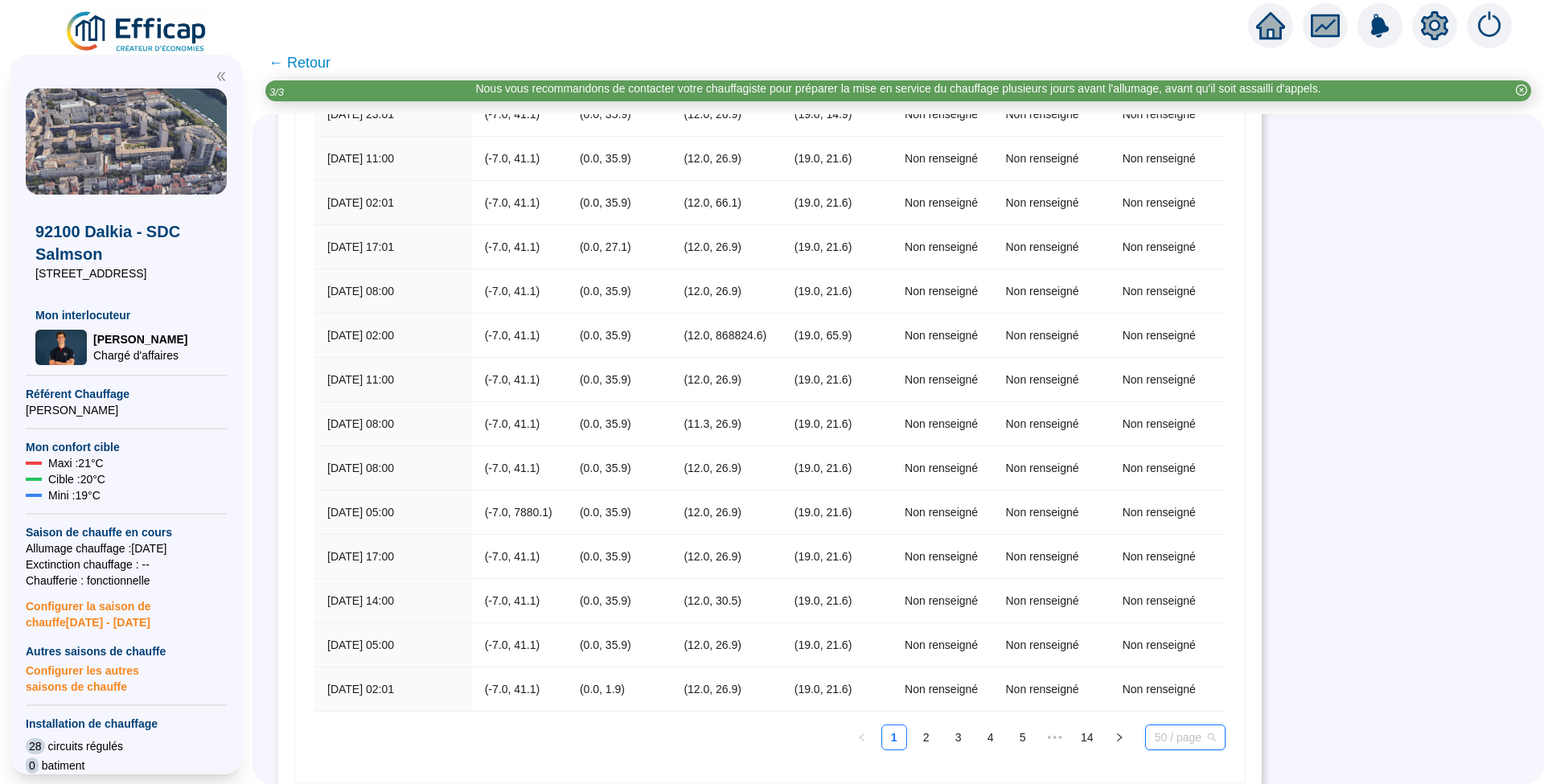
click at [1214, 724] on div "50 / page" at bounding box center [1185, 737] width 80 height 26
click at [1180, 696] on div "100 / page" at bounding box center [1185, 705] width 54 height 18
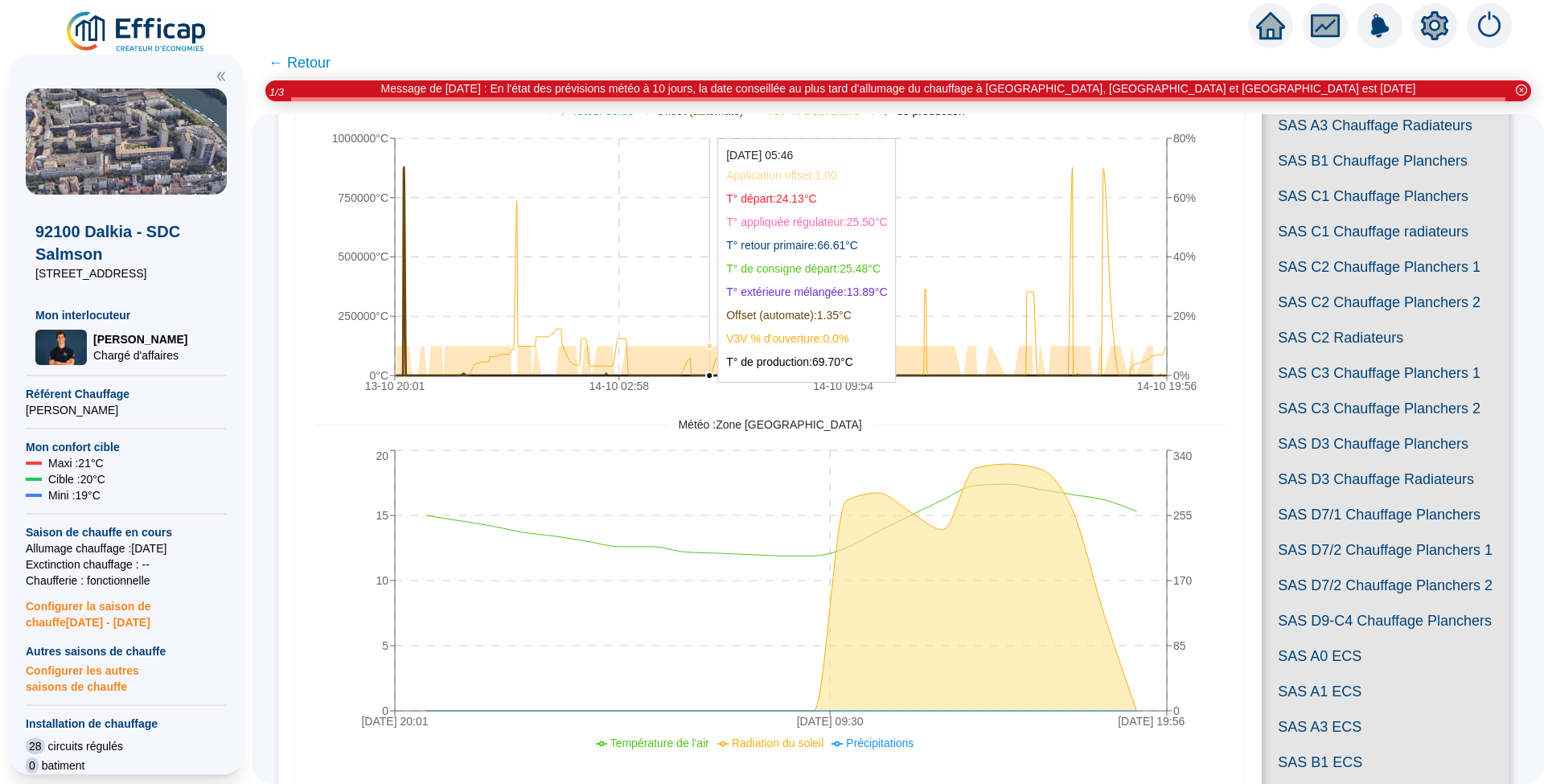
scroll to position [91, 0]
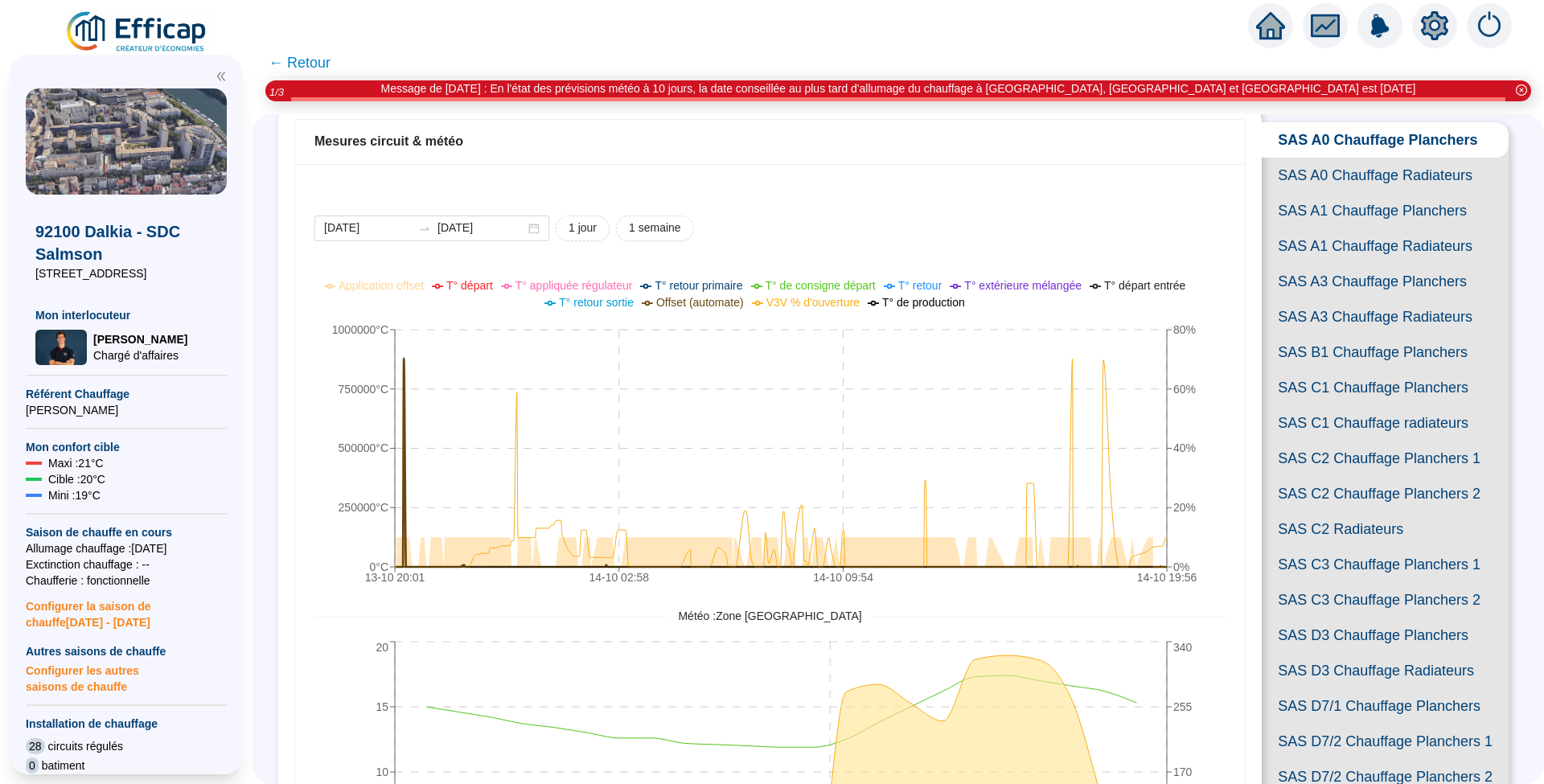
click at [324, 60] on span "← Retour" at bounding box center [299, 63] width 62 height 22
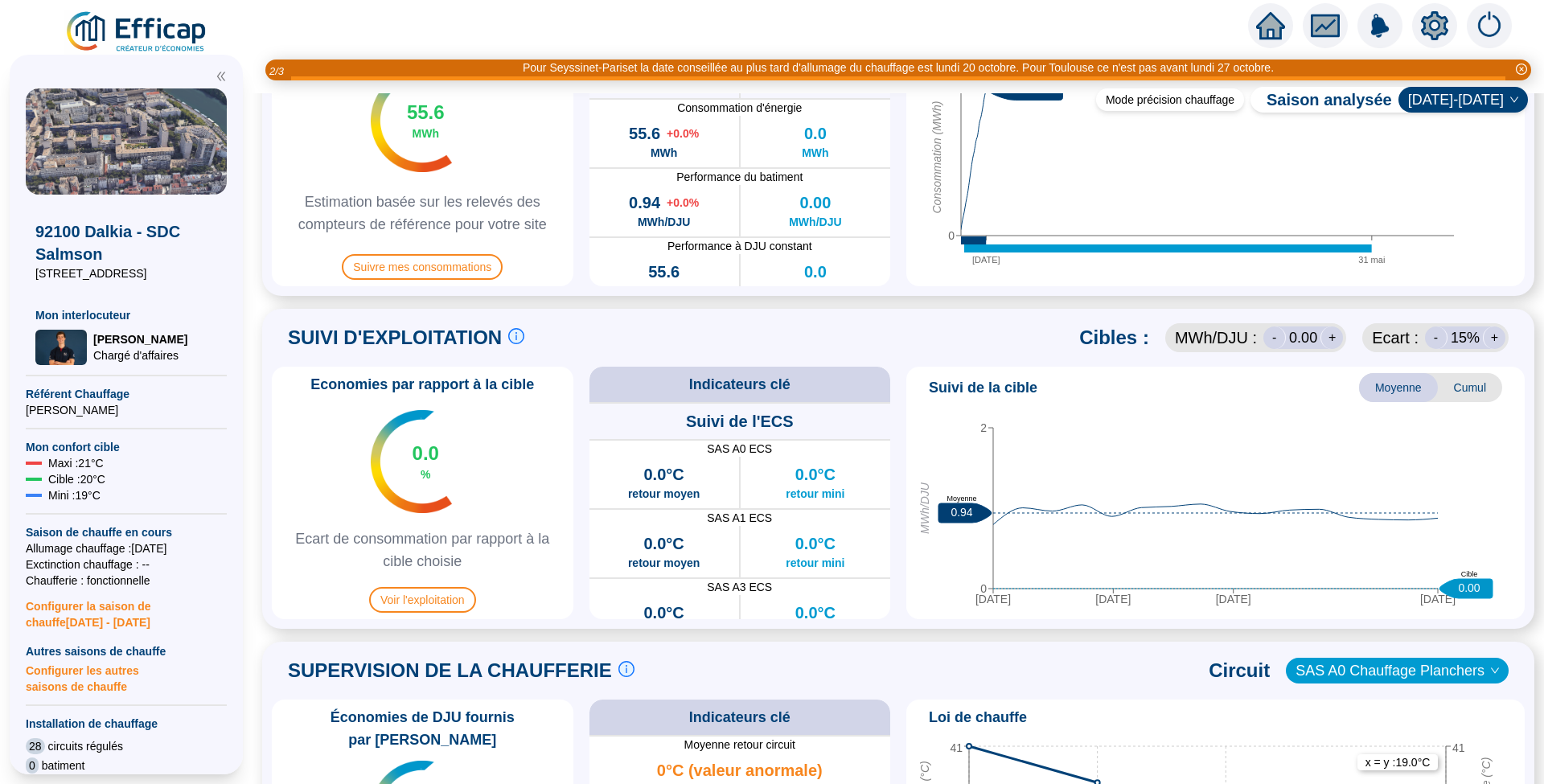
scroll to position [965, 0]
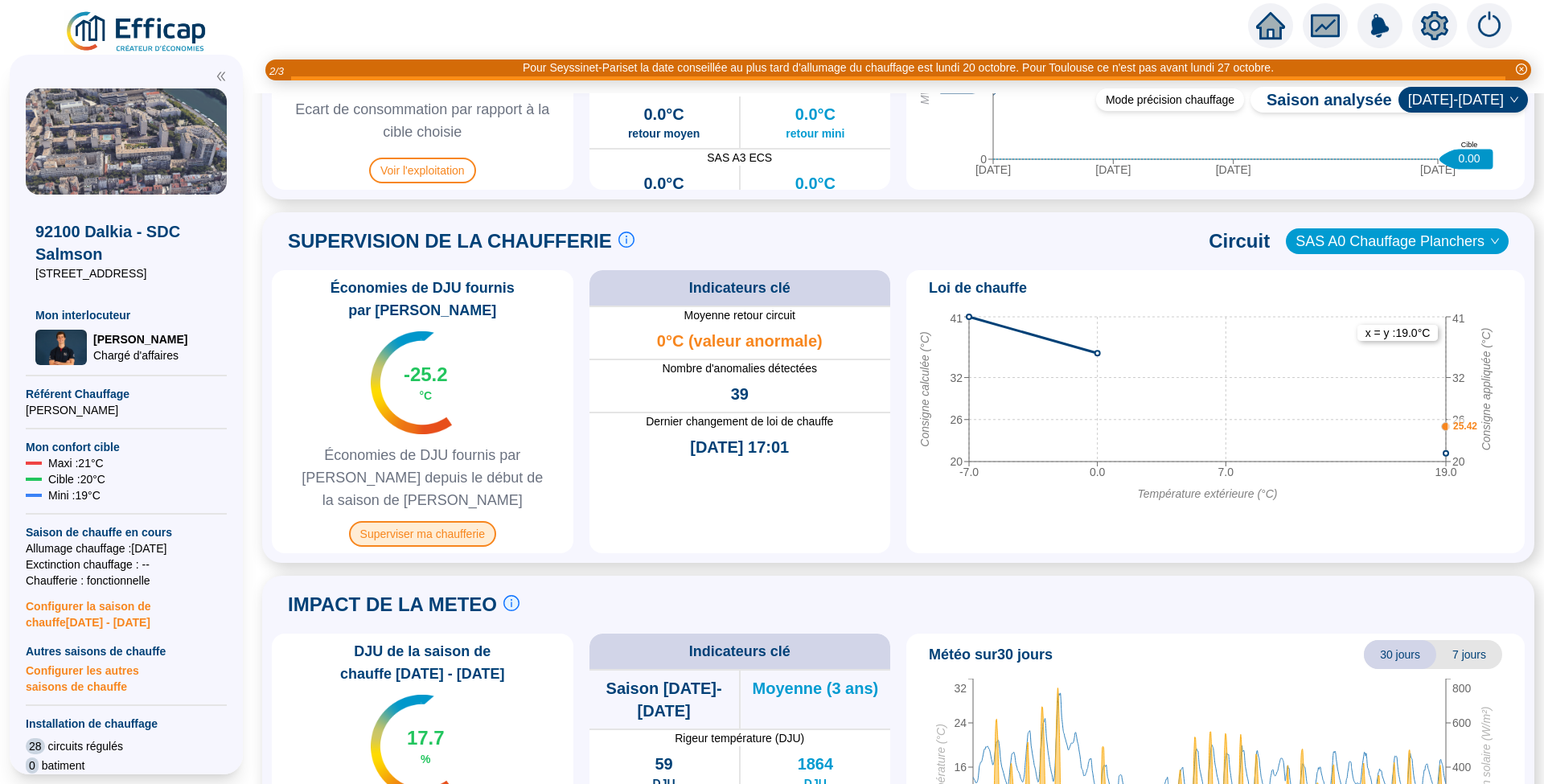
click at [422, 521] on span "Superviser ma chaufferie" at bounding box center [423, 534] width 147 height 26
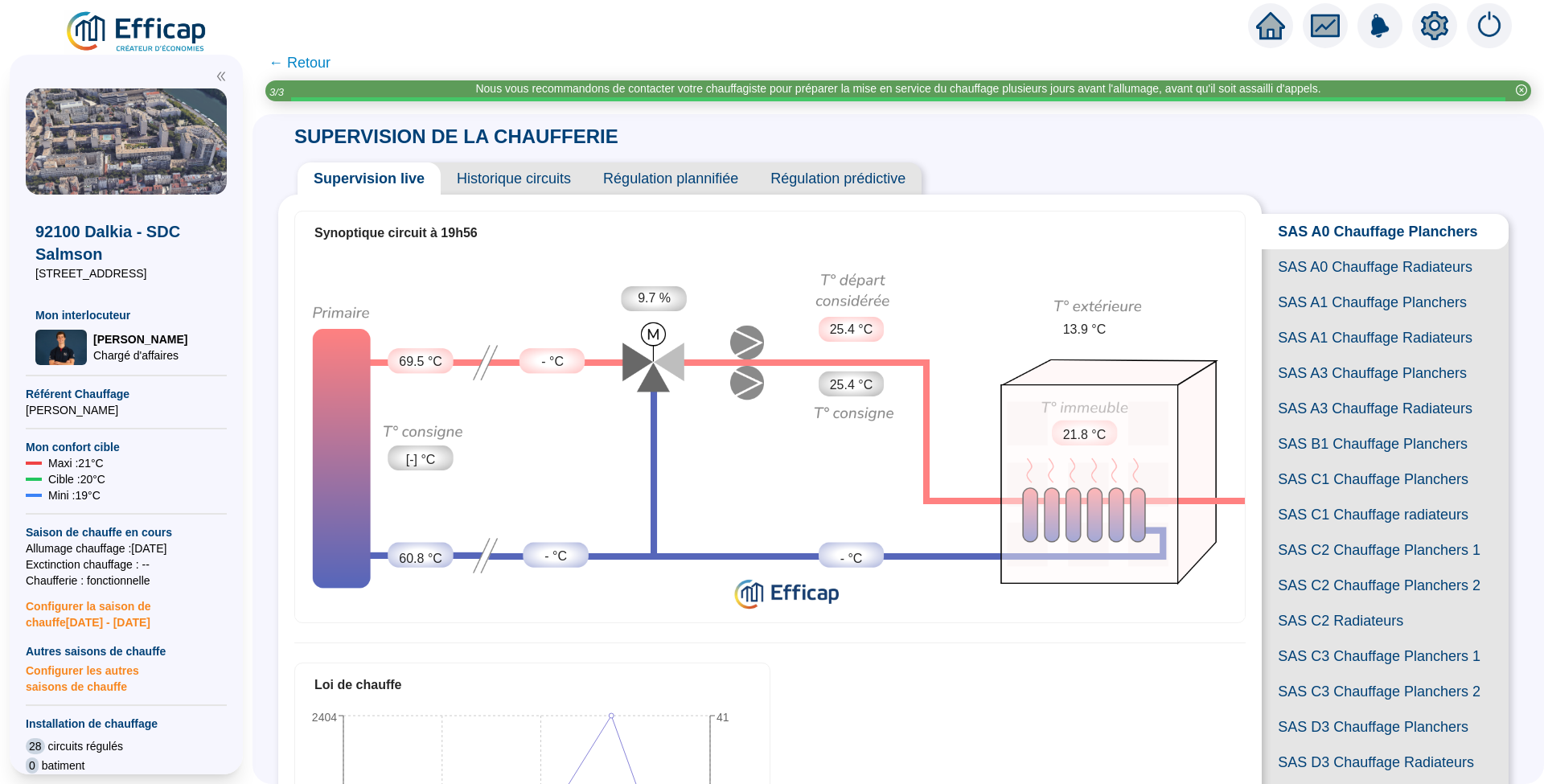
click at [496, 178] on span "Historique circuits" at bounding box center [514, 178] width 147 height 32
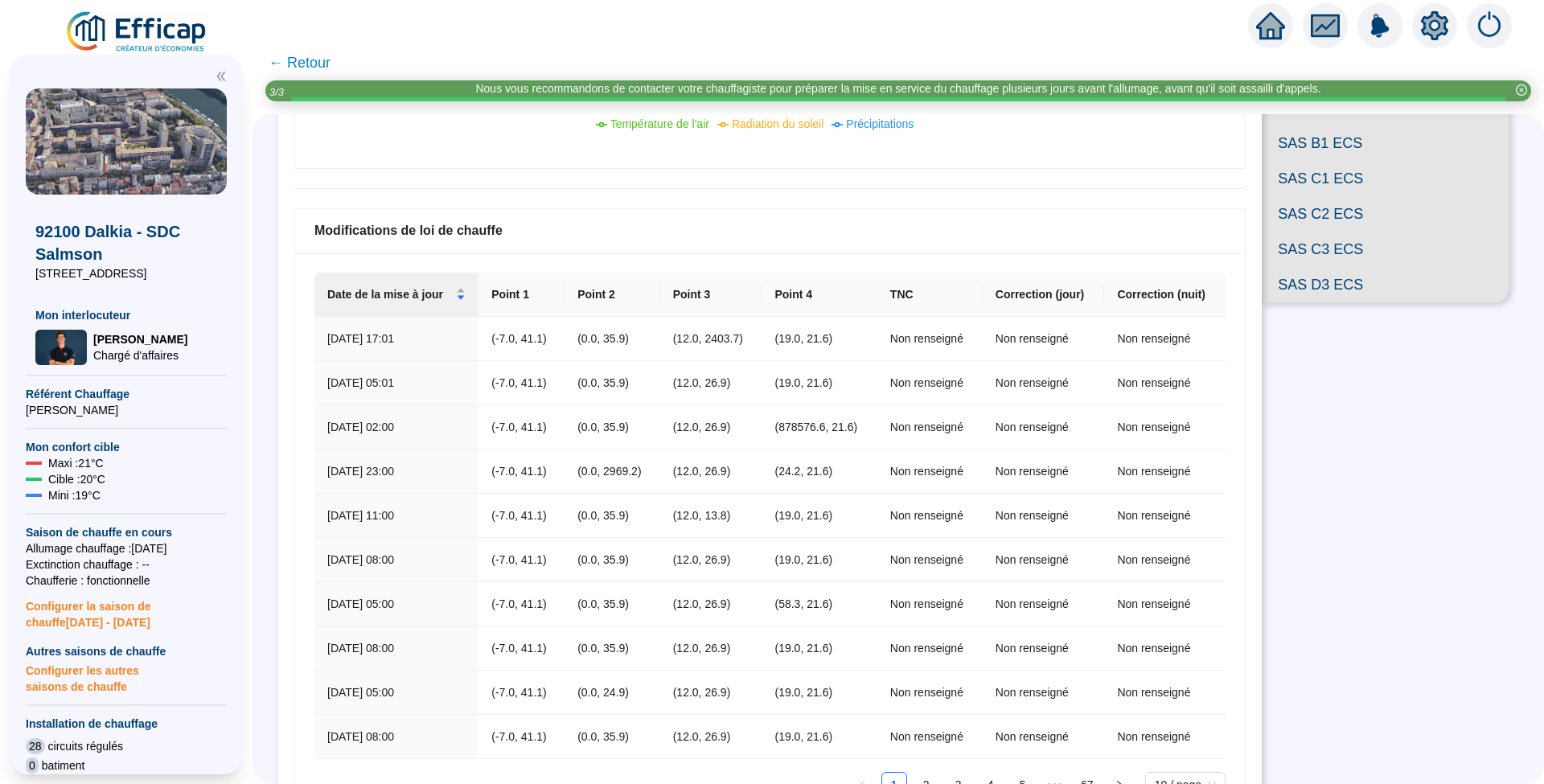
scroll to position [960, 0]
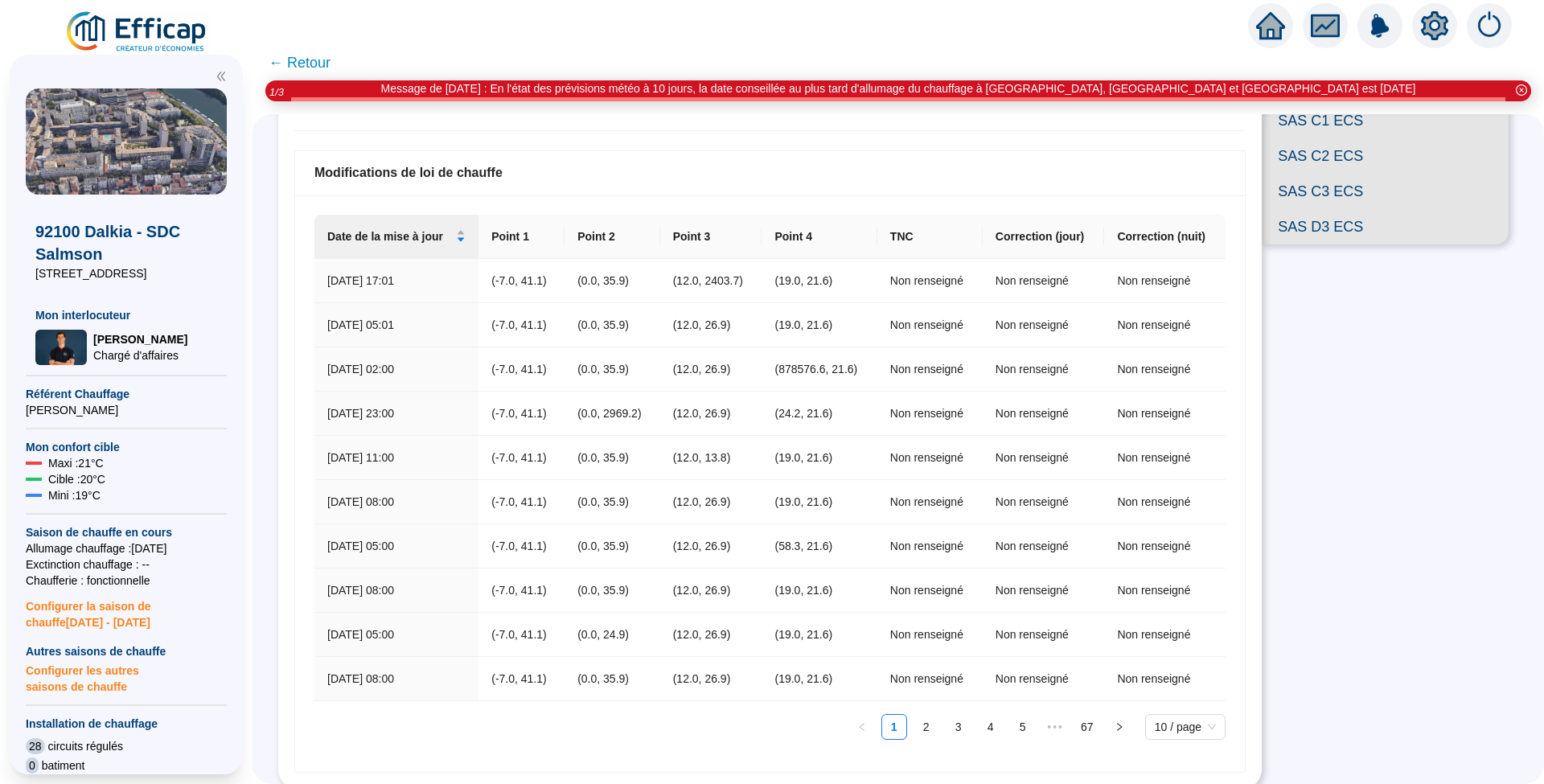
click at [312, 58] on span "← Retour" at bounding box center [299, 63] width 62 height 22
